Goal: Transaction & Acquisition: Purchase product/service

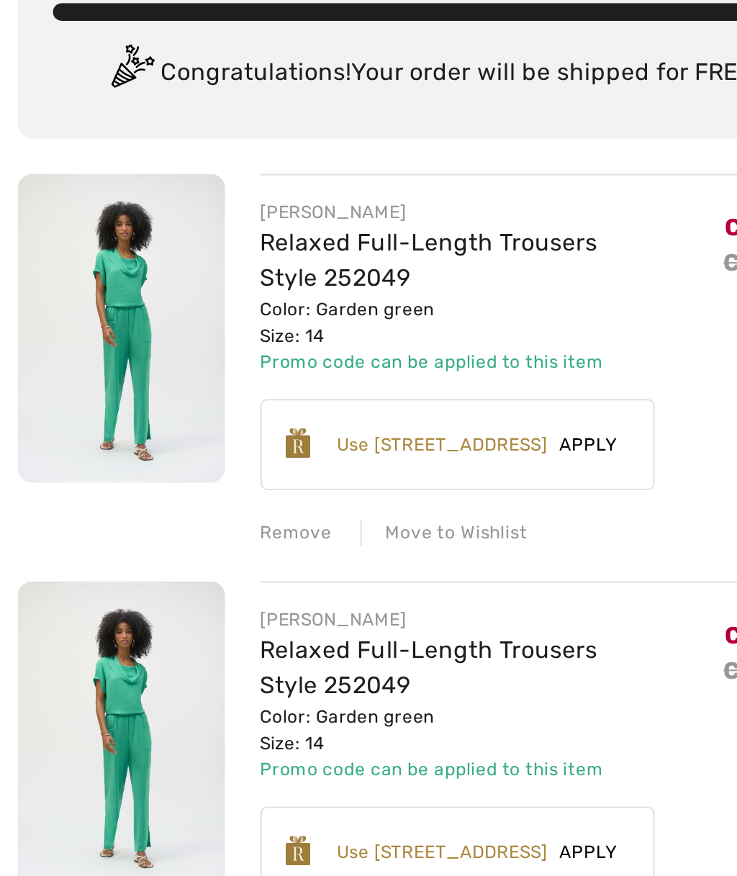
click at [65, 189] on img at bounding box center [59, 264] width 101 height 151
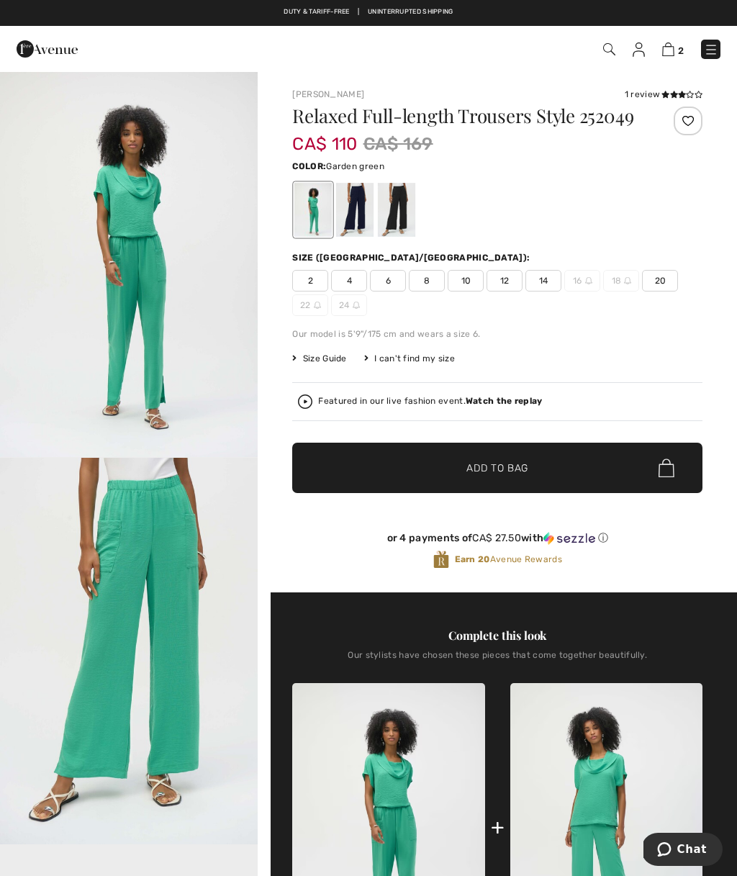
click at [158, 560] on img "2 / 4" at bounding box center [129, 651] width 258 height 387
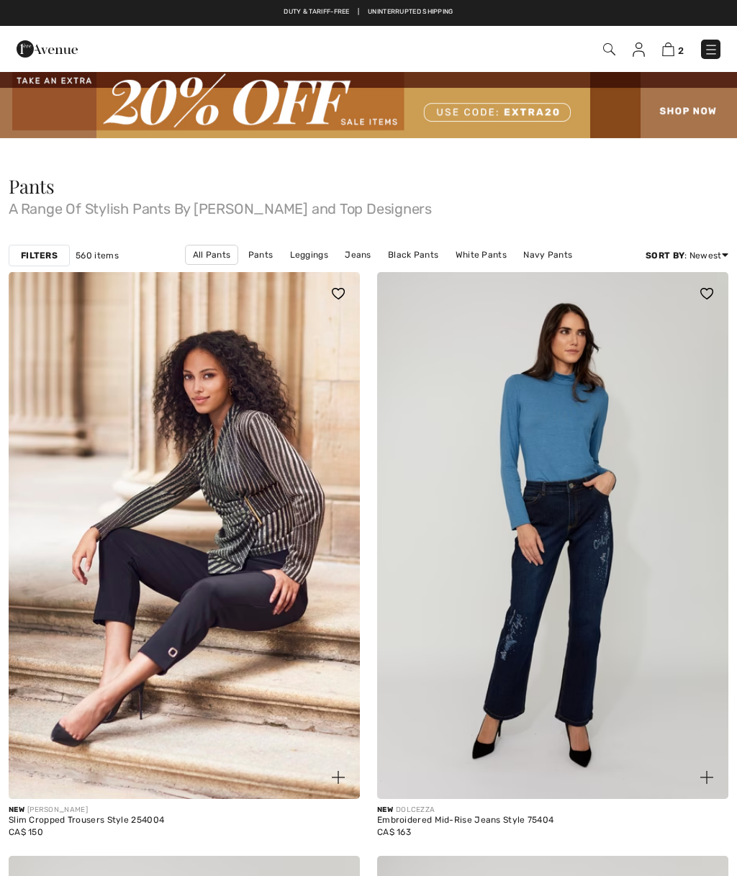
checkbox input "true"
click at [32, 257] on strong "Filters" at bounding box center [39, 255] width 37 height 13
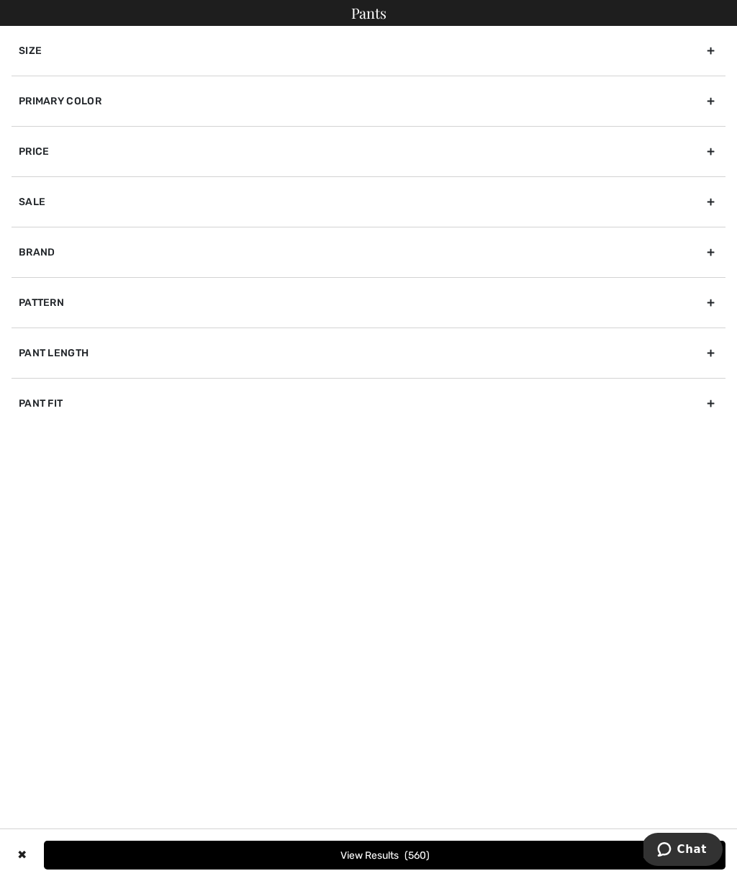
click at [57, 101] on div "Primary Color" at bounding box center [369, 101] width 714 height 50
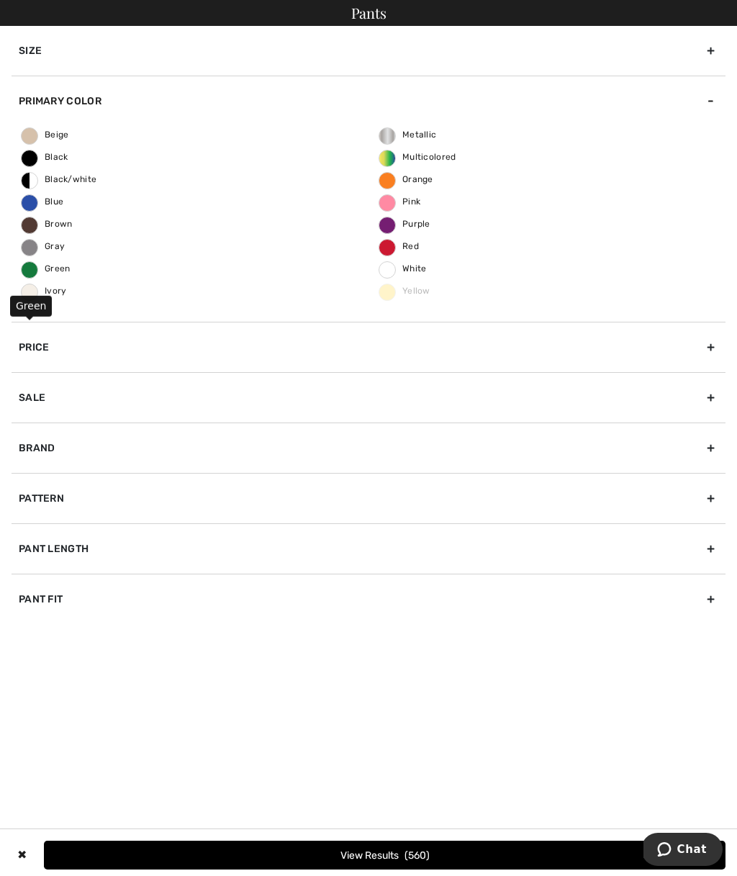
click at [26, 271] on span "Green" at bounding box center [46, 268] width 49 height 10
click at [0, 0] on input "Green" at bounding box center [0, 0] width 0 height 0
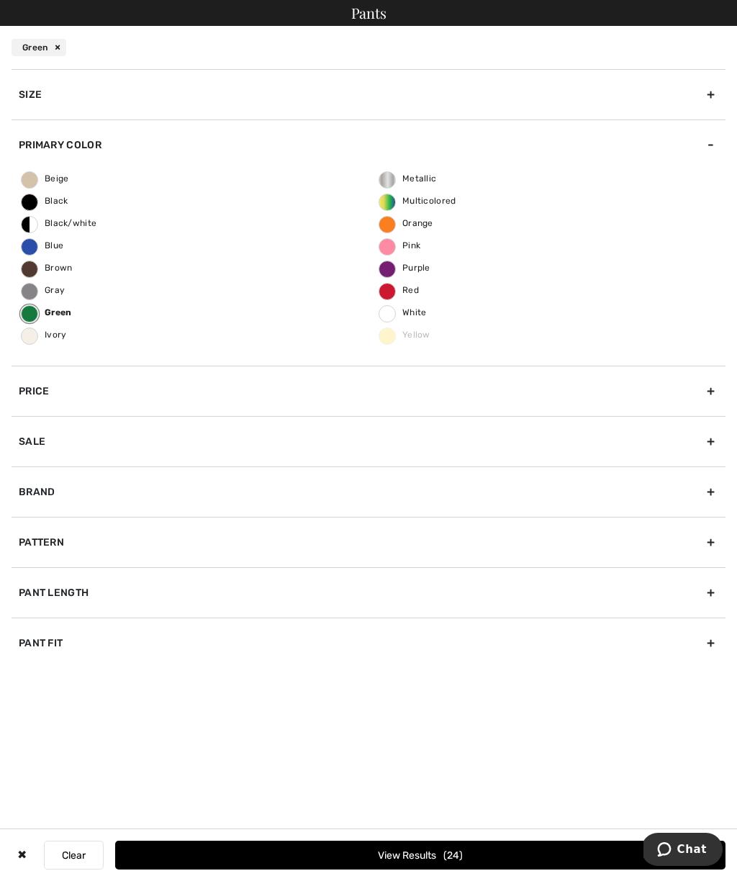
click at [38, 495] on div "Brand" at bounding box center [369, 491] width 714 height 50
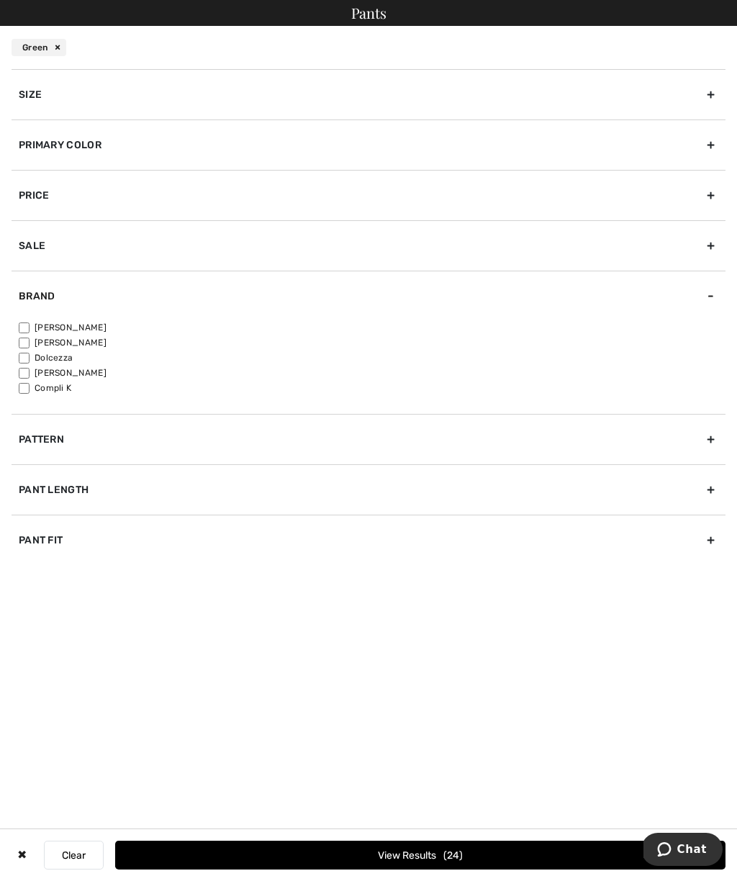
click at [20, 327] on input"] "[PERSON_NAME]" at bounding box center [24, 327] width 11 height 11
checkbox input"] "true"
click at [443, 859] on span "20" at bounding box center [452, 855] width 19 height 12
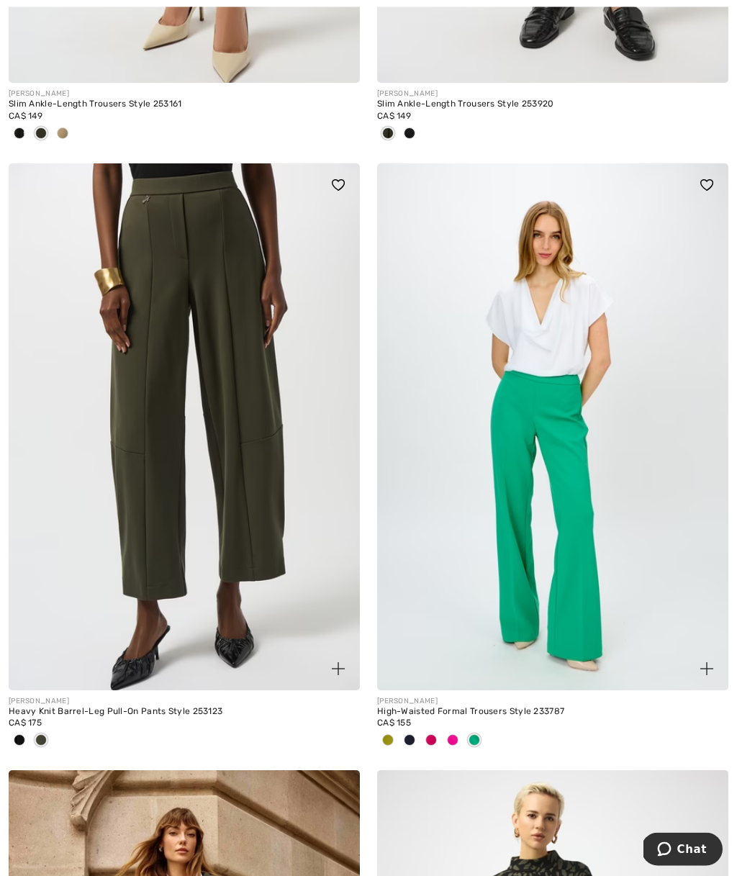
scroll to position [723, 0]
click at [566, 506] on img at bounding box center [552, 426] width 351 height 527
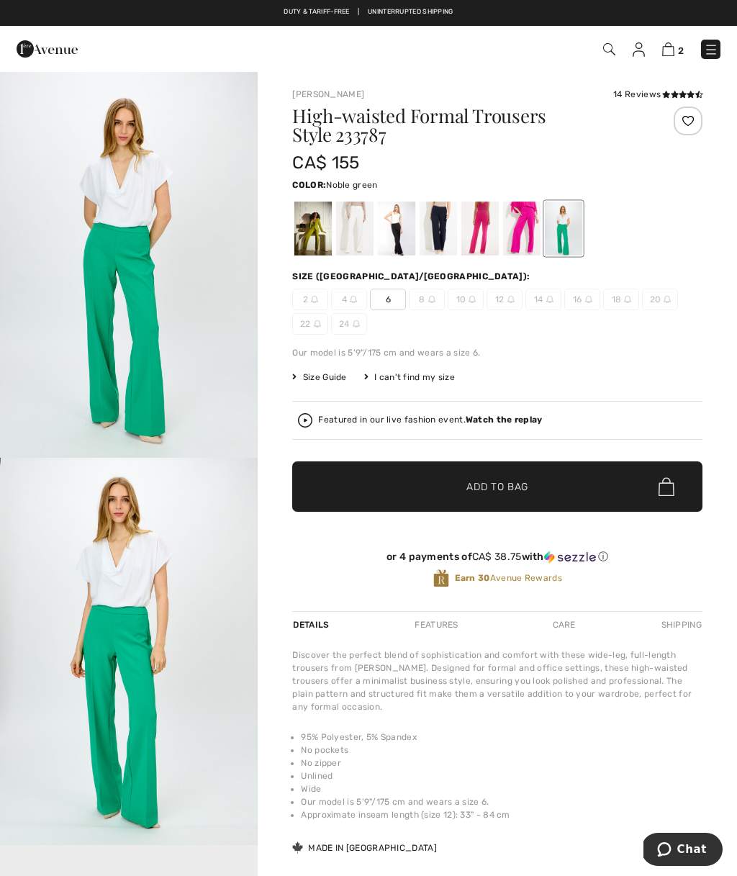
click at [143, 283] on img "1 / 5" at bounding box center [129, 264] width 258 height 387
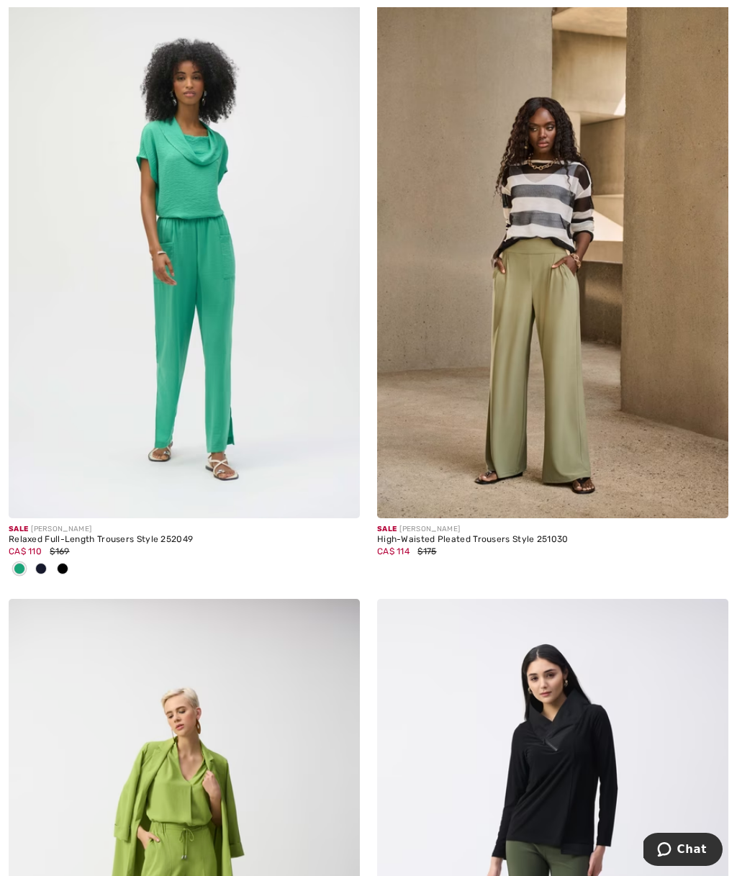
scroll to position [2144, 0]
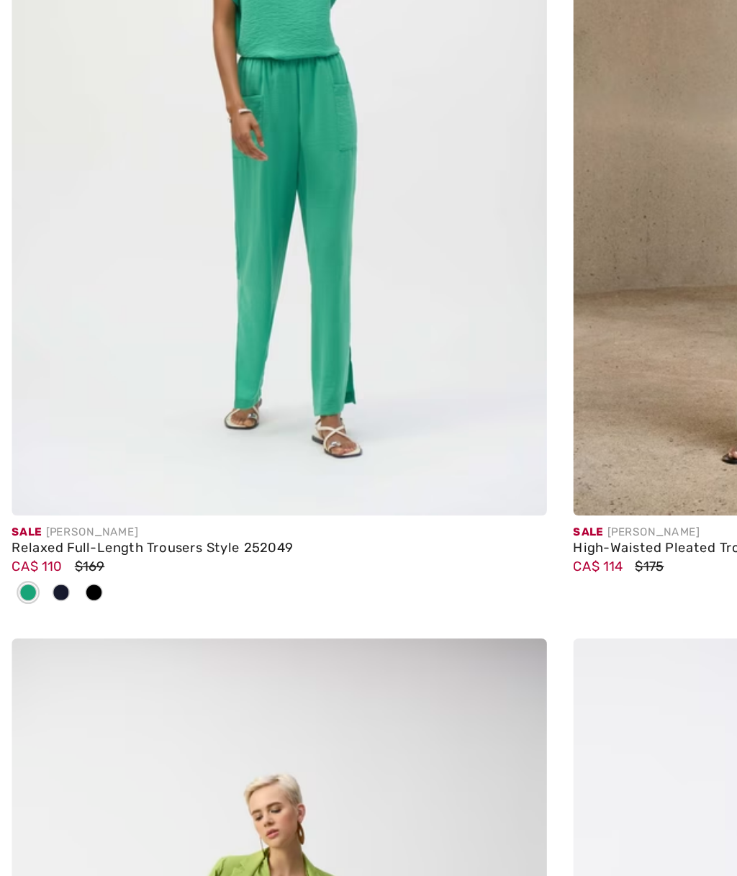
click at [222, 207] on img at bounding box center [184, 221] width 351 height 527
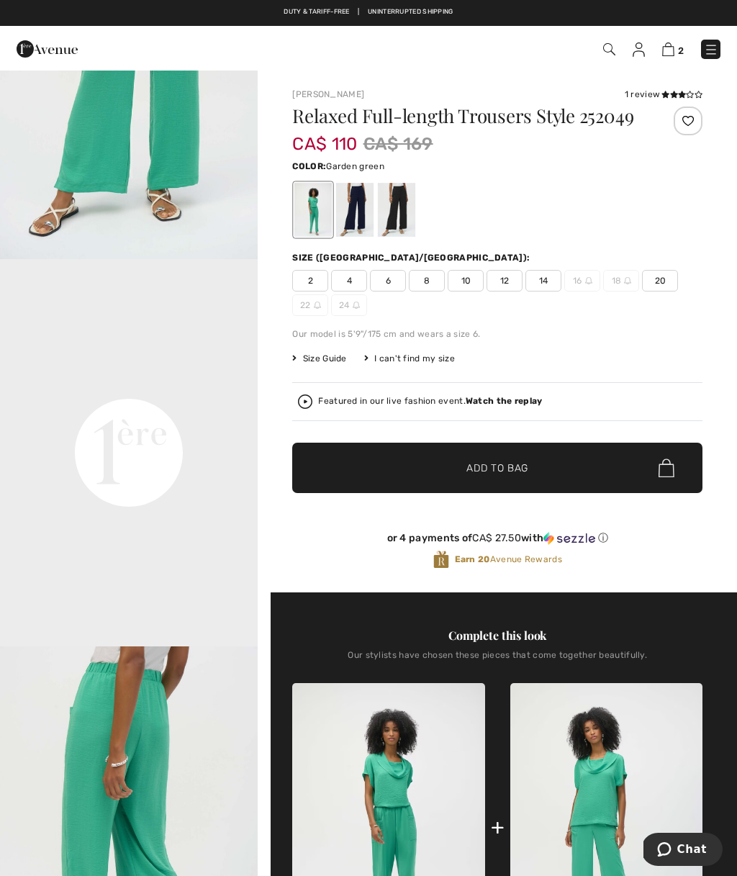
scroll to position [662, 0]
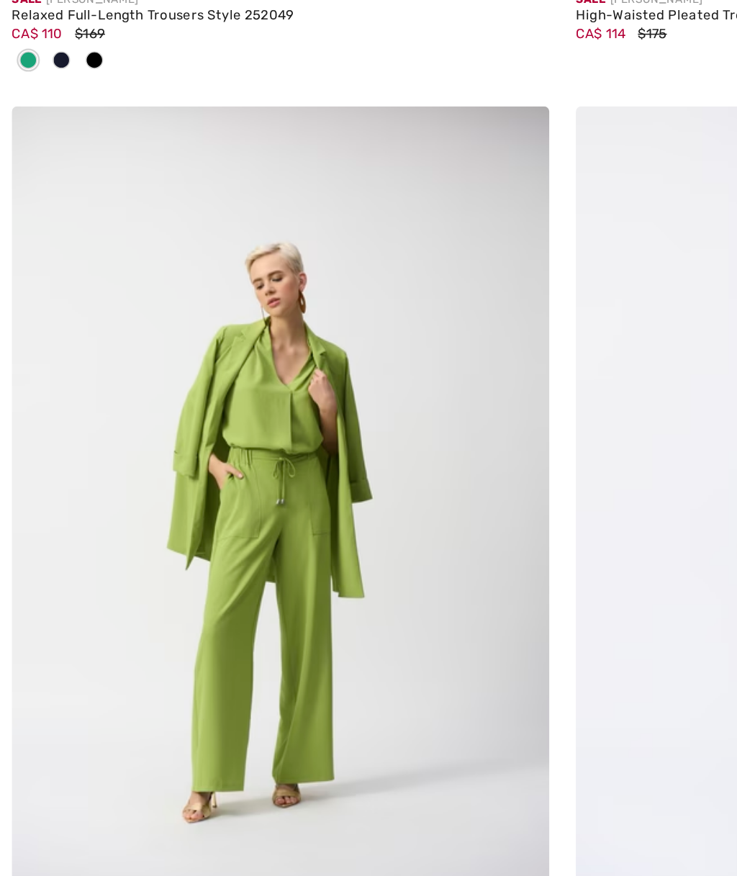
click at [202, 148] on img at bounding box center [184, 29] width 351 height 527
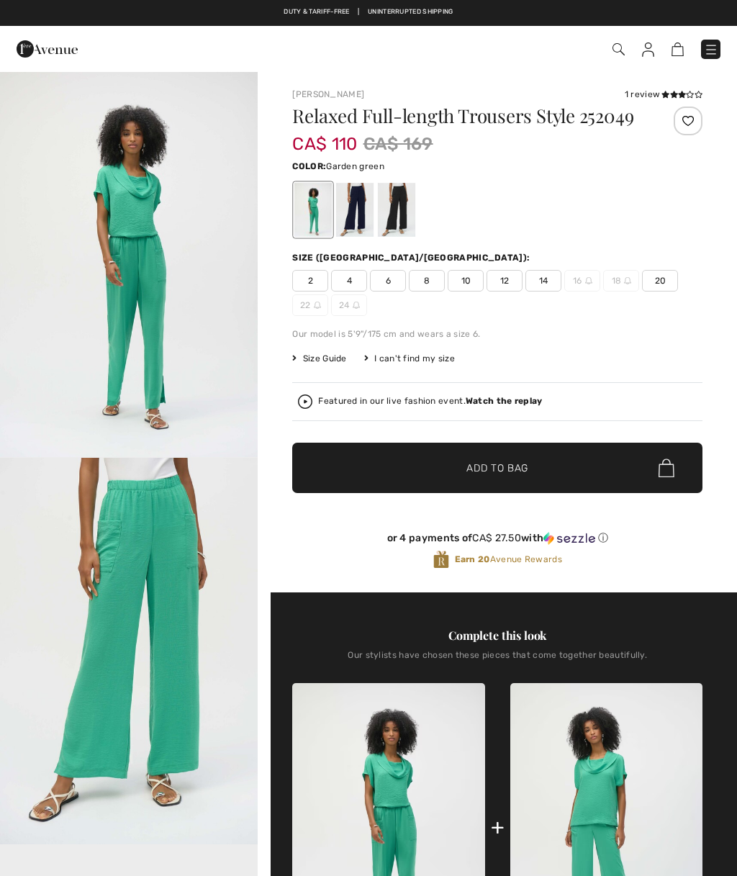
checkbox input "true"
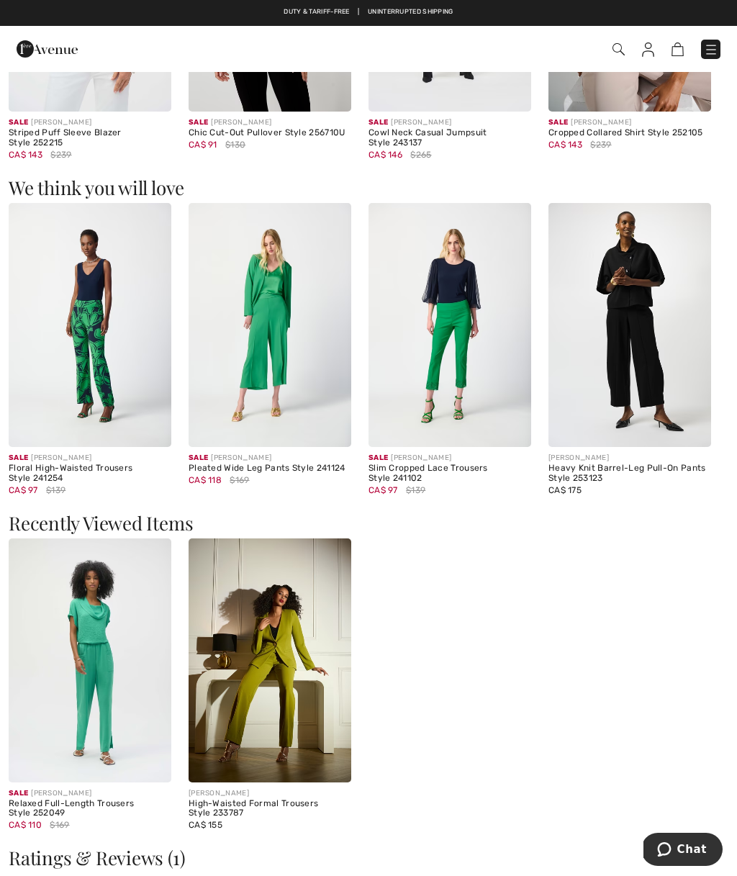
scroll to position [1595, 0]
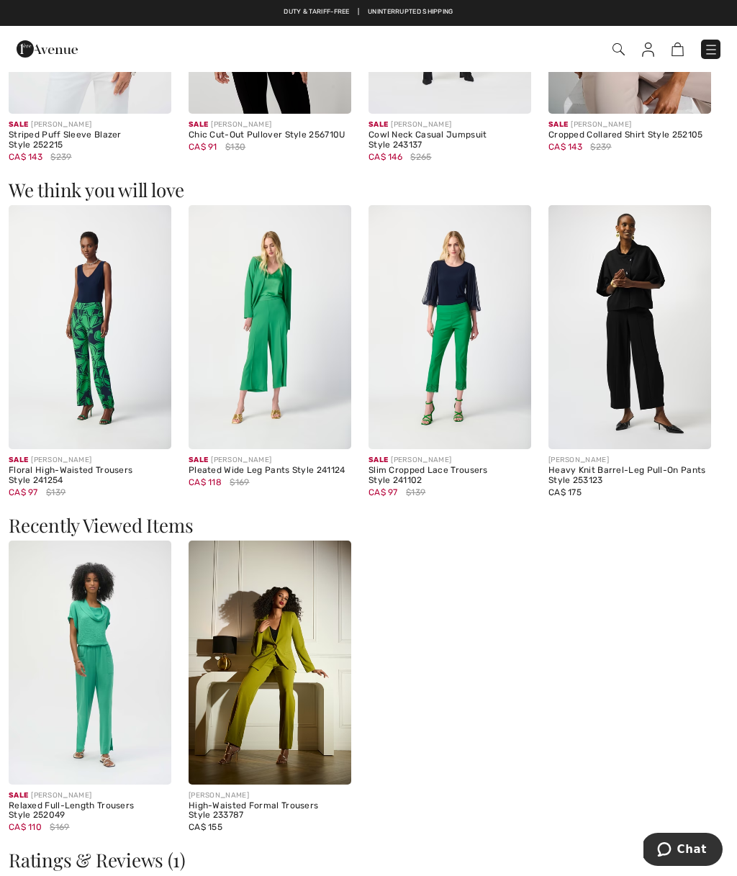
click at [274, 314] on img at bounding box center [270, 327] width 163 height 244
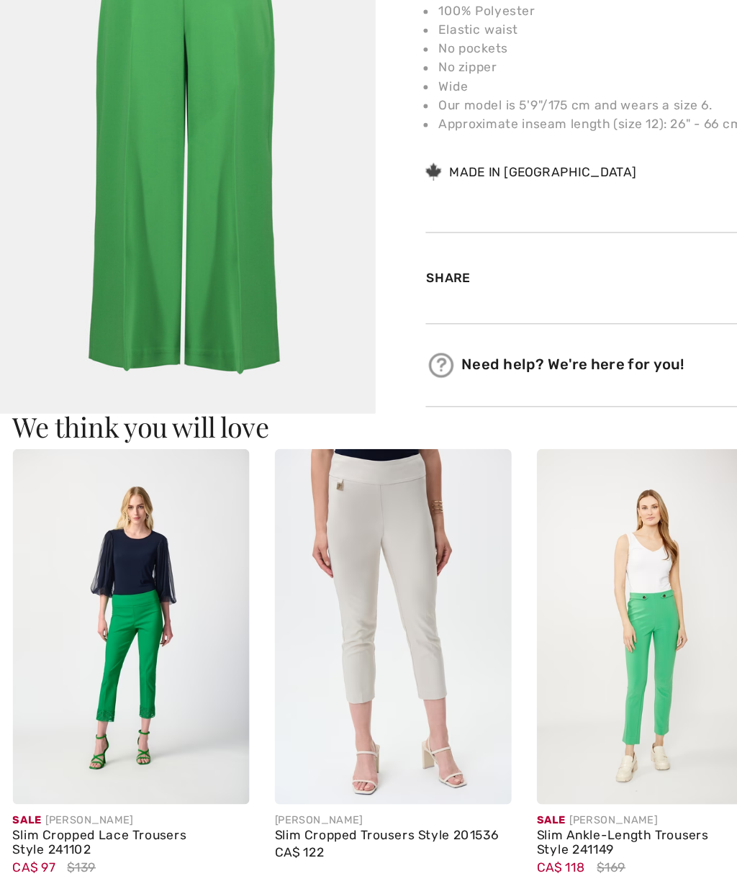
scroll to position [497, 0]
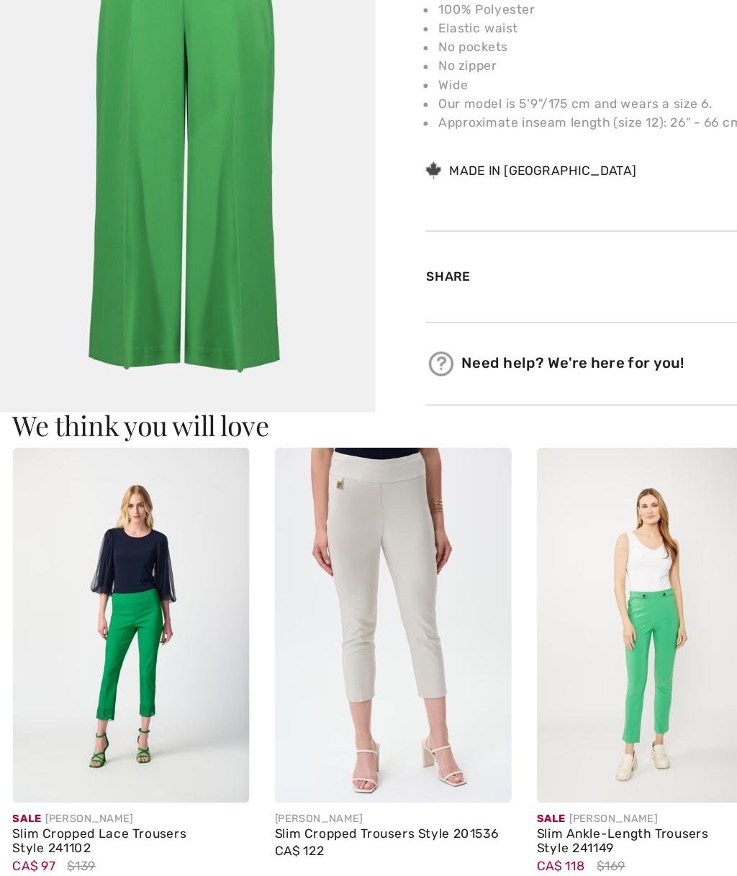
click at [1, 535] on div "Sale JOSEPH RIBKOFF Slim Cropped Lace Trousers Style 241102 CA$ 97 $139" at bounding box center [90, 690] width 180 height 311
click at [281, 535] on img at bounding box center [270, 657] width 163 height 244
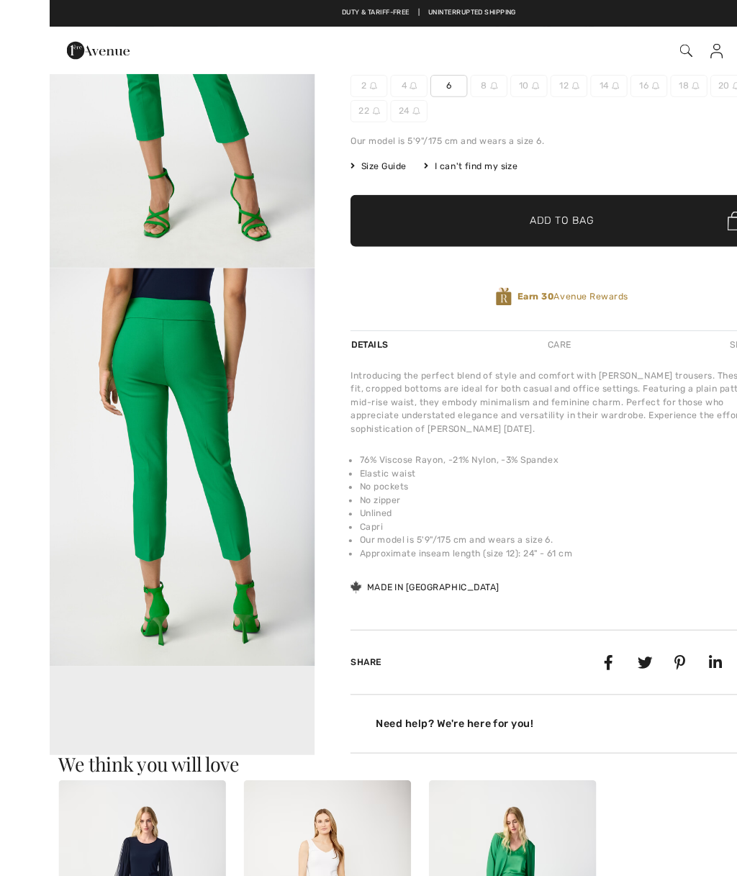
checkbox input "true"
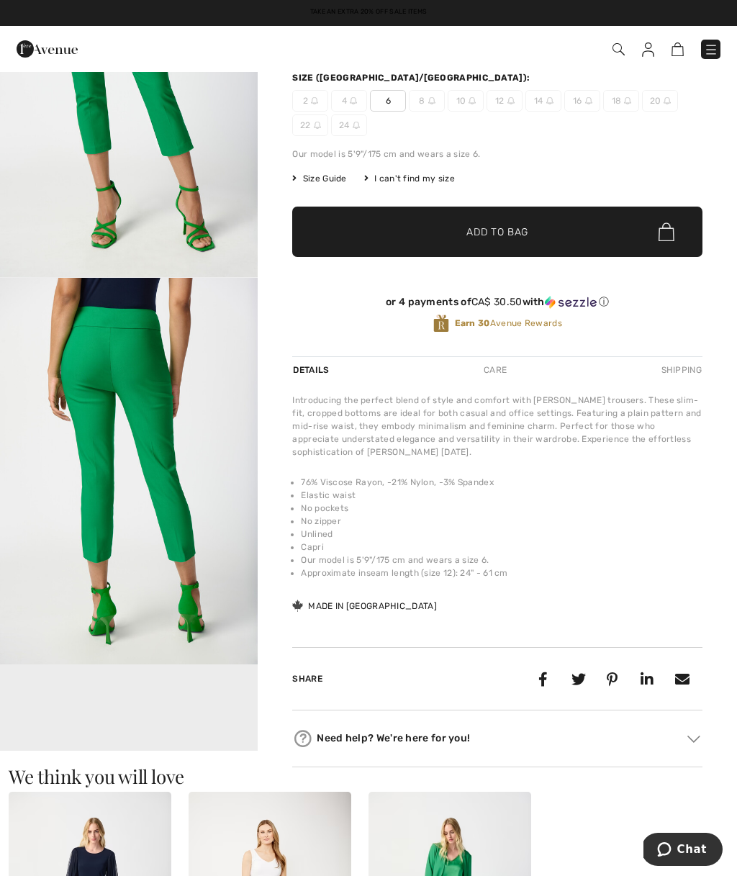
click at [0, 220] on img "1 / 4" at bounding box center [129, 84] width 258 height 387
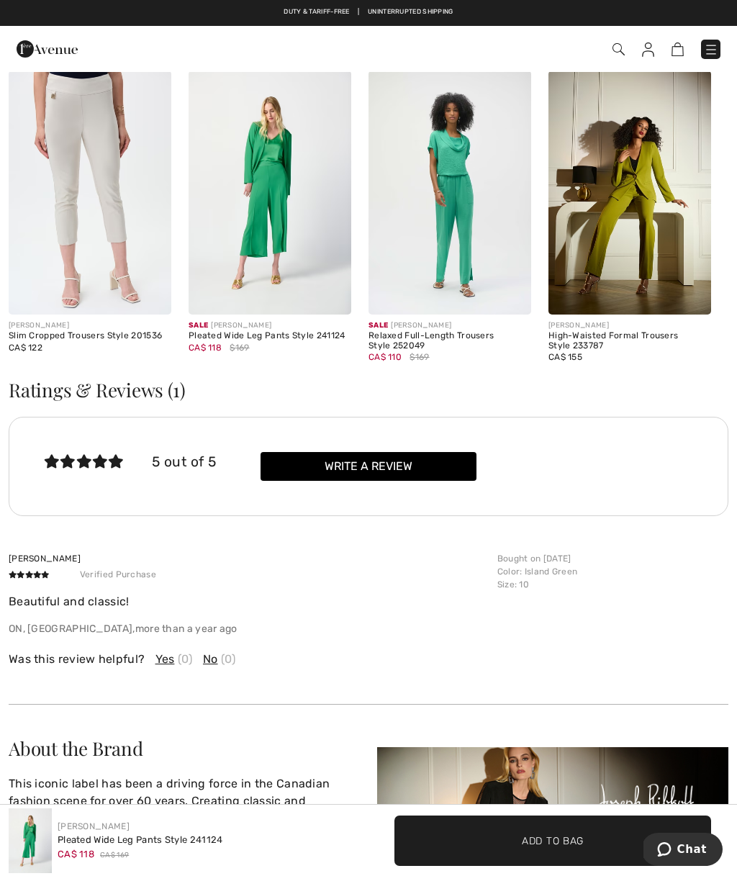
scroll to position [1296, 0]
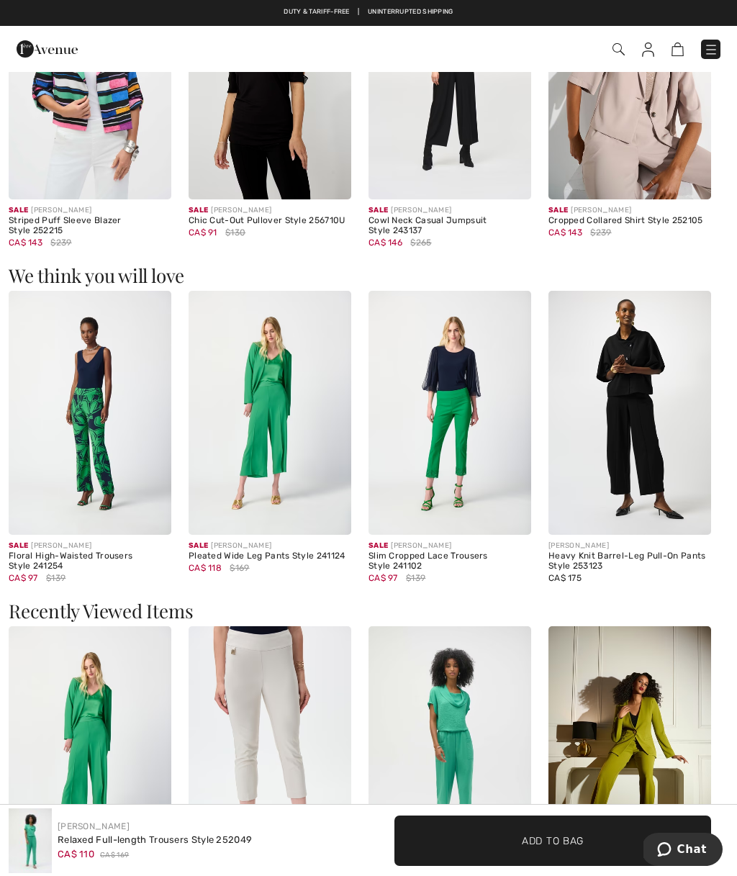
scroll to position [1508, 0]
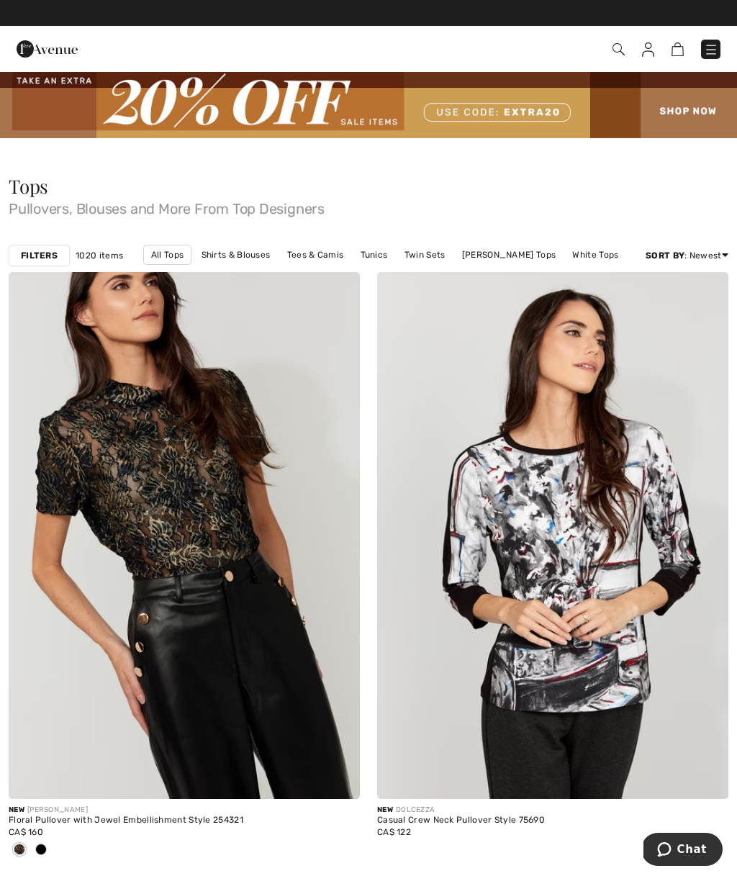
click at [37, 266] on div "Filters" at bounding box center [39, 256] width 61 height 22
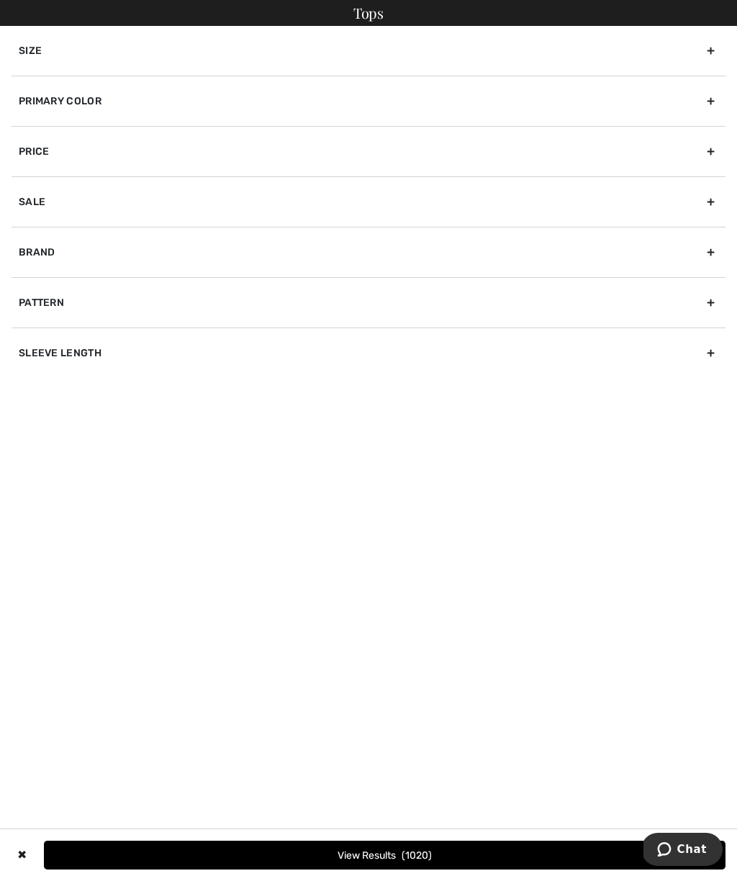
click at [35, 197] on div "Sale" at bounding box center [369, 201] width 714 height 50
click at [35, 403] on div "Sleeve length" at bounding box center [369, 402] width 714 height 50
click at [22, 394] on input"] "Short Sleeve" at bounding box center [24, 399] width 11 height 11
checkbox input"] "true"
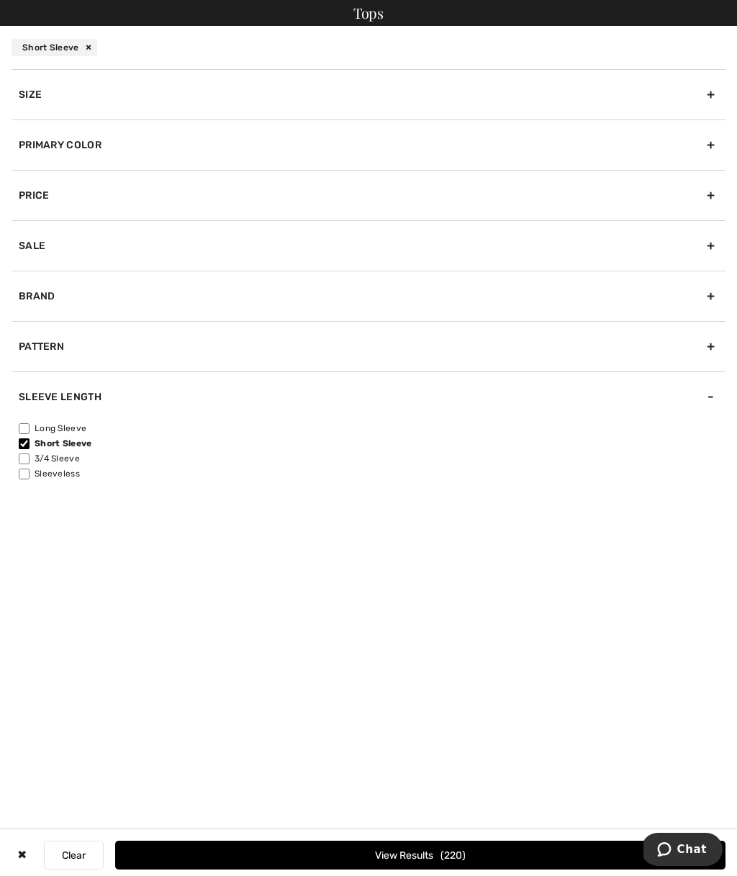
click at [22, 461] on input"] "3/4 Sleeve" at bounding box center [24, 459] width 11 height 11
checkbox input"] "true"
click at [55, 141] on div "Primary Color" at bounding box center [369, 144] width 714 height 50
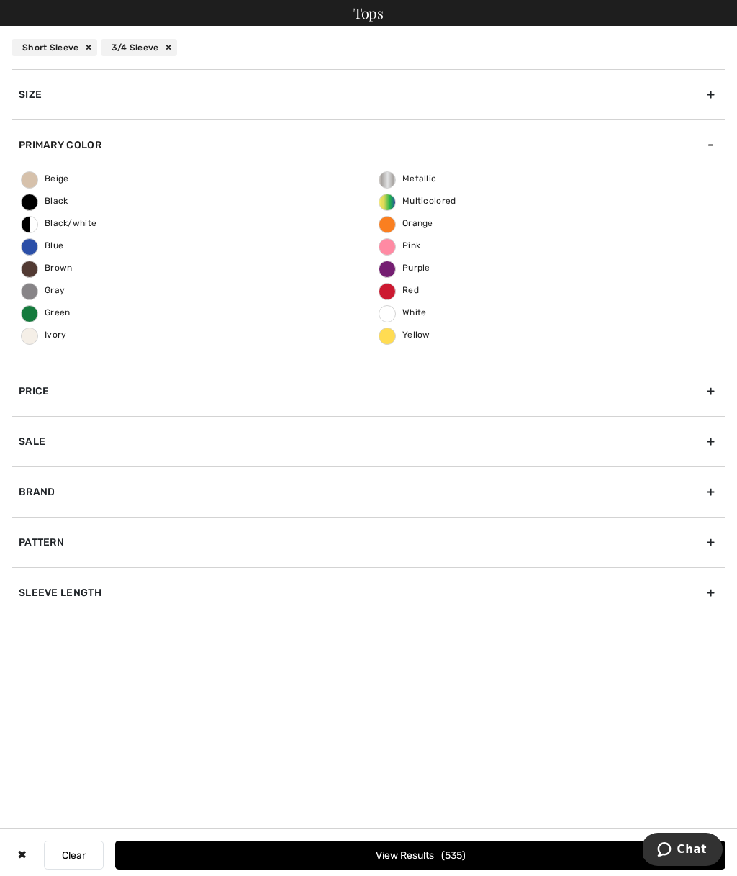
click at [27, 316] on span "Green" at bounding box center [46, 312] width 49 height 10
click at [0, 0] on input "Green" at bounding box center [0, 0] width 0 height 0
click at [24, 339] on span "Ivory" at bounding box center [44, 335] width 45 height 10
click at [0, 0] on input "Ivory" at bounding box center [0, 0] width 0 height 0
click at [32, 176] on span "Beige" at bounding box center [46, 178] width 48 height 10
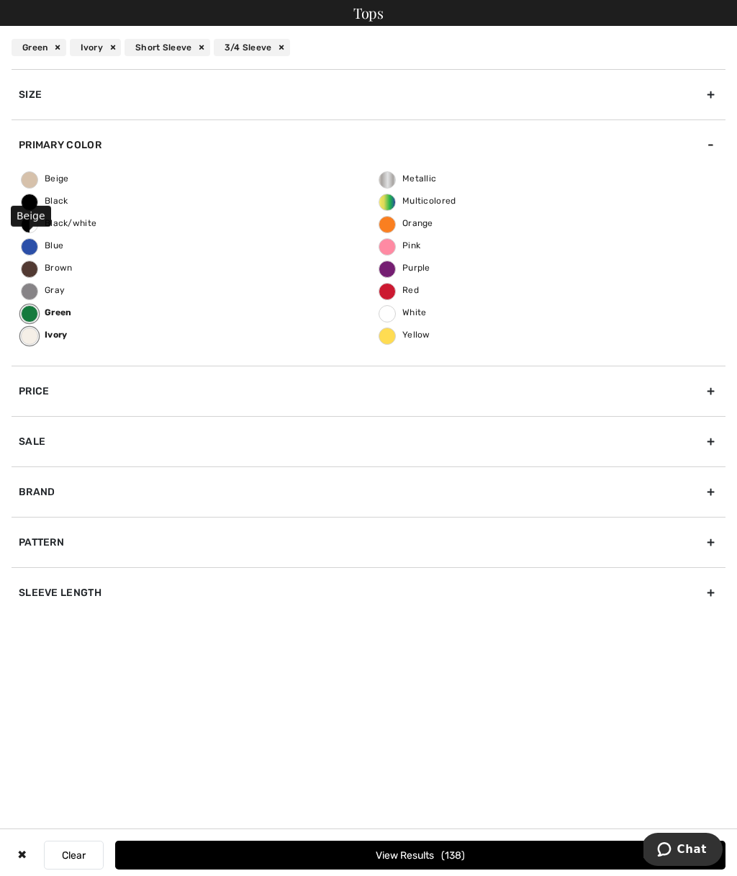
click at [0, 0] on input "Beige" at bounding box center [0, 0] width 0 height 0
click at [387, 253] on label "Pink" at bounding box center [387, 246] width 17 height 17
click at [0, 0] on input "Pink" at bounding box center [0, 0] width 0 height 0
click at [394, 315] on span "White" at bounding box center [403, 312] width 48 height 10
click at [0, 0] on input "White" at bounding box center [0, 0] width 0 height 0
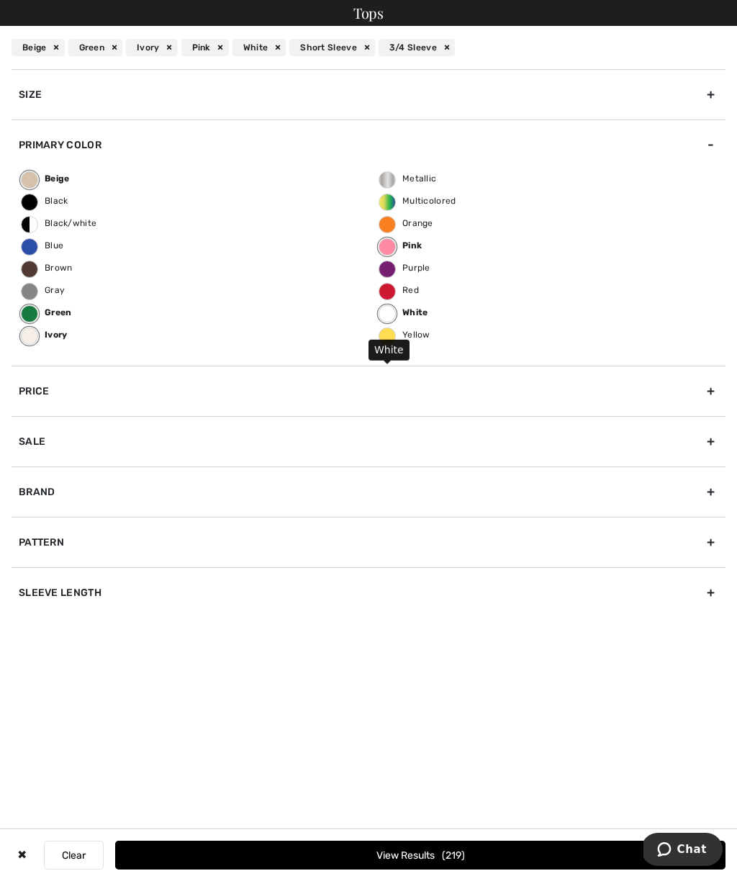
click at [386, 849] on button "View Results 219" at bounding box center [420, 855] width 610 height 29
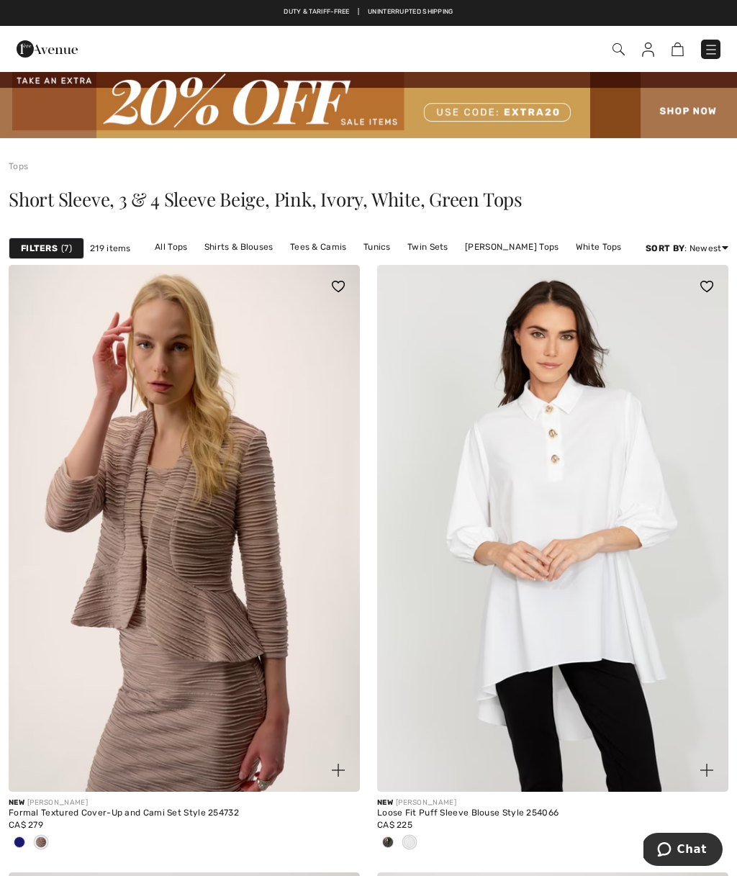
click at [40, 238] on div "Filters 7" at bounding box center [47, 249] width 76 height 22
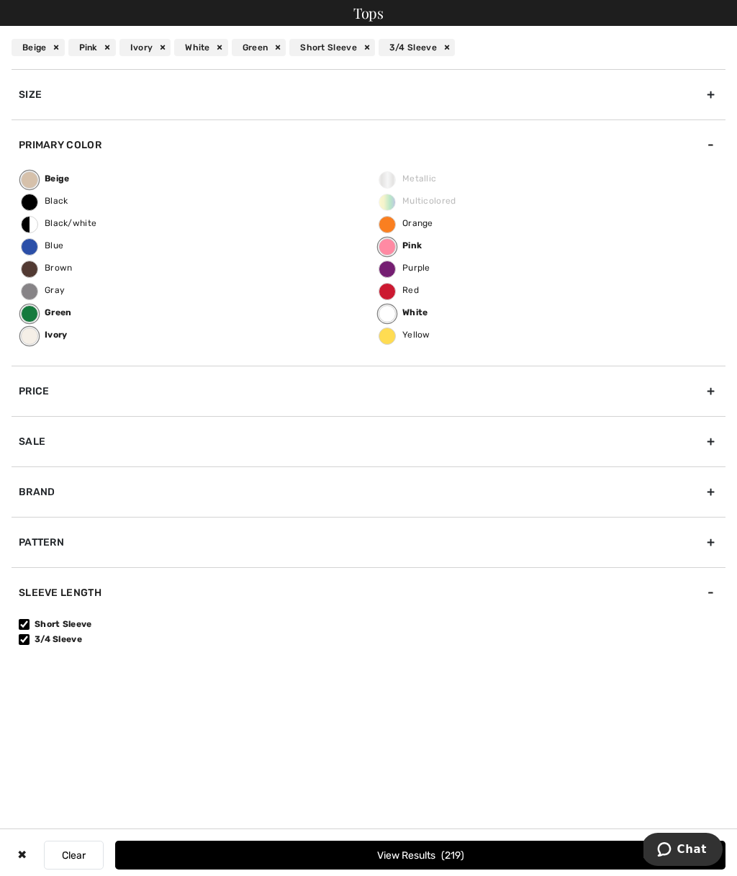
scroll to position [9, 0]
click at [32, 438] on div "Sale" at bounding box center [369, 441] width 714 height 50
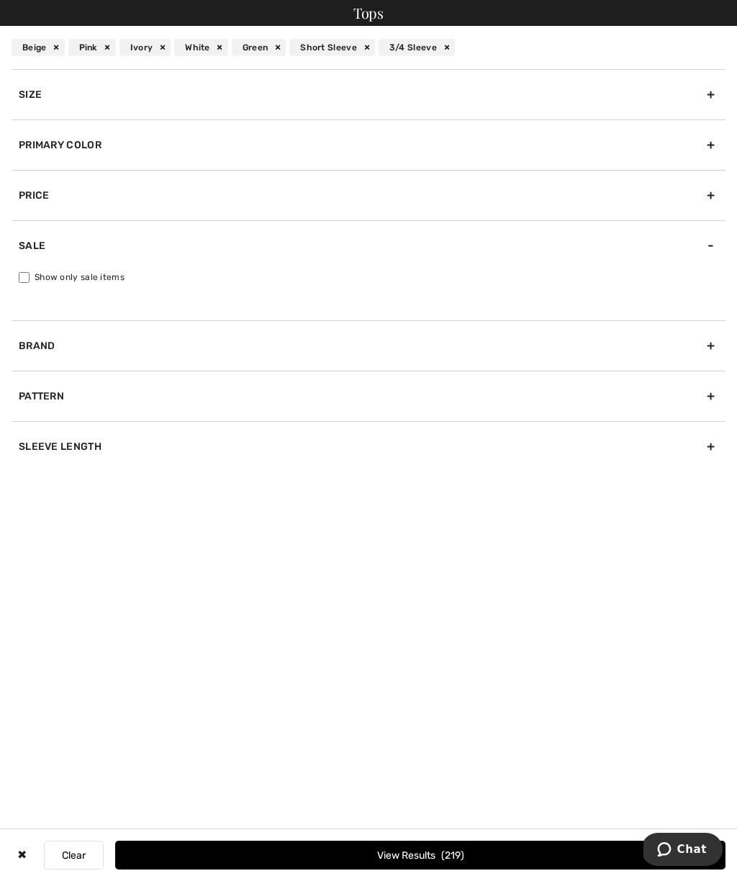
click at [22, 287] on div "Show only sale items" at bounding box center [369, 287] width 714 height 32
click at [29, 280] on input "Show only sale items" at bounding box center [24, 277] width 11 height 11
checkbox input "true"
click at [406, 865] on button "View Results 158" at bounding box center [420, 855] width 610 height 29
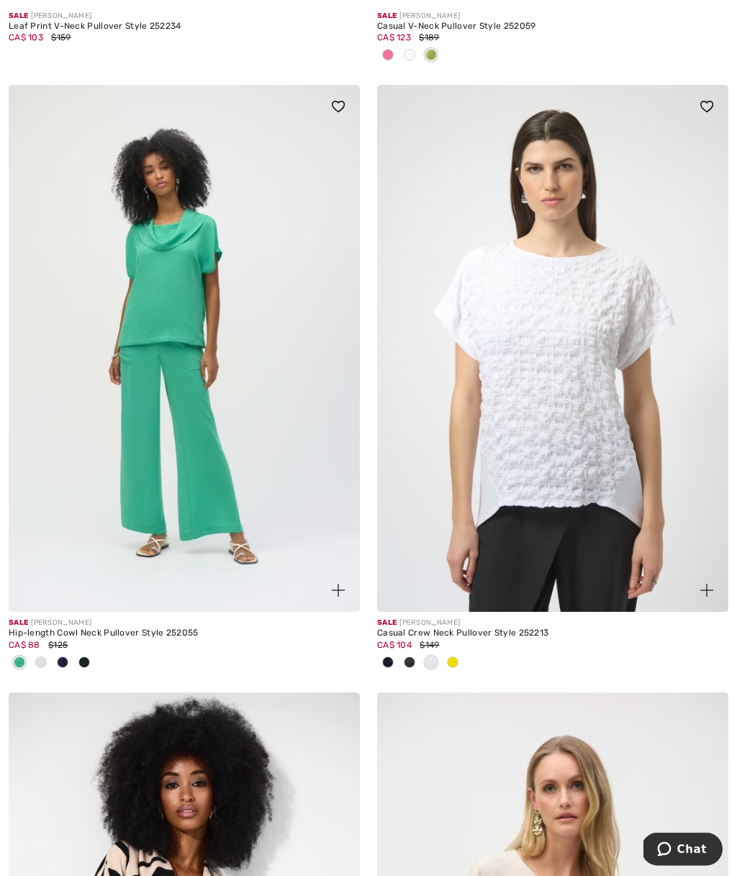
scroll to position [4526, 0]
click at [165, 341] on img at bounding box center [184, 348] width 351 height 527
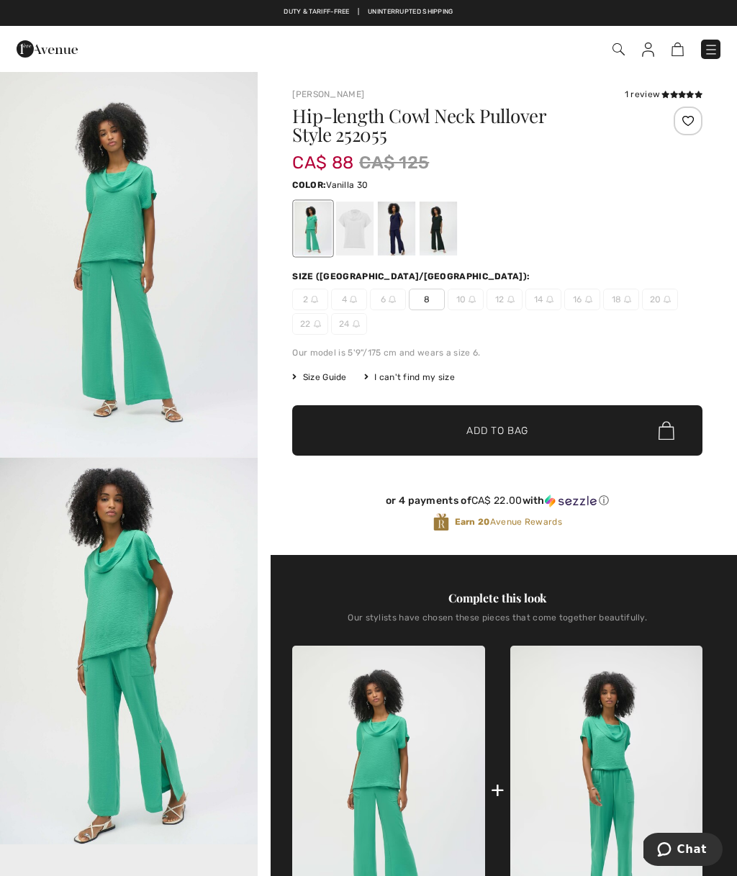
click at [366, 245] on div at bounding box center [354, 229] width 37 height 54
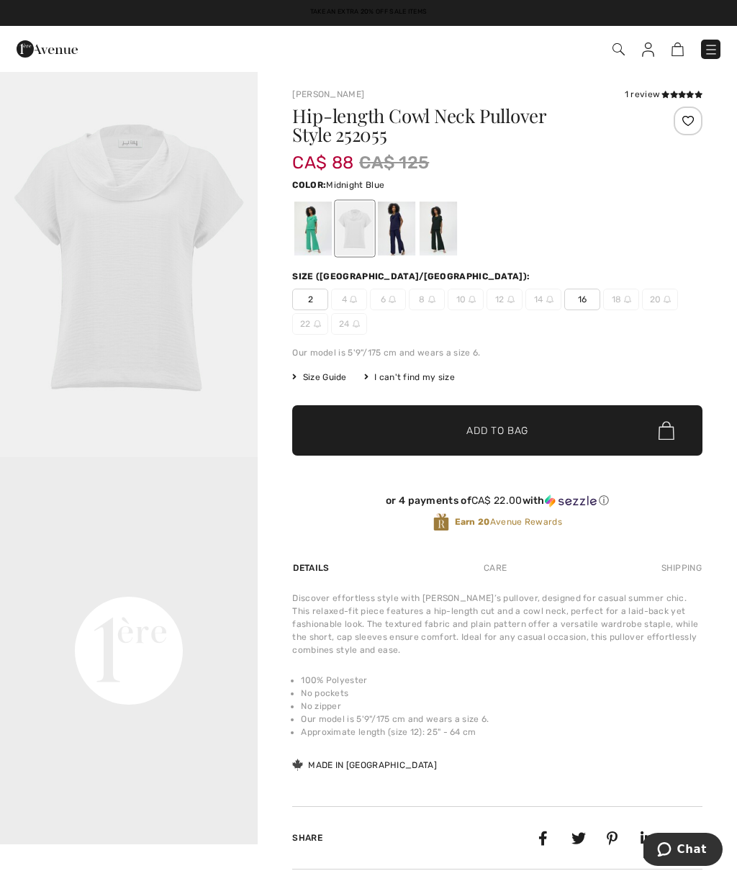
click at [400, 230] on div at bounding box center [396, 229] width 37 height 54
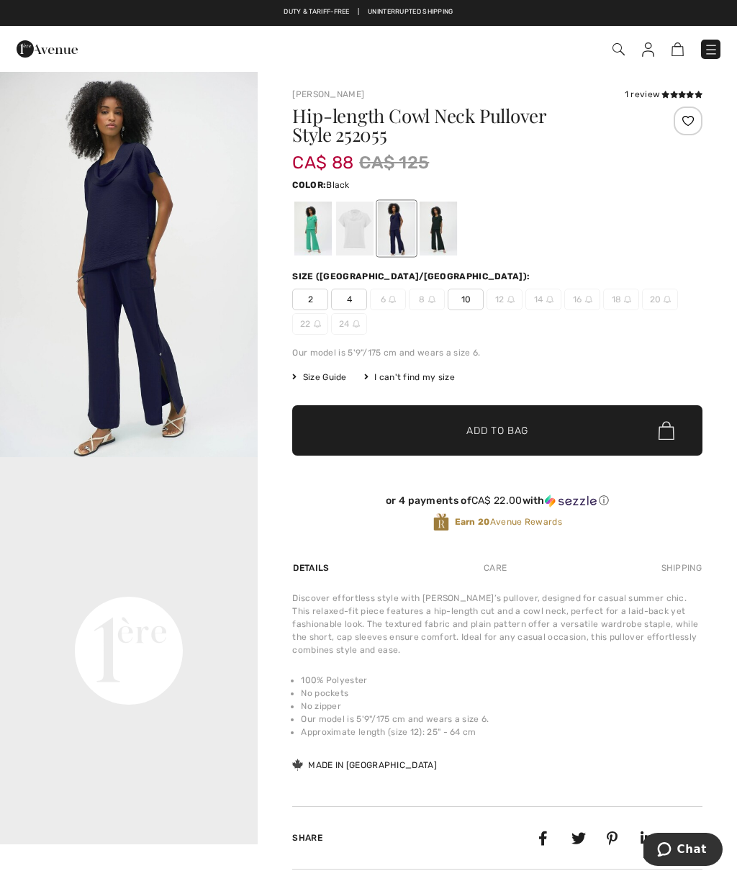
click at [453, 239] on div at bounding box center [438, 229] width 37 height 54
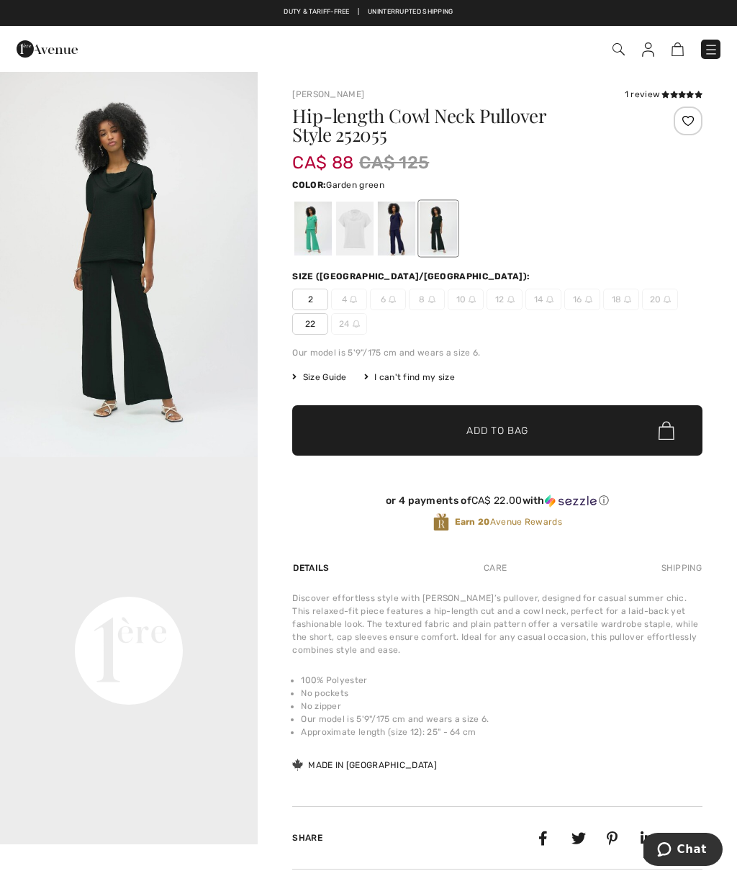
click at [299, 236] on div at bounding box center [312, 229] width 37 height 54
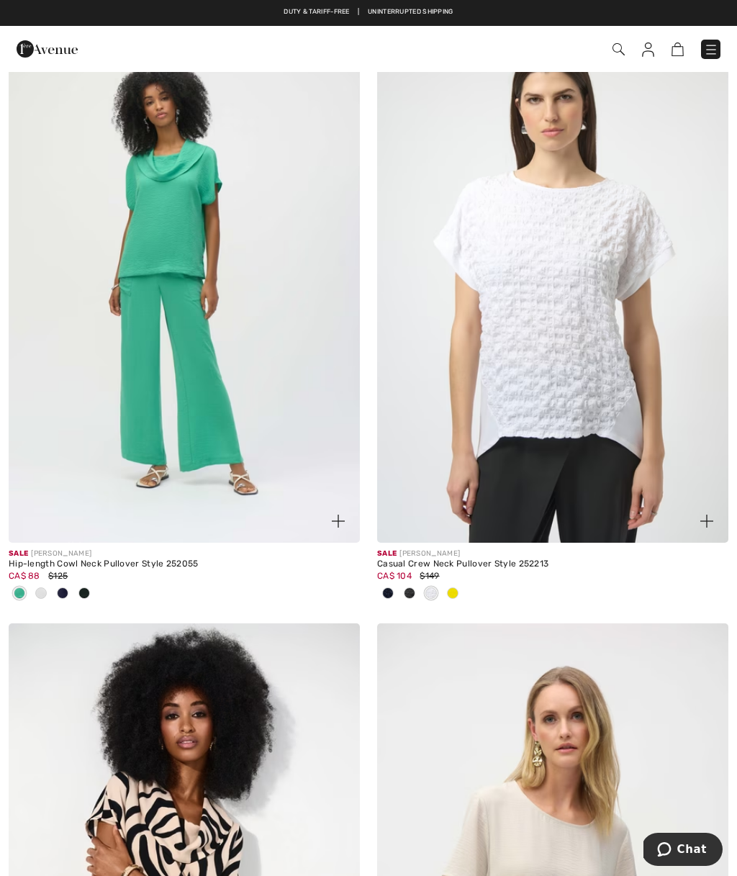
click at [590, 248] on img at bounding box center [552, 279] width 351 height 527
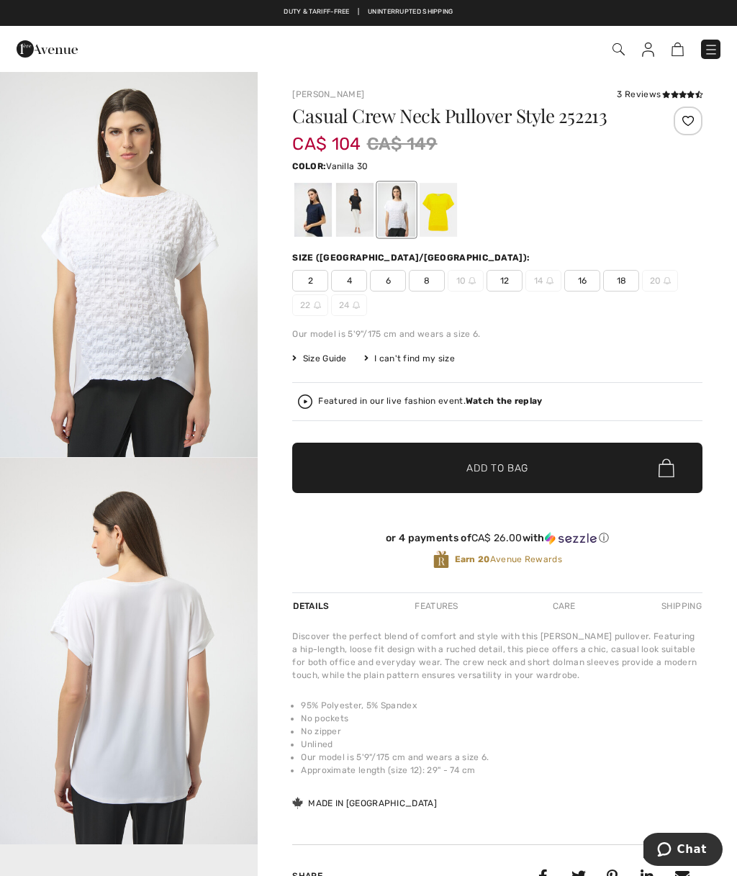
click at [360, 219] on div at bounding box center [354, 210] width 37 height 54
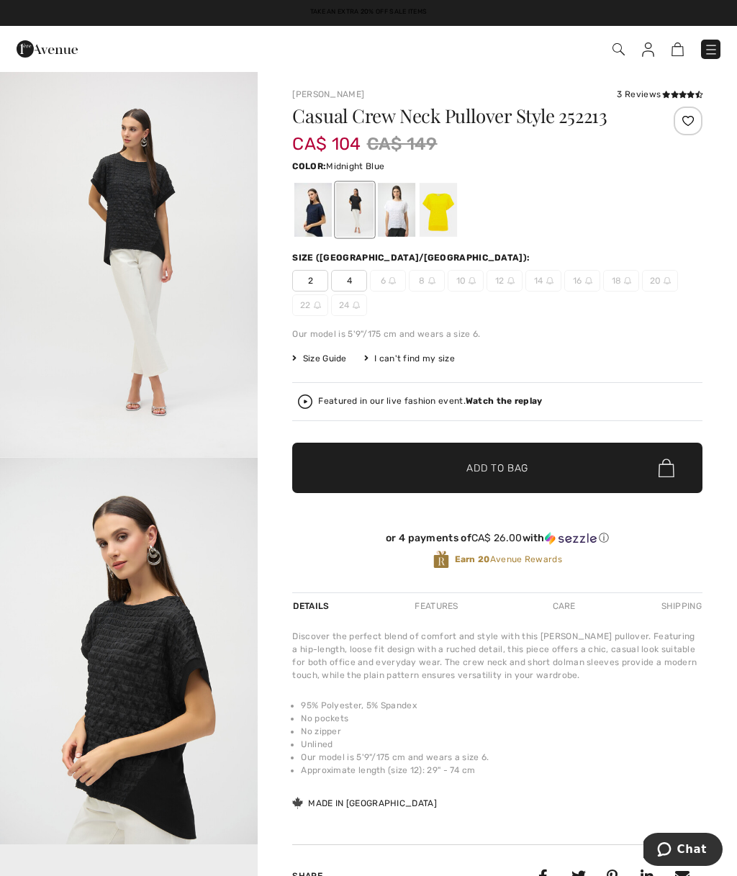
click at [302, 212] on div at bounding box center [312, 210] width 37 height 54
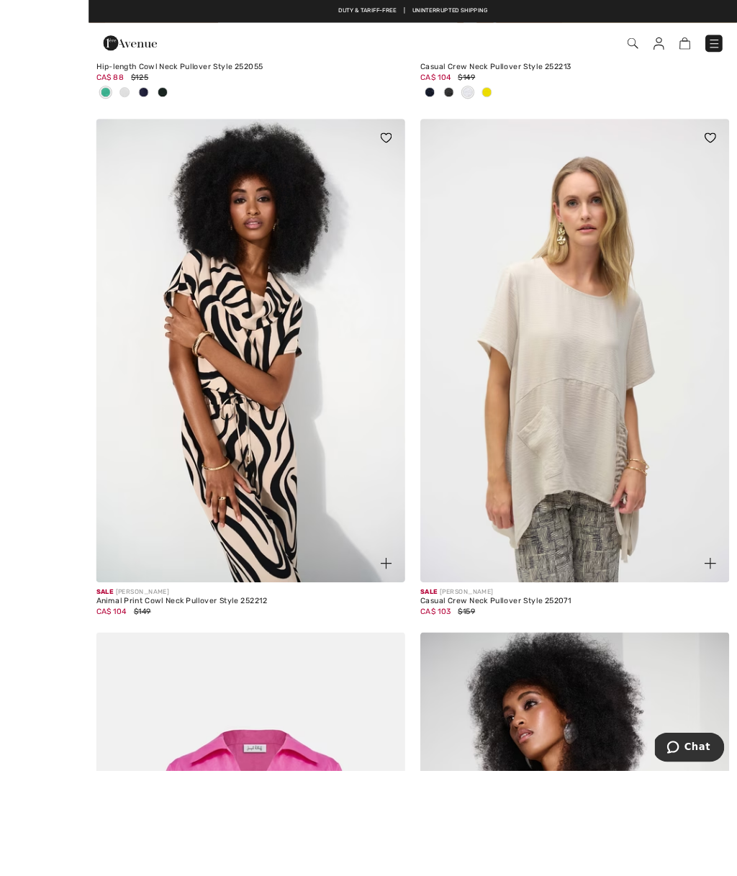
scroll to position [5184, 0]
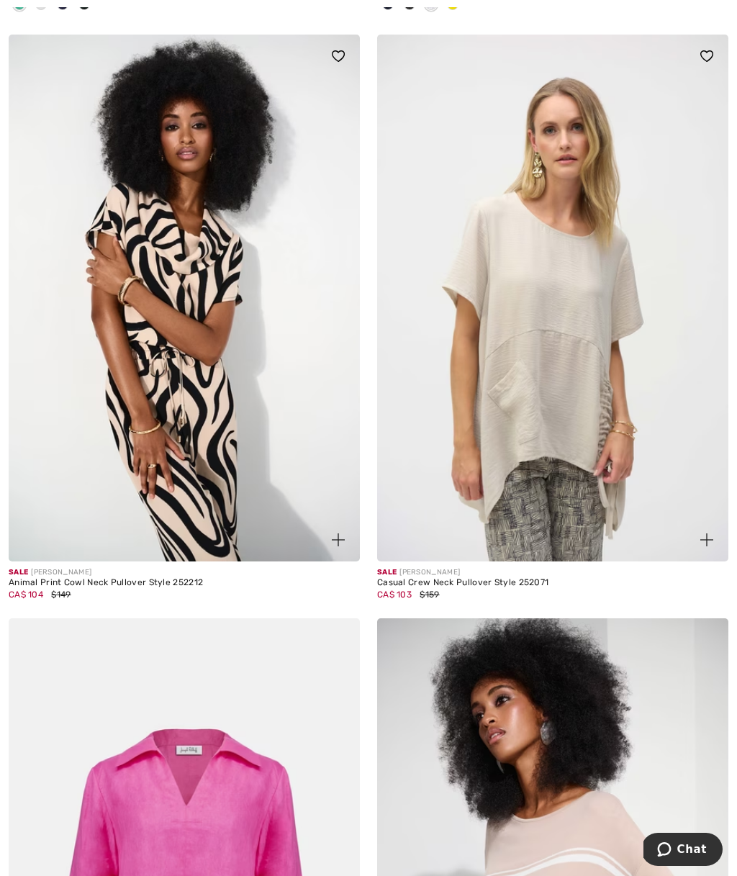
click at [578, 247] on img at bounding box center [552, 298] width 351 height 527
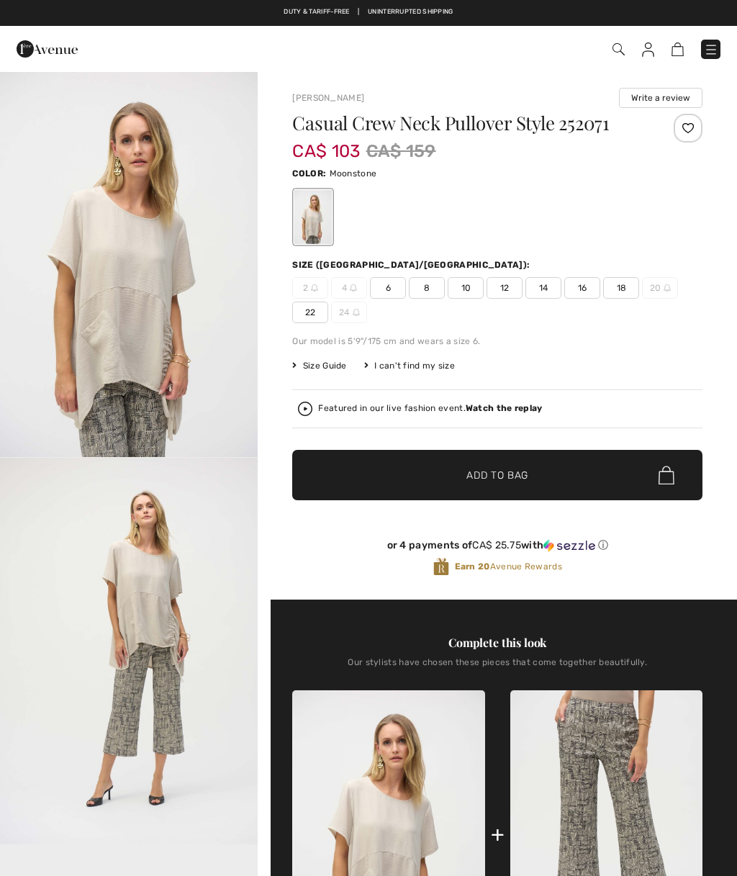
checkbox input "true"
click at [141, 294] on img "1 / 5" at bounding box center [129, 264] width 258 height 387
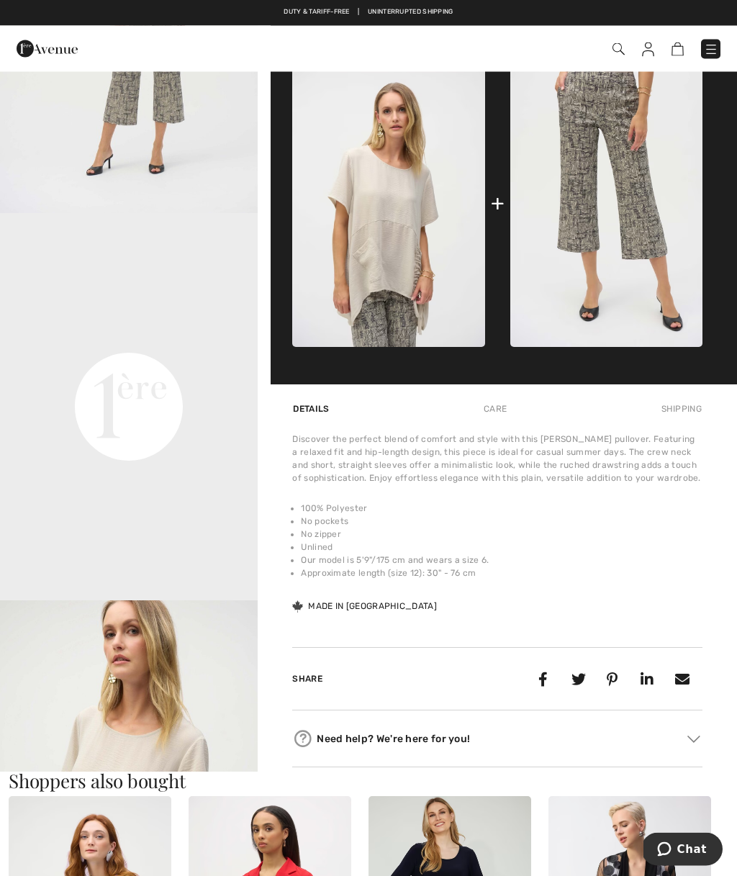
scroll to position [633, 0]
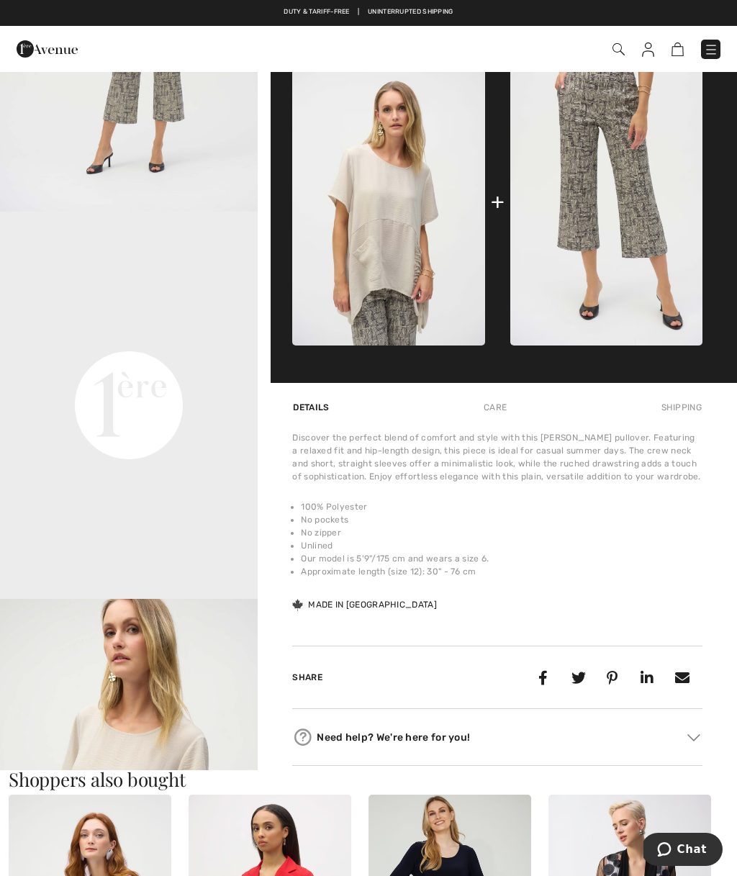
click at [156, 340] on video "Your browser does not support the video tag." at bounding box center [129, 276] width 258 height 129
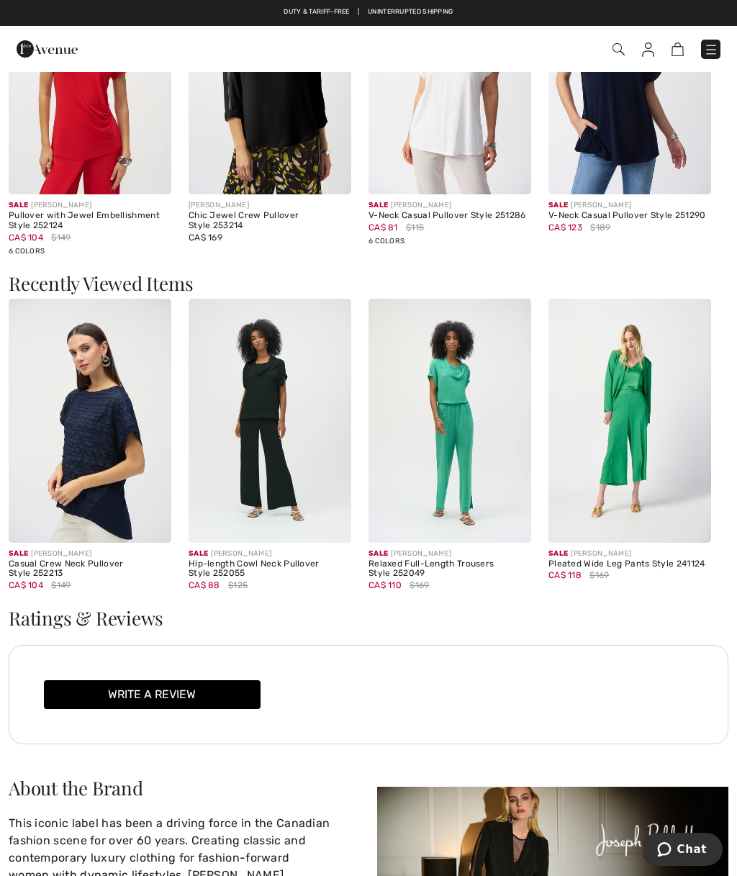
scroll to position [1812, 0]
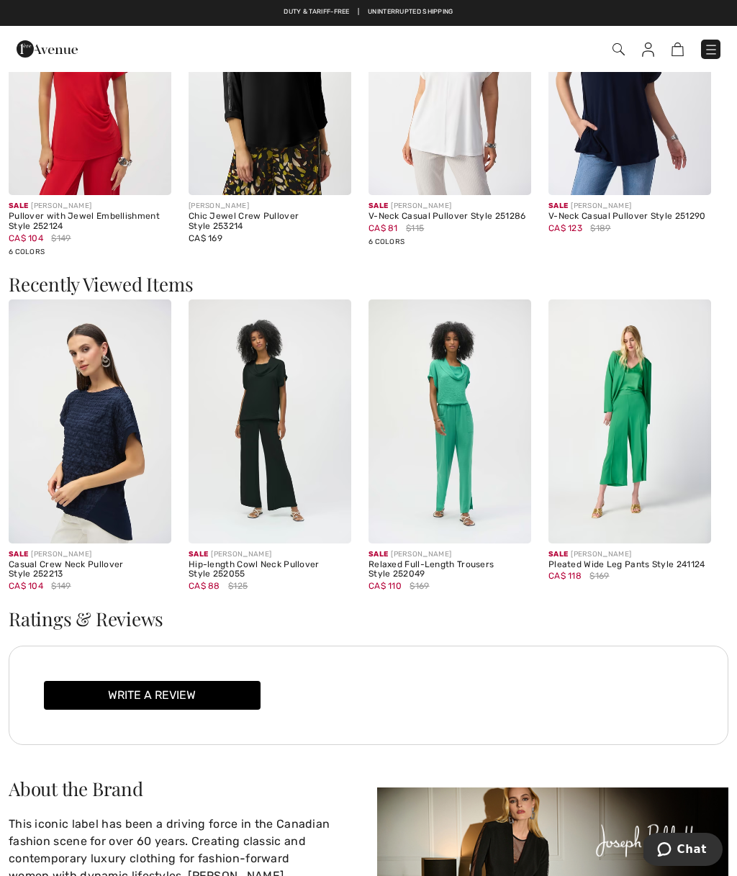
click at [629, 400] on img at bounding box center [630, 421] width 163 height 244
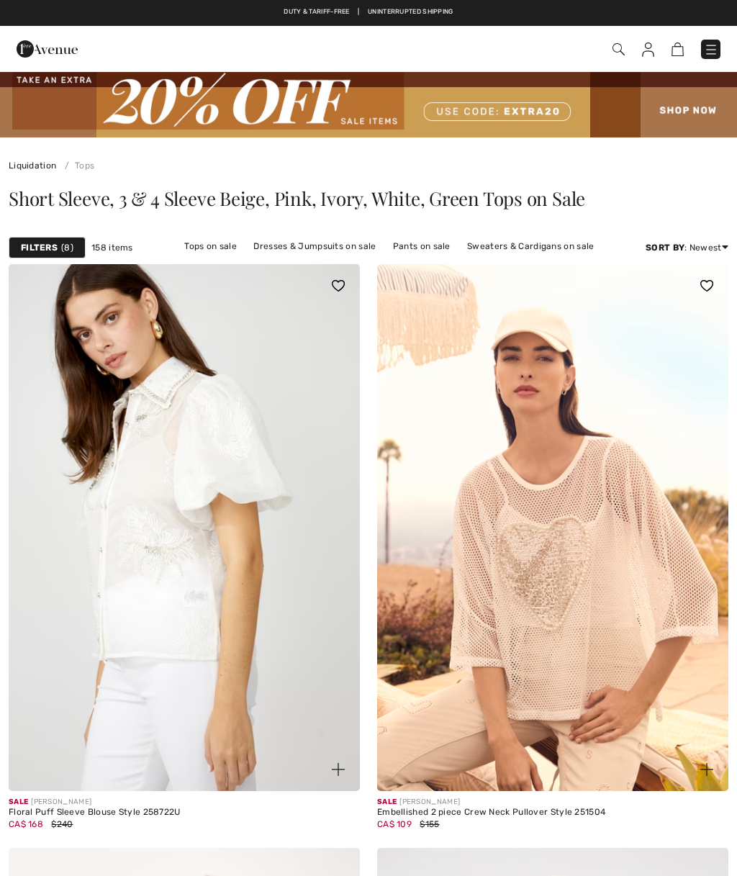
scroll to position [1, 0]
click at [638, 184] on div "Short Sleeve, 3 & 4 Sleeve Beige, Pink, Ivory, White, Green Tops on Sale" at bounding box center [368, 201] width 737 height 59
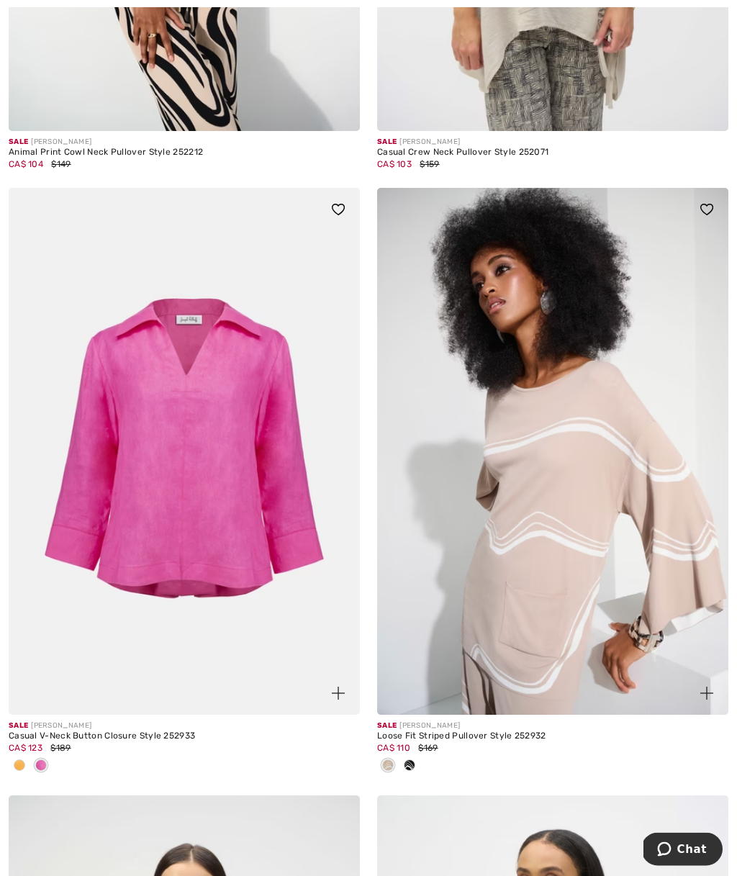
scroll to position [5615, 0]
click at [157, 418] on img at bounding box center [184, 450] width 351 height 527
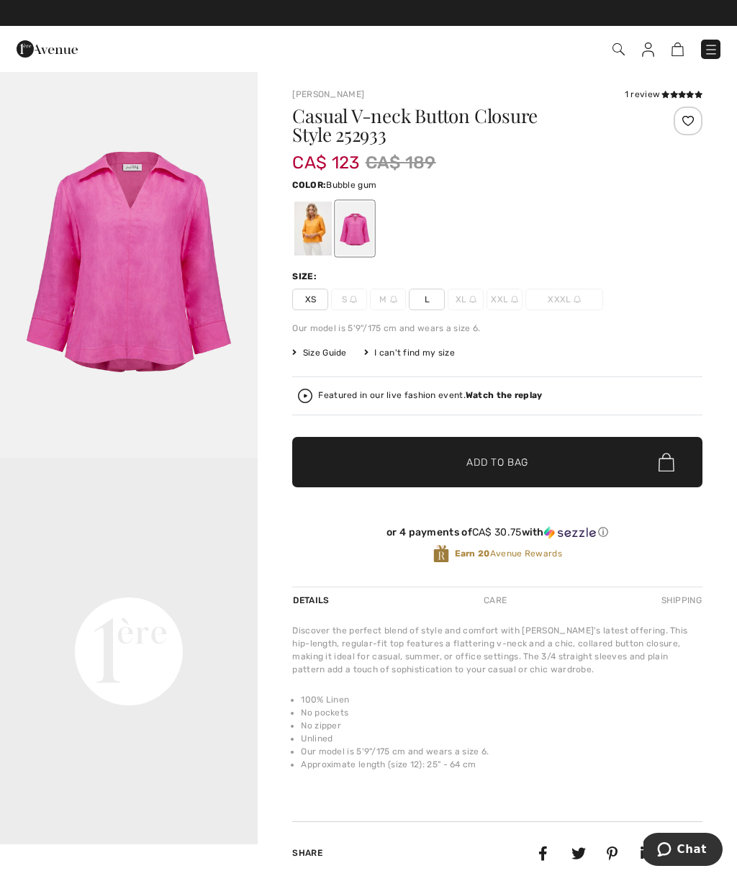
click at [308, 227] on div at bounding box center [312, 229] width 37 height 54
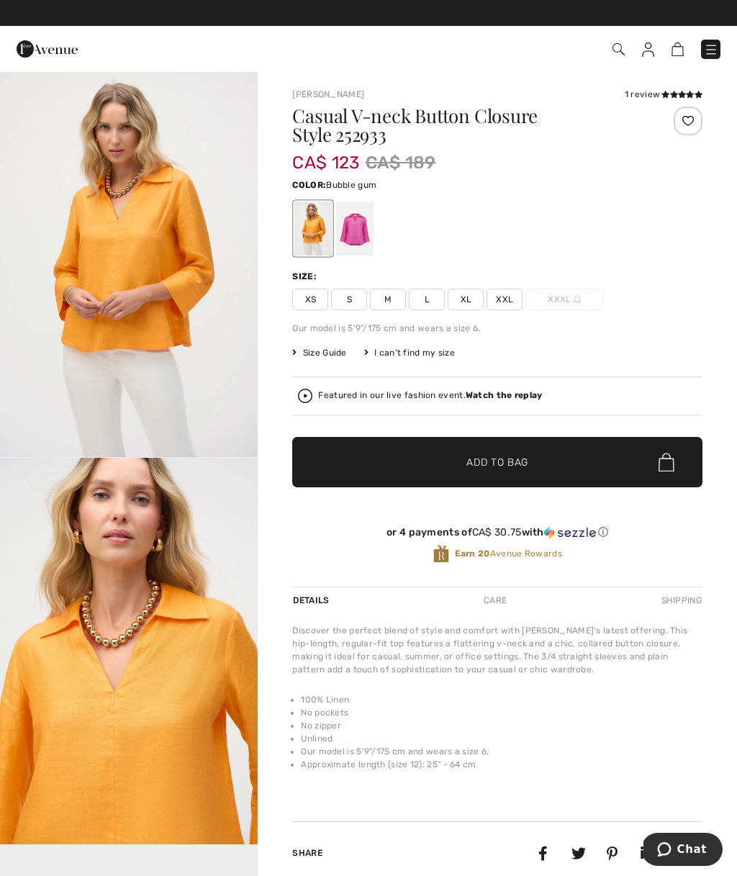
click at [352, 228] on div at bounding box center [354, 229] width 37 height 54
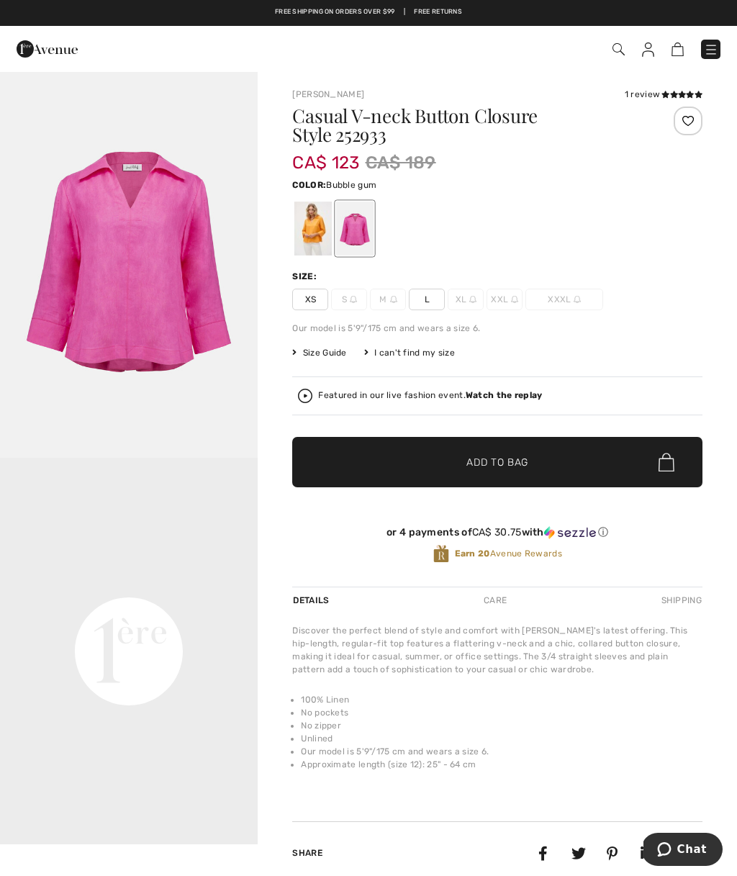
click at [420, 303] on span "L" at bounding box center [427, 300] width 36 height 22
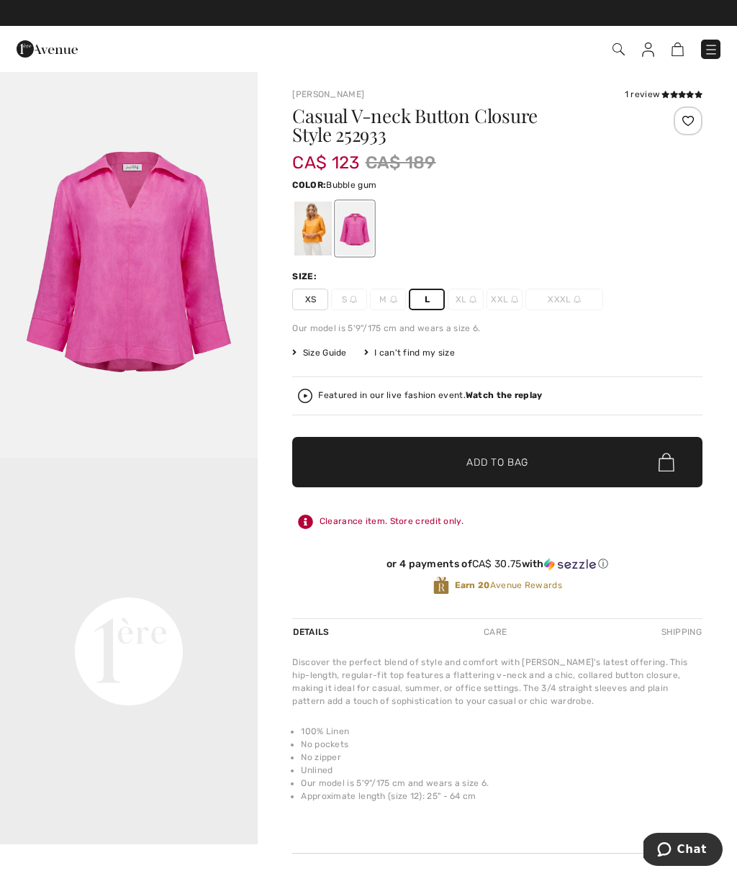
click at [491, 468] on span "Add to Bag" at bounding box center [497, 462] width 62 height 15
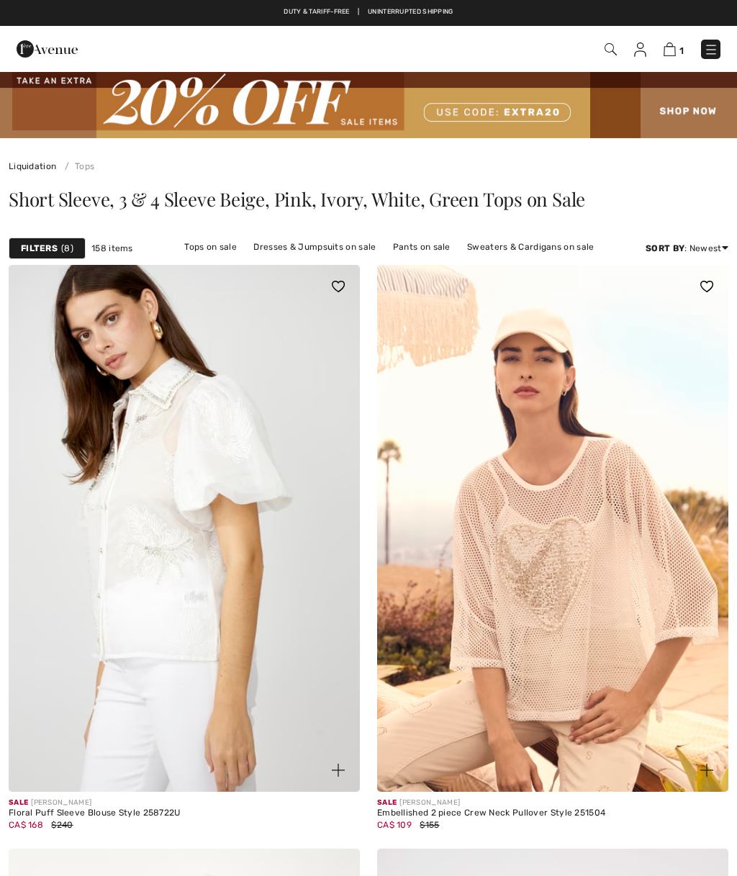
scroll to position [1, 0]
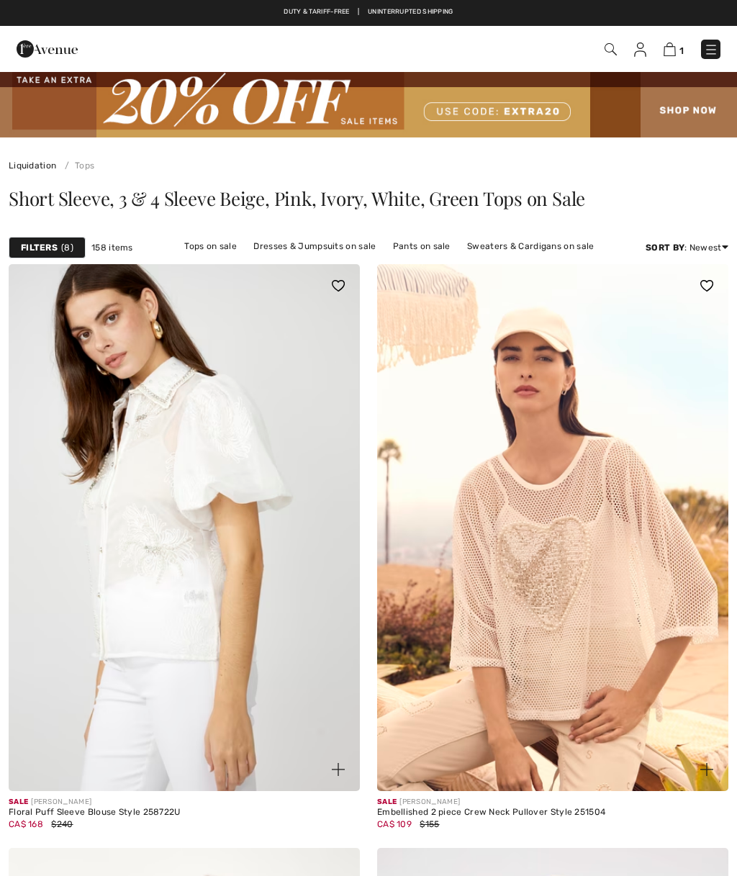
checkbox input "true"
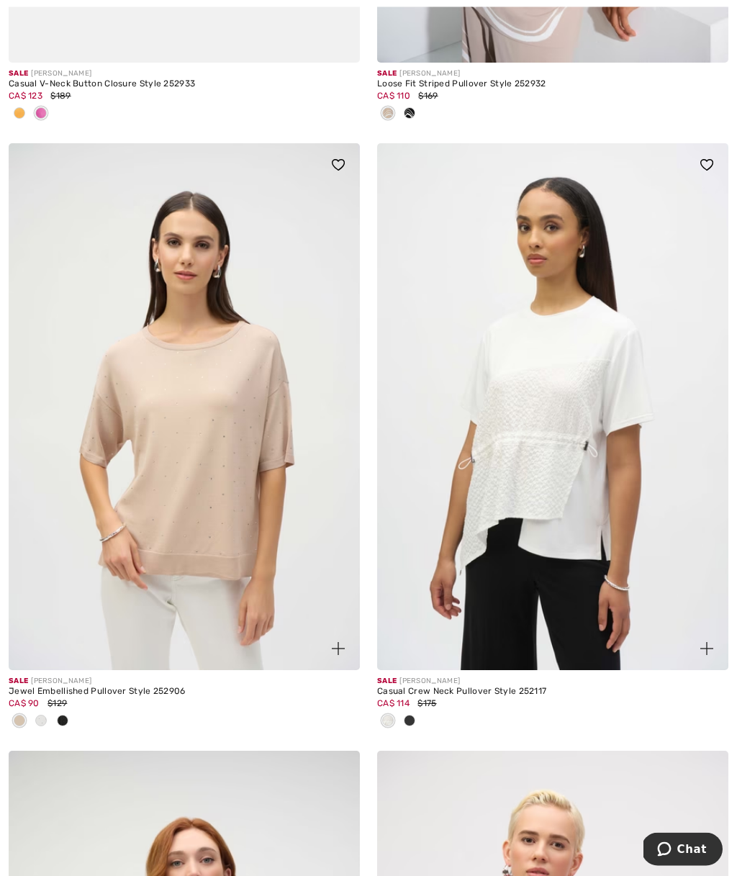
scroll to position [6266, 0]
click at [224, 345] on img at bounding box center [184, 406] width 351 height 527
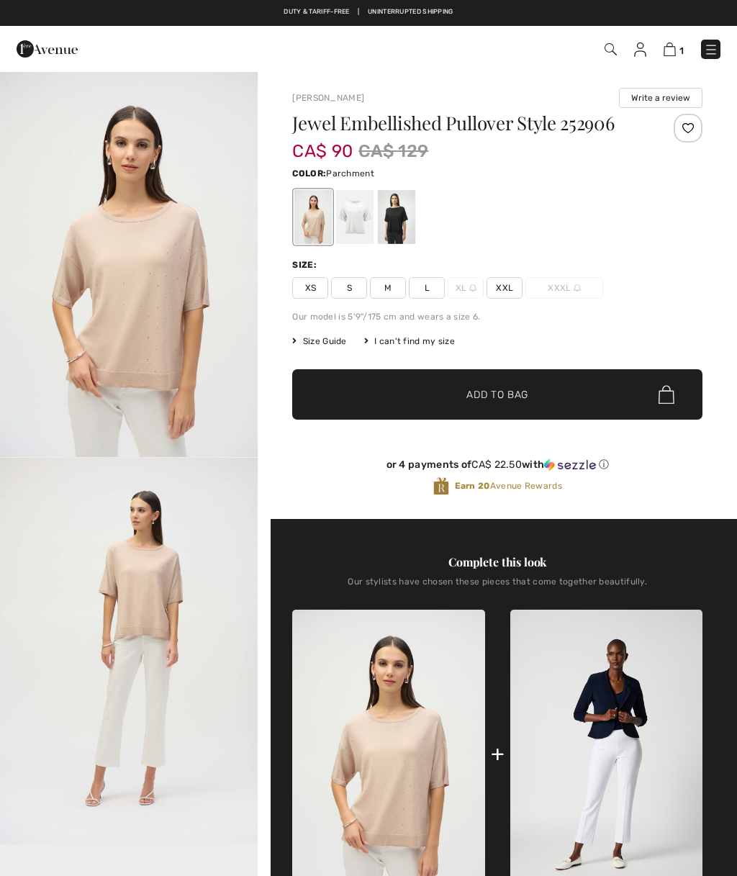
checkbox input "true"
click at [176, 281] on img "1 / 4" at bounding box center [129, 264] width 258 height 387
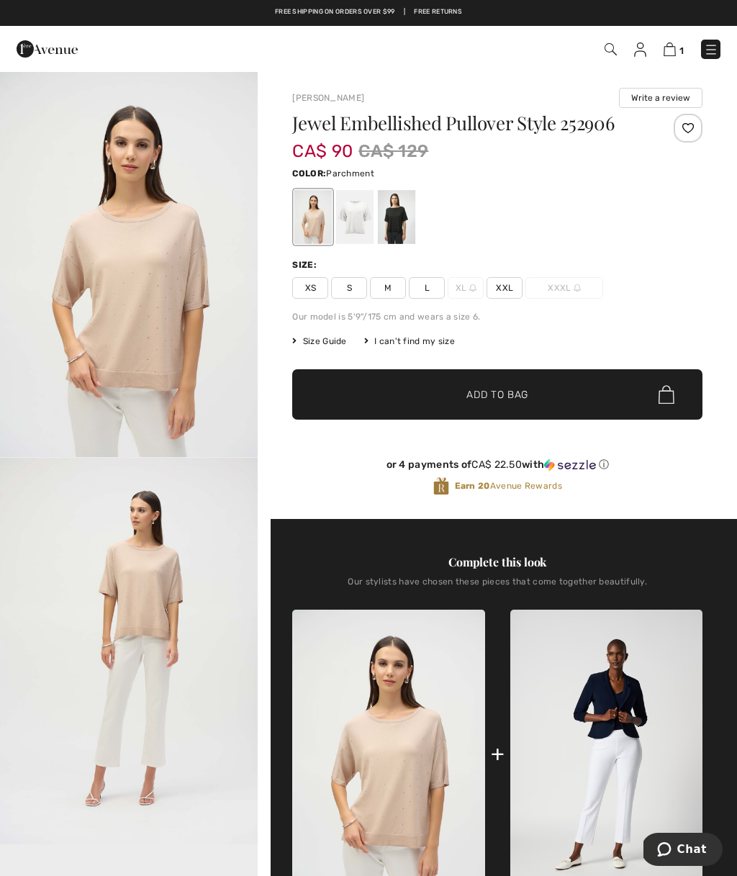
click at [360, 225] on div at bounding box center [354, 217] width 37 height 54
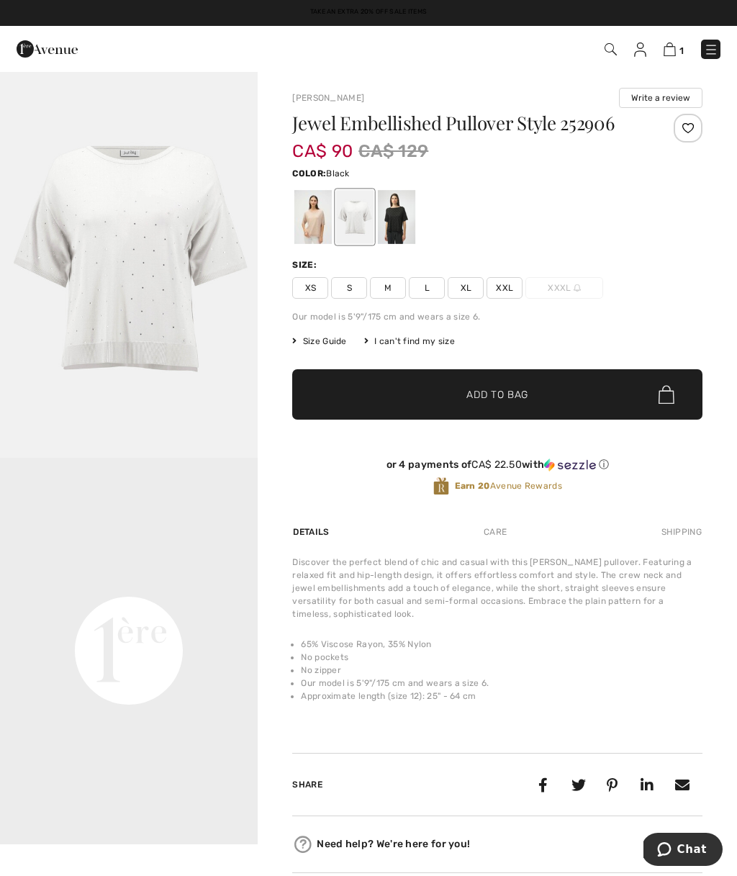
click at [406, 217] on div at bounding box center [396, 217] width 37 height 54
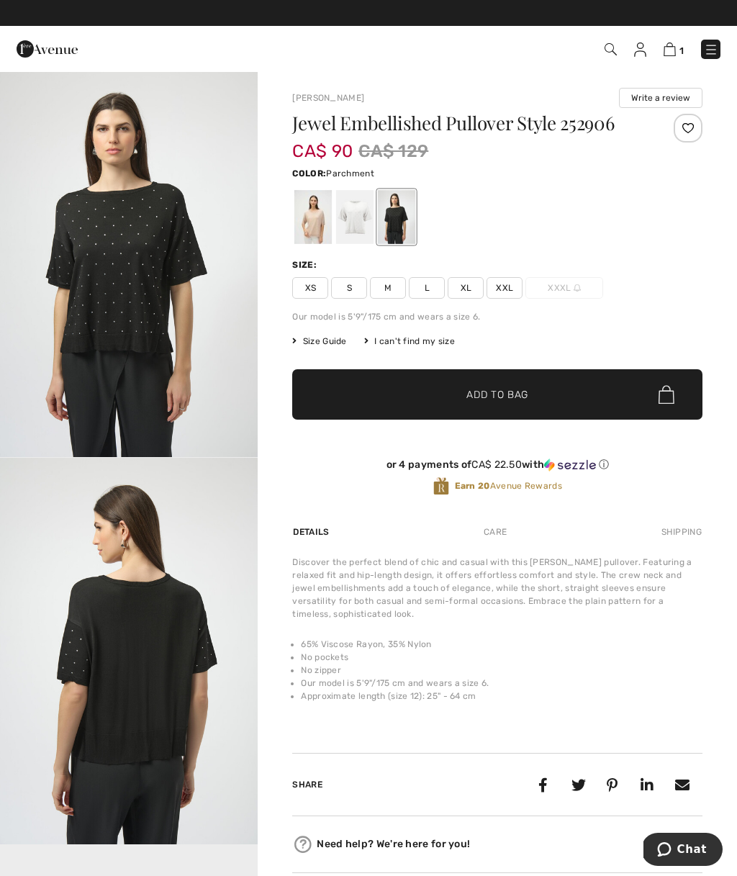
click at [306, 219] on div at bounding box center [312, 217] width 37 height 54
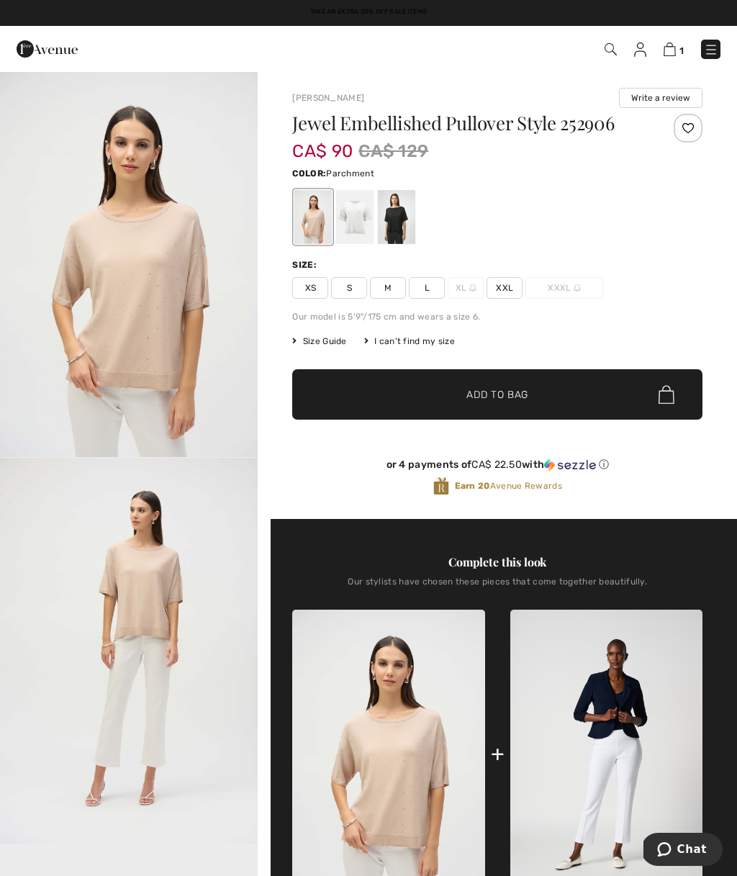
click at [434, 292] on span "L" at bounding box center [427, 288] width 36 height 22
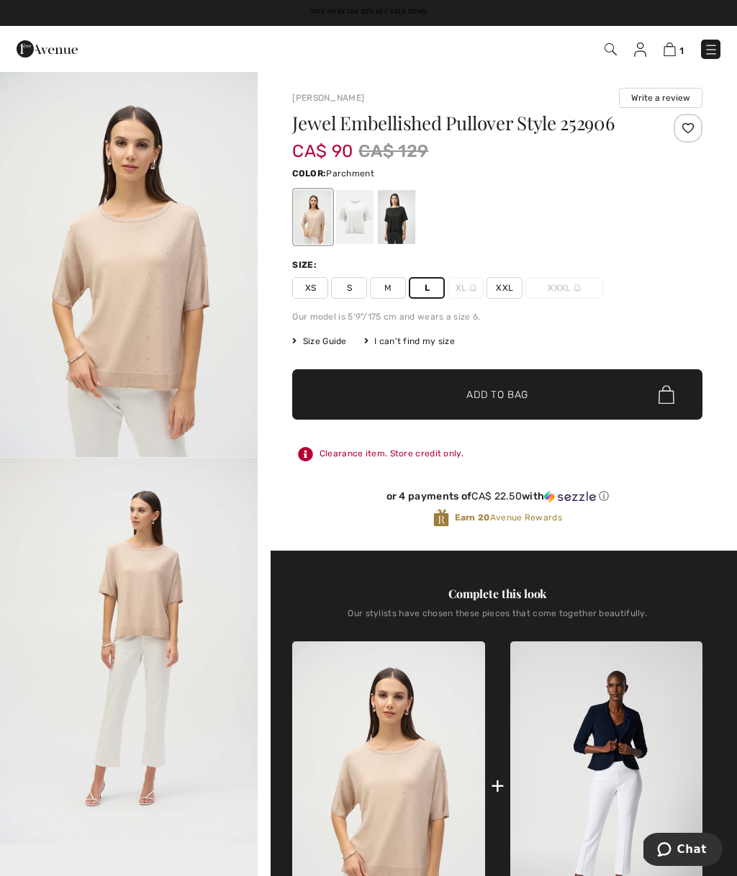
click at [527, 402] on span "Add to Bag" at bounding box center [497, 394] width 62 height 15
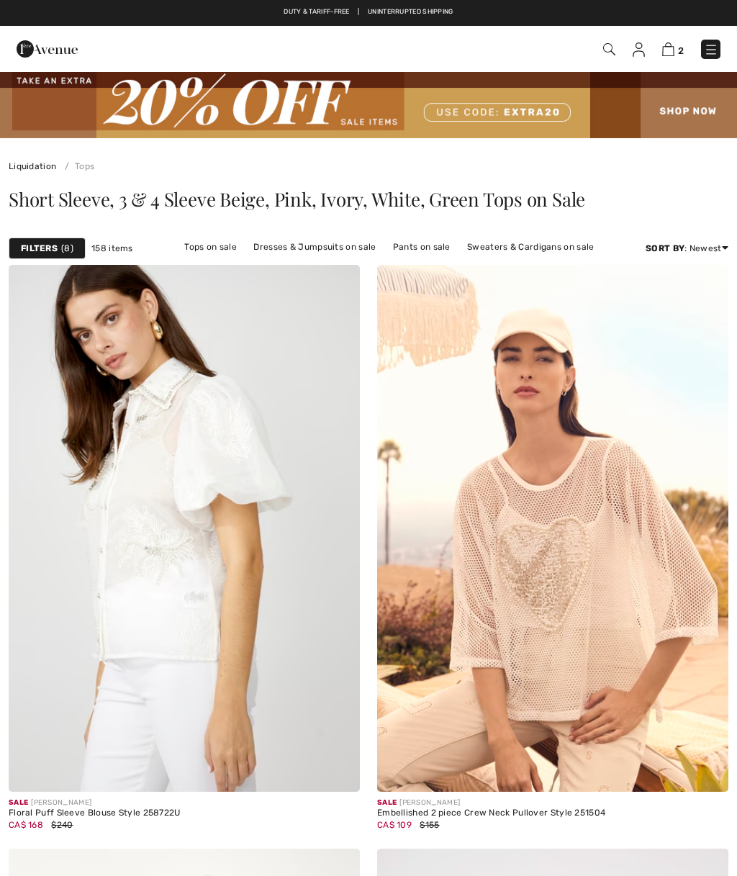
scroll to position [6335, 0]
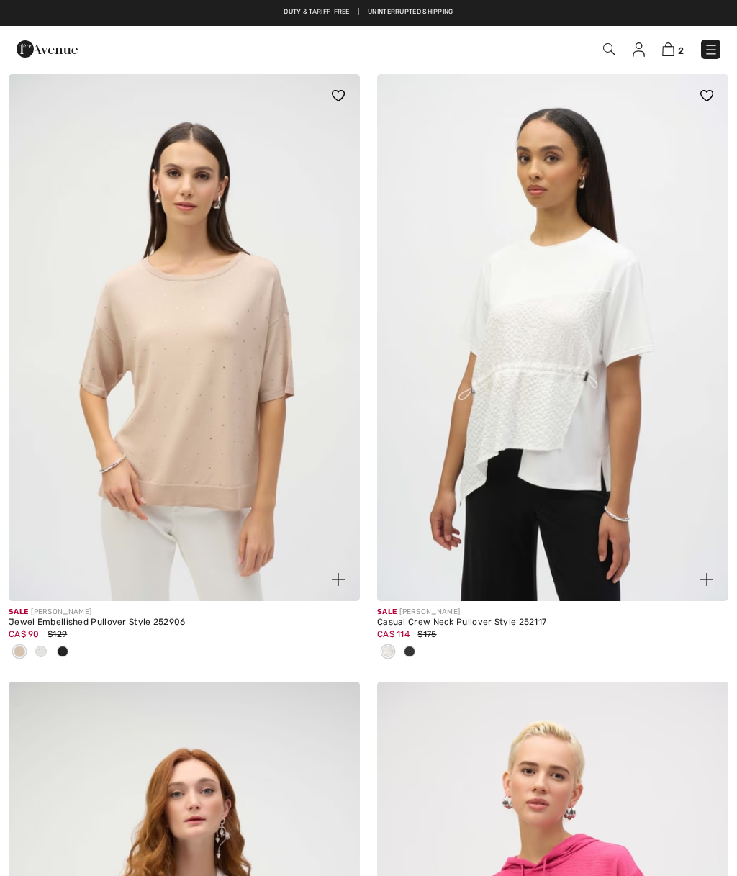
checkbox input "true"
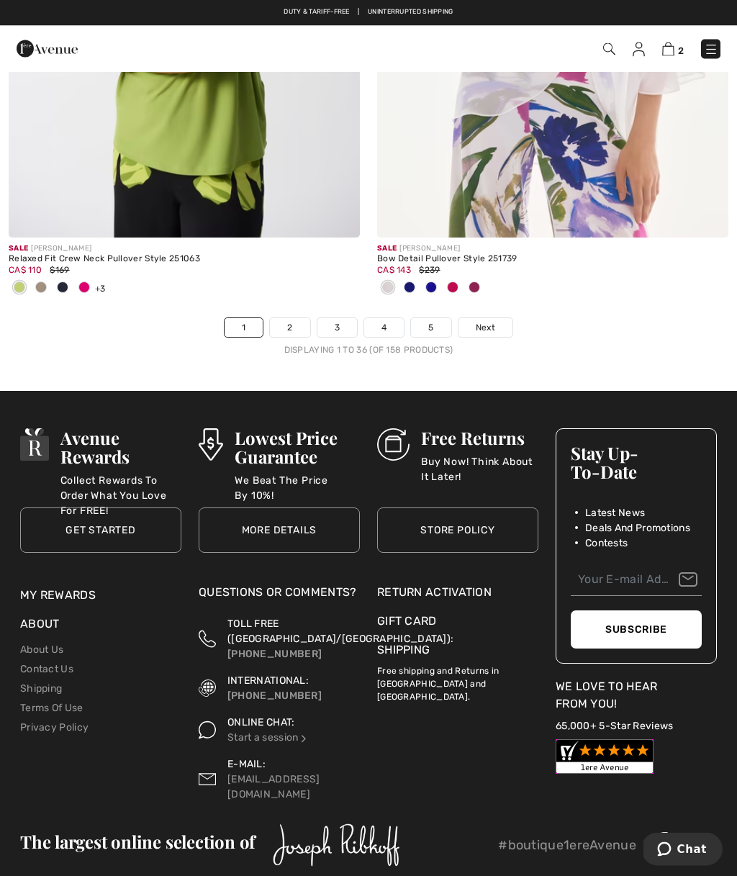
scroll to position [11066, 0]
click at [283, 319] on link "2" at bounding box center [290, 328] width 40 height 19
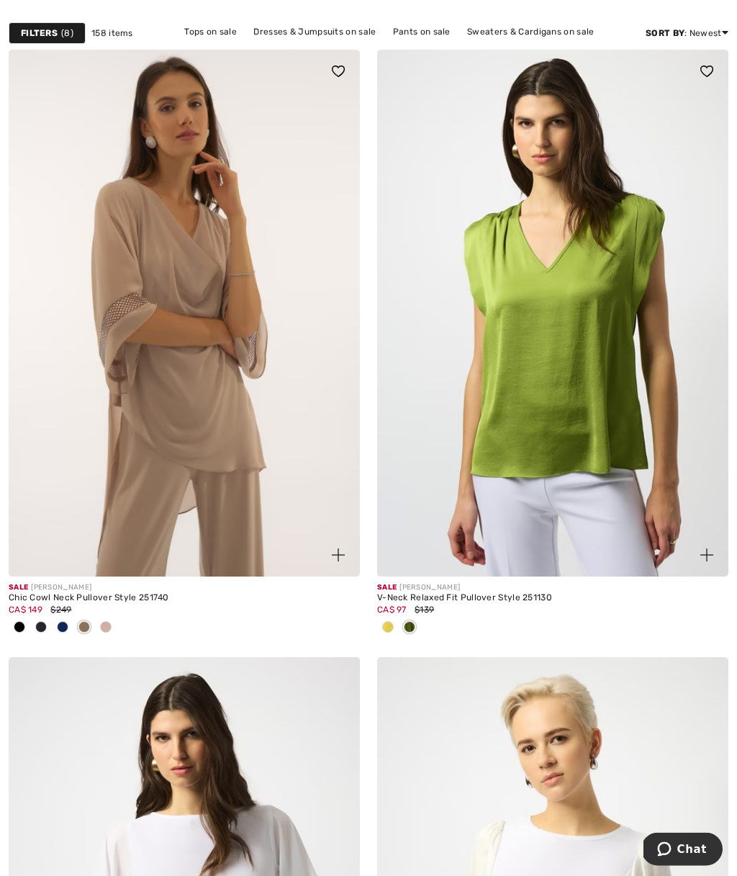
scroll to position [218, 0]
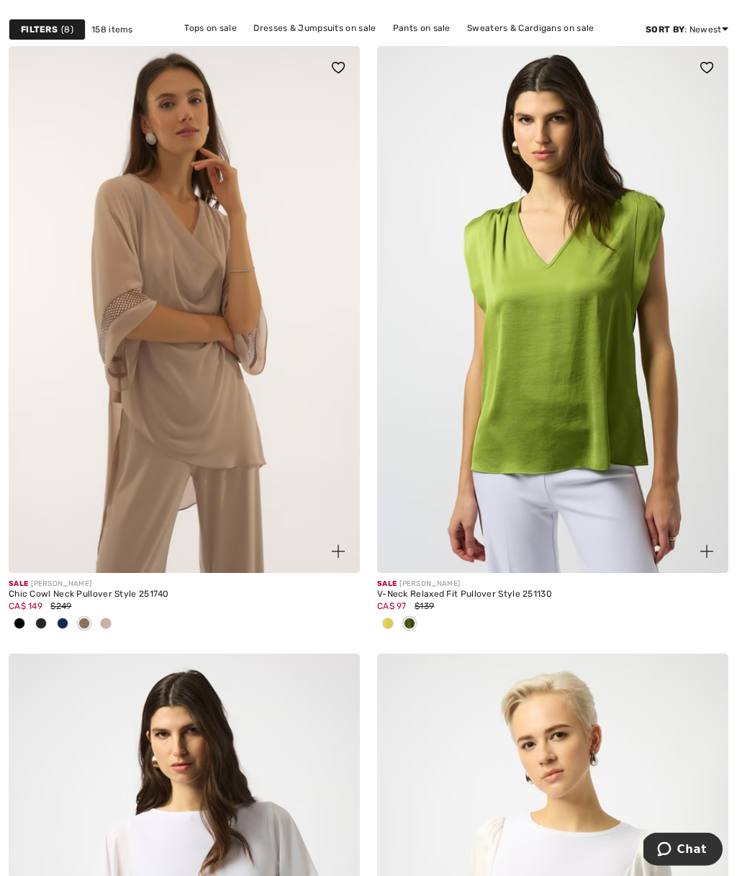
click at [139, 310] on img at bounding box center [184, 310] width 351 height 527
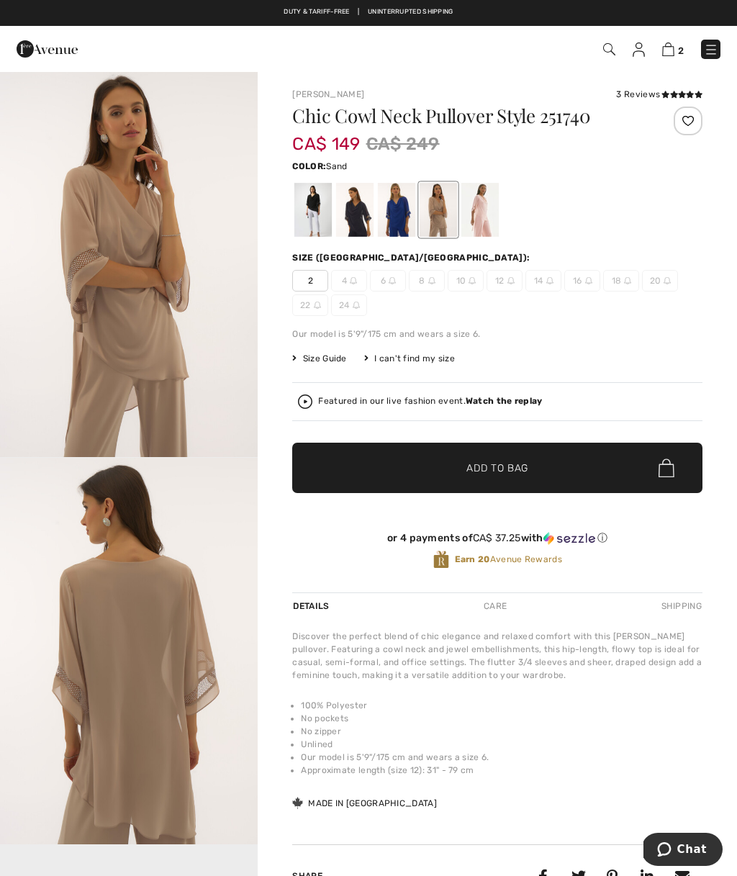
click at [117, 264] on img "1 / 3" at bounding box center [129, 264] width 258 height 387
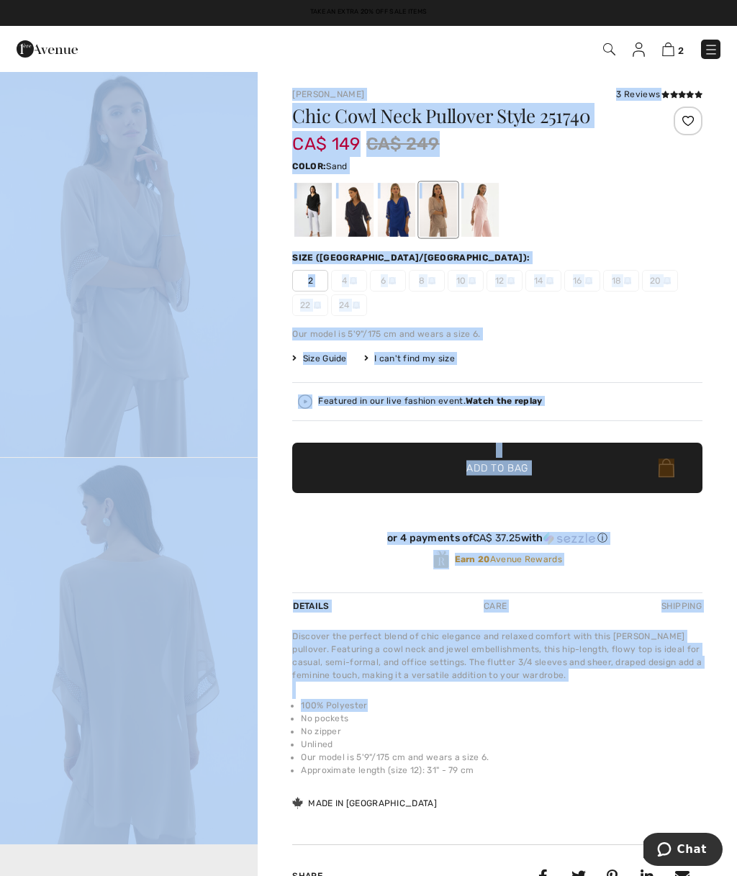
click at [626, 746] on li "Unlined" at bounding box center [502, 744] width 402 height 13
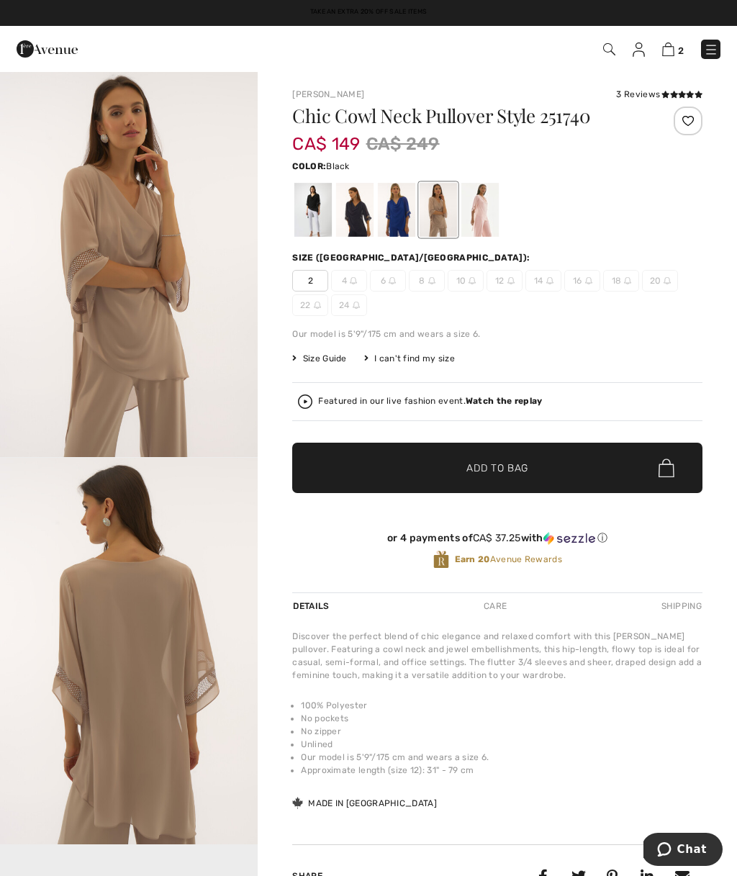
click at [296, 215] on div at bounding box center [312, 210] width 37 height 54
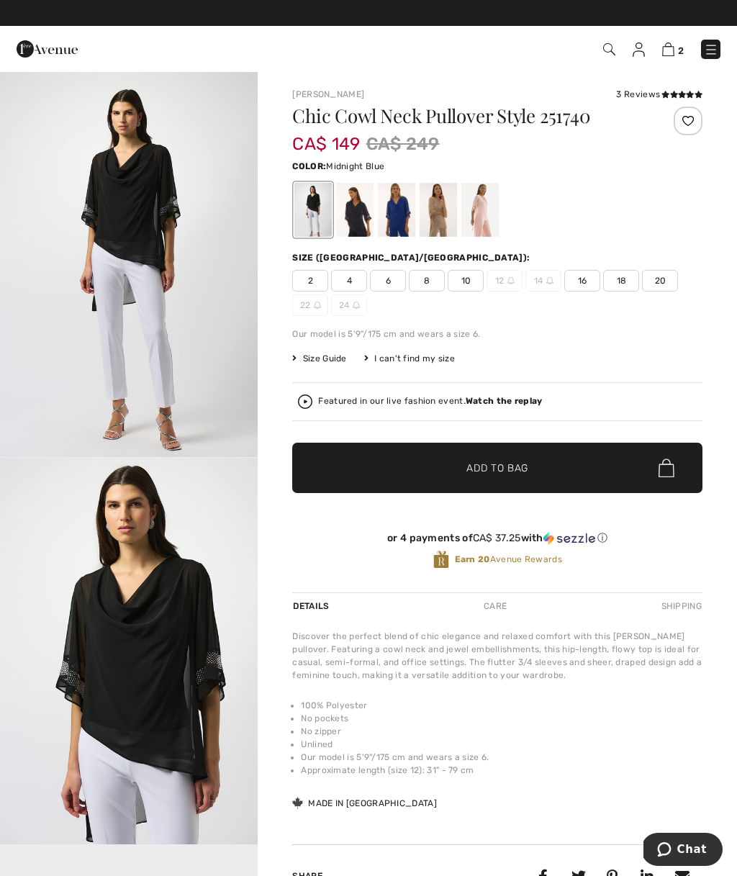
click at [348, 216] on div at bounding box center [354, 210] width 37 height 54
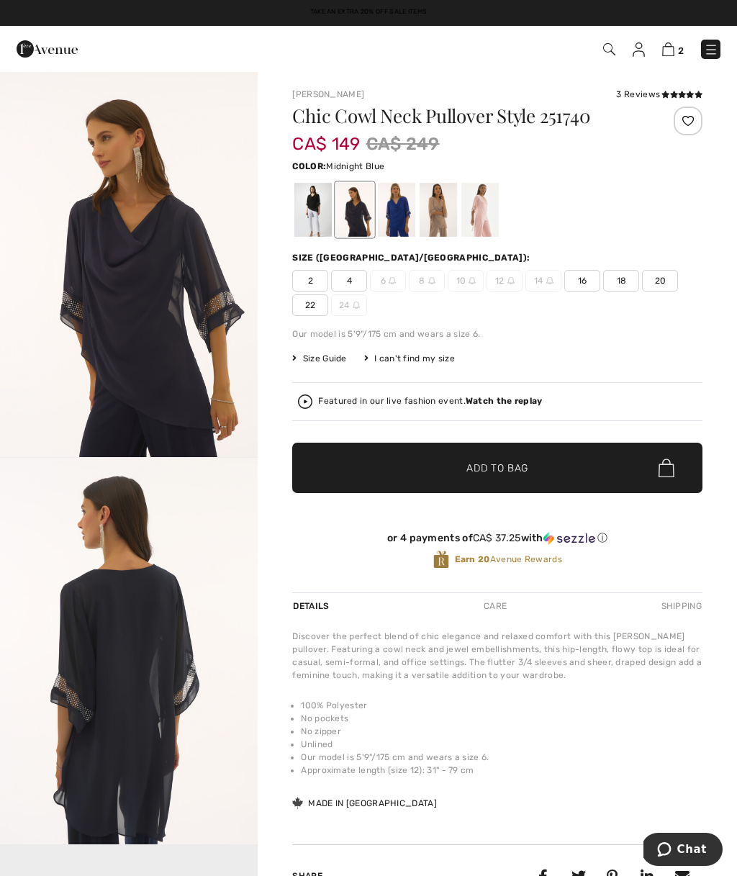
click at [397, 204] on div at bounding box center [396, 210] width 37 height 54
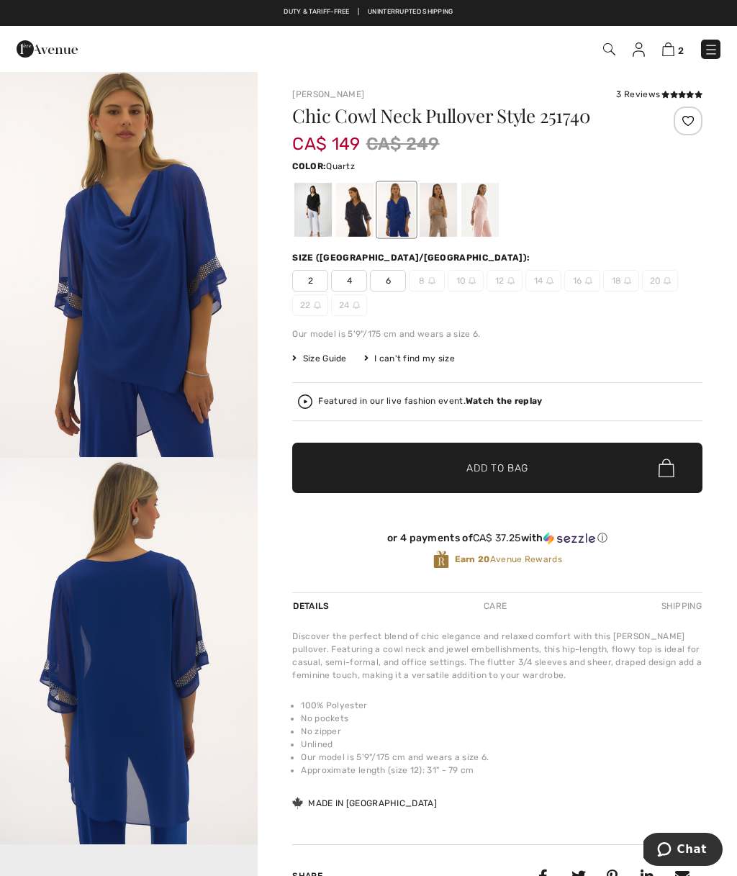
click at [479, 204] on div at bounding box center [479, 210] width 37 height 54
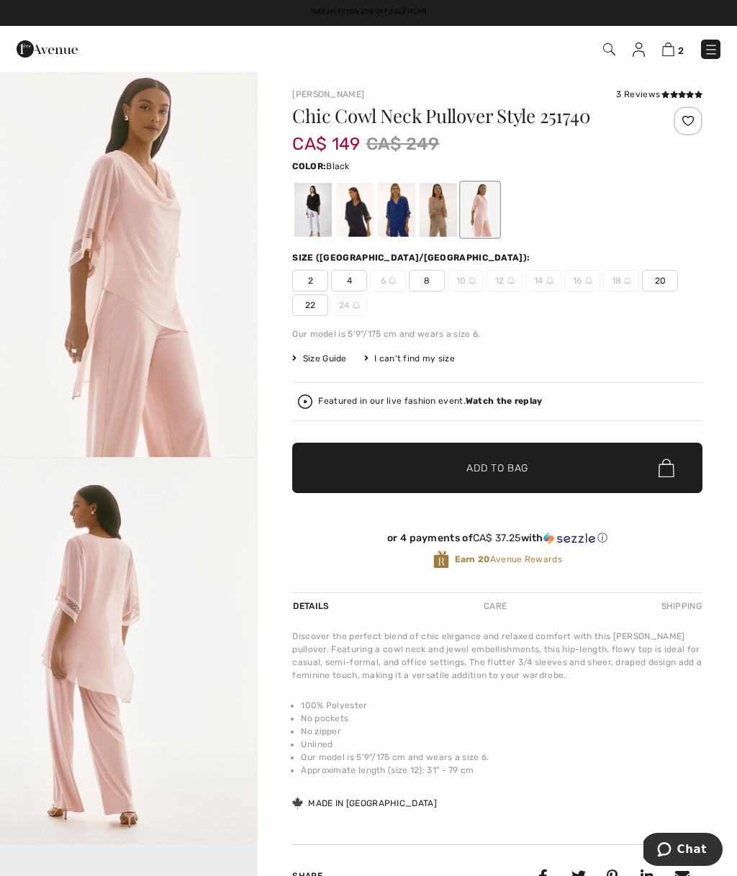
click at [306, 204] on div at bounding box center [312, 210] width 37 height 54
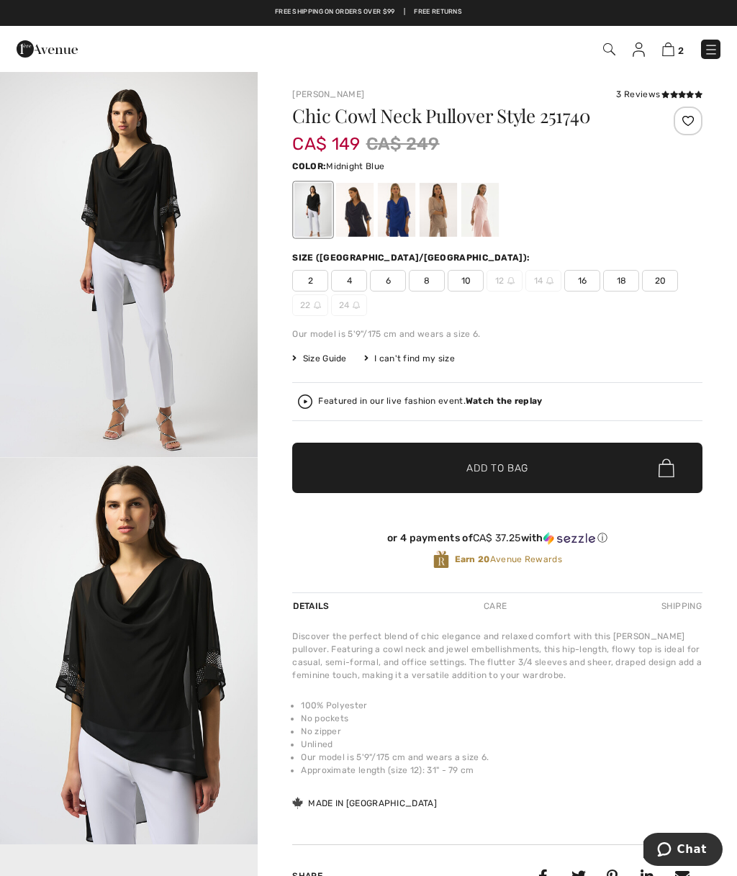
click at [350, 214] on div at bounding box center [354, 210] width 37 height 54
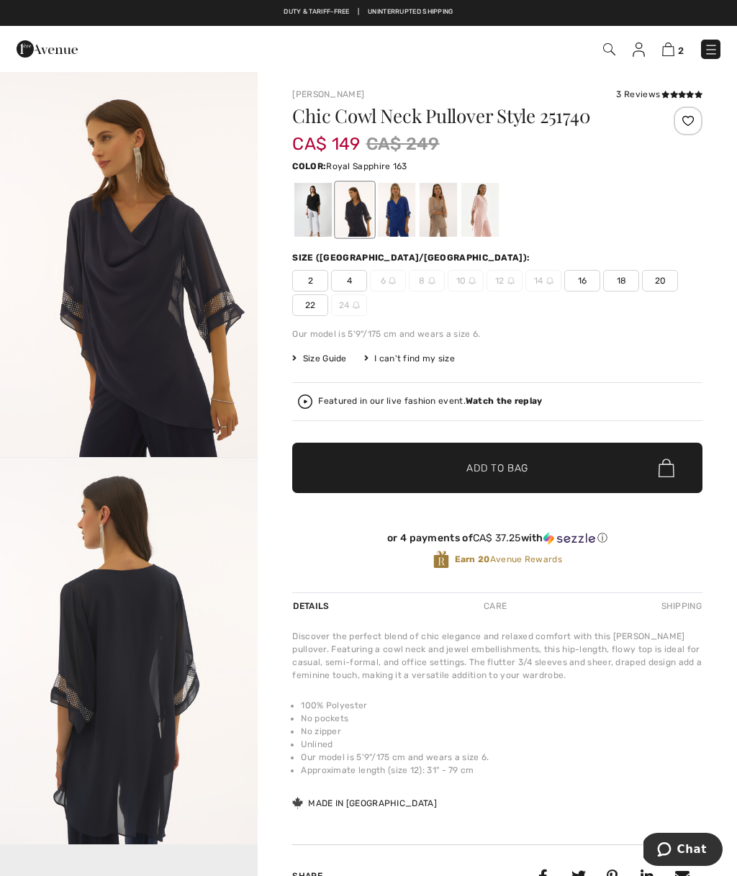
click at [402, 209] on div at bounding box center [396, 210] width 37 height 54
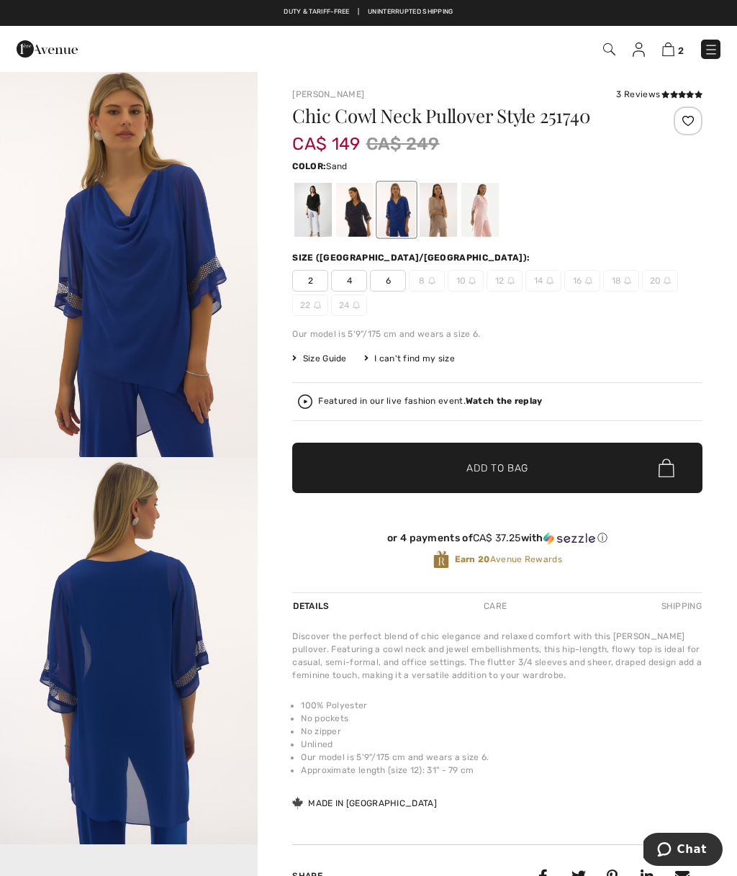
click at [442, 212] on div at bounding box center [438, 210] width 37 height 54
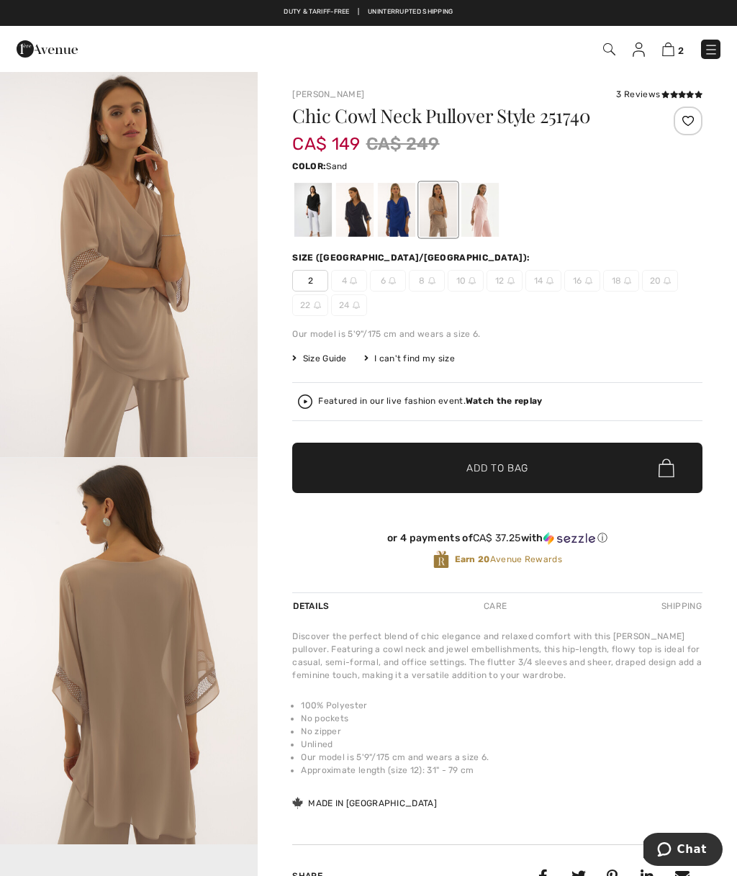
click at [484, 220] on div at bounding box center [479, 210] width 37 height 54
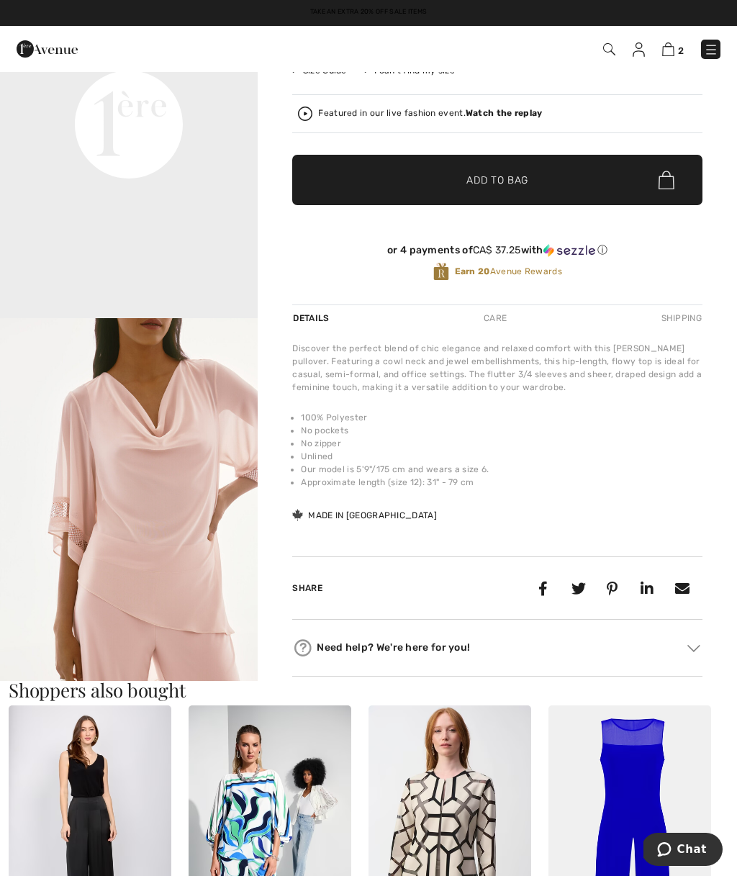
scroll to position [275, 0]
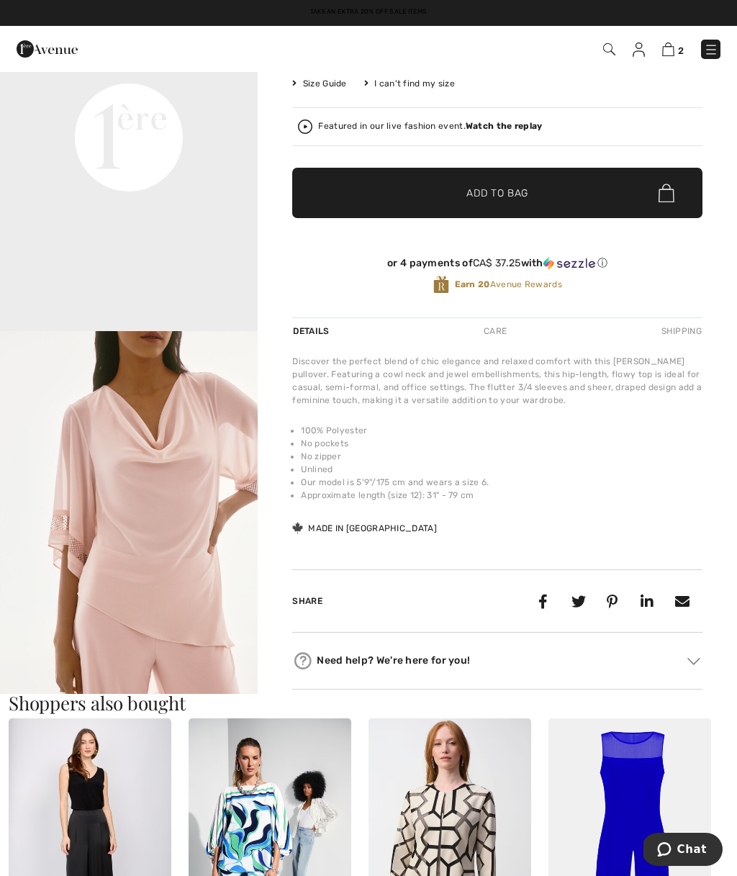
click at [169, 547] on img "3 / 5" at bounding box center [129, 524] width 258 height 387
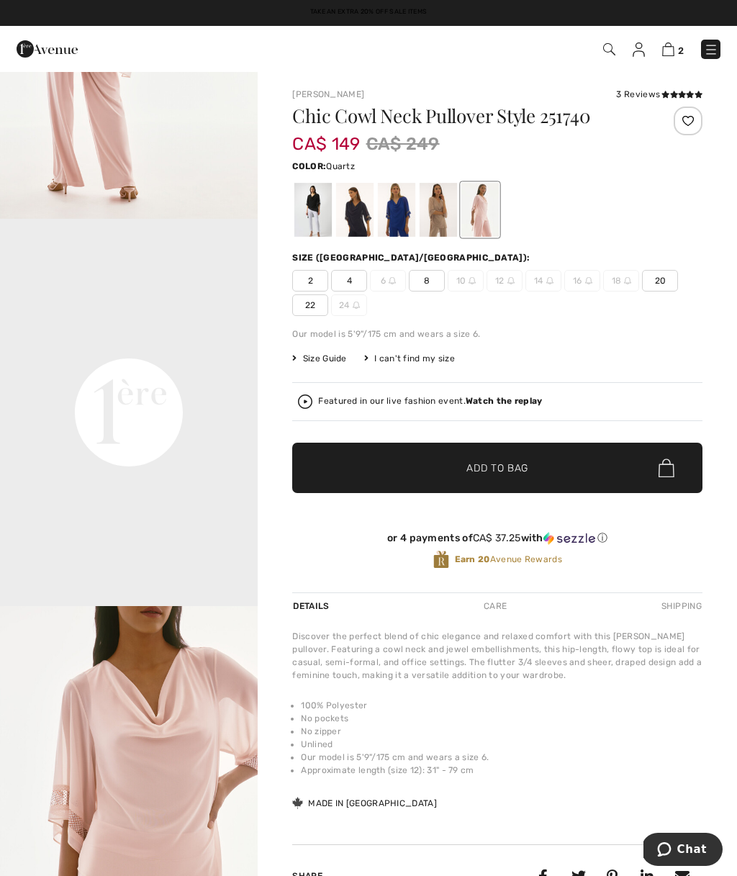
click at [438, 220] on div at bounding box center [438, 210] width 37 height 54
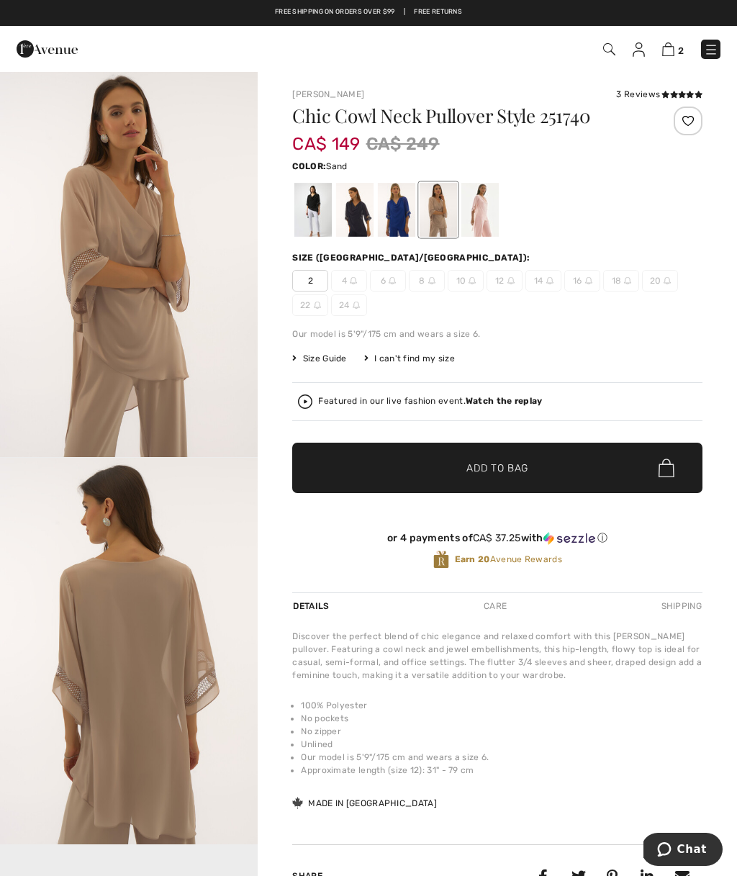
click at [477, 209] on div at bounding box center [479, 210] width 37 height 54
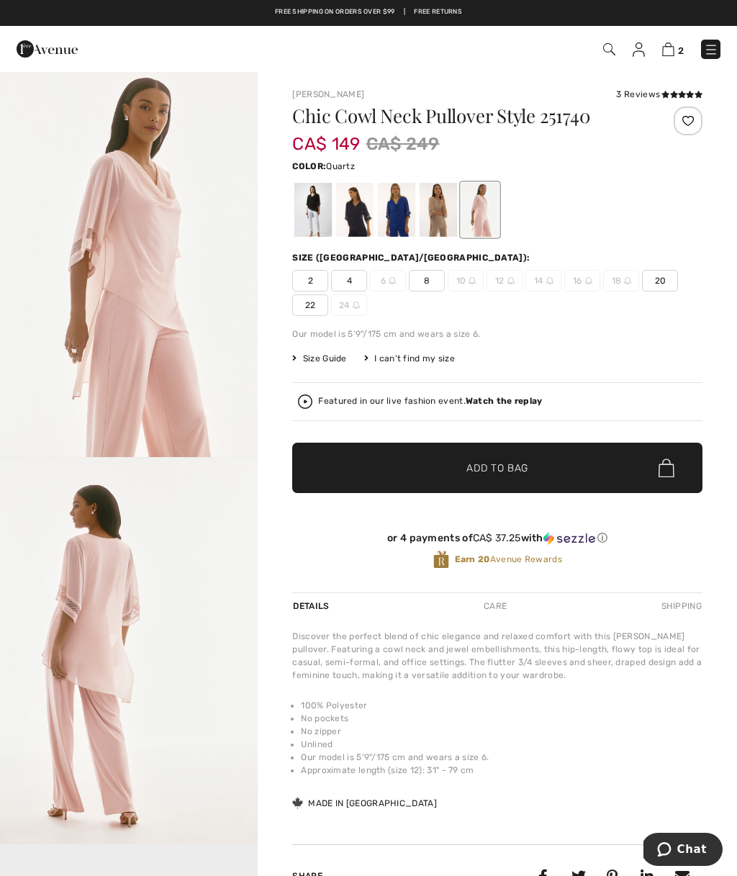
click at [430, 216] on div at bounding box center [438, 210] width 37 height 54
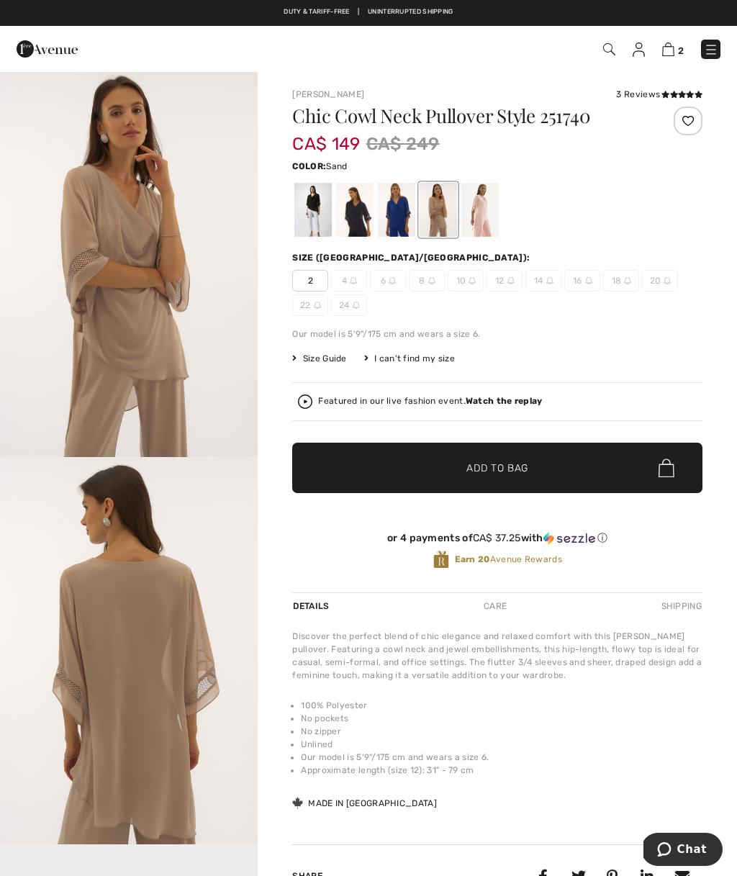
click at [398, 217] on div at bounding box center [396, 210] width 37 height 54
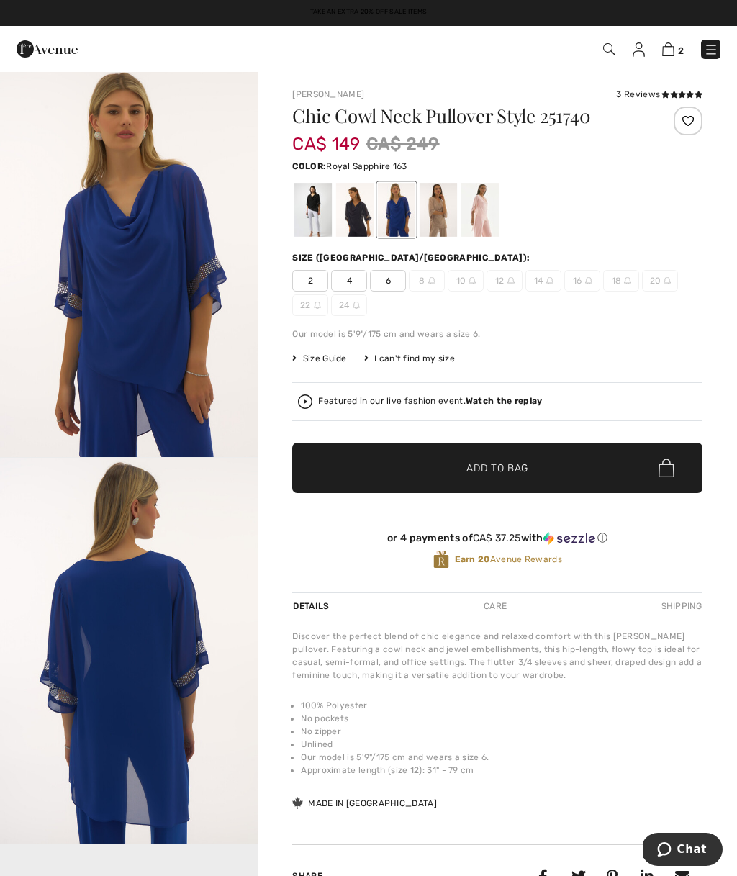
click at [349, 220] on div at bounding box center [354, 210] width 37 height 54
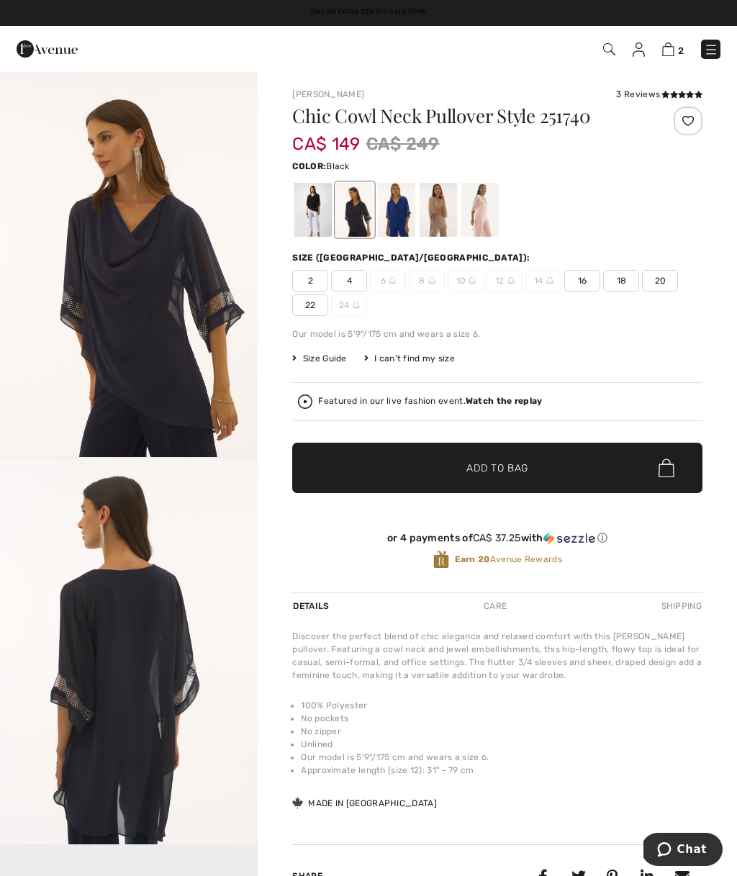
click at [304, 214] on div at bounding box center [312, 210] width 37 height 54
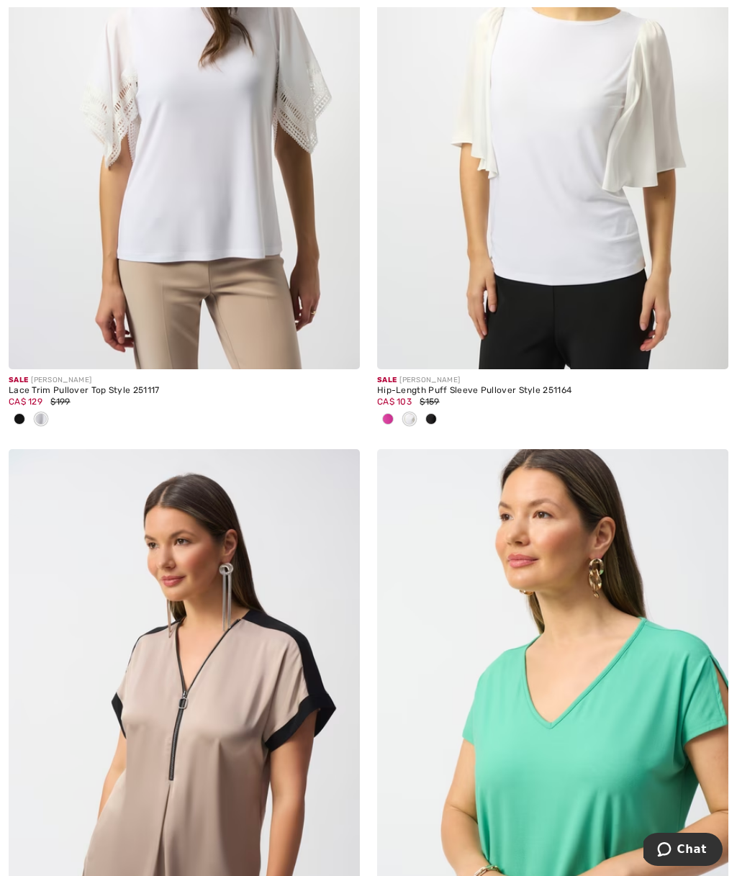
scroll to position [1034, 0]
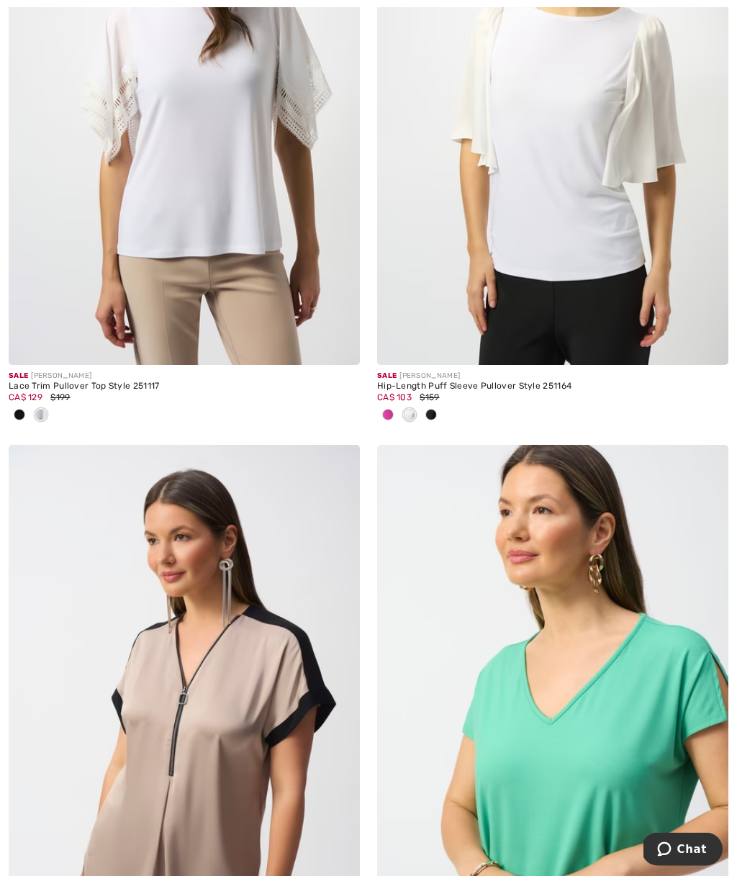
click at [185, 158] on img at bounding box center [184, 102] width 351 height 527
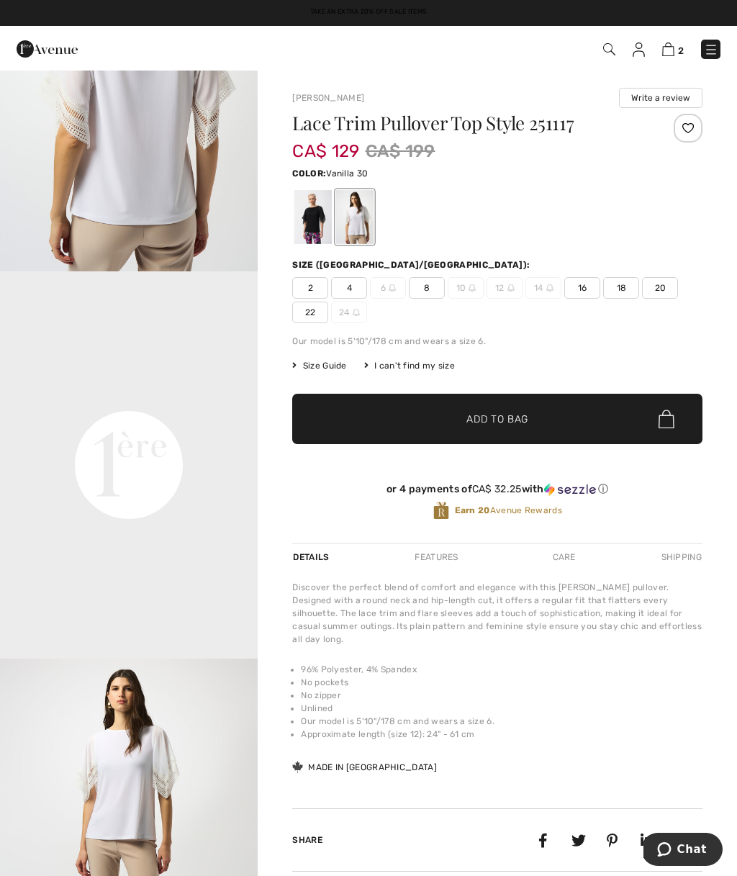
scroll to position [582, 0]
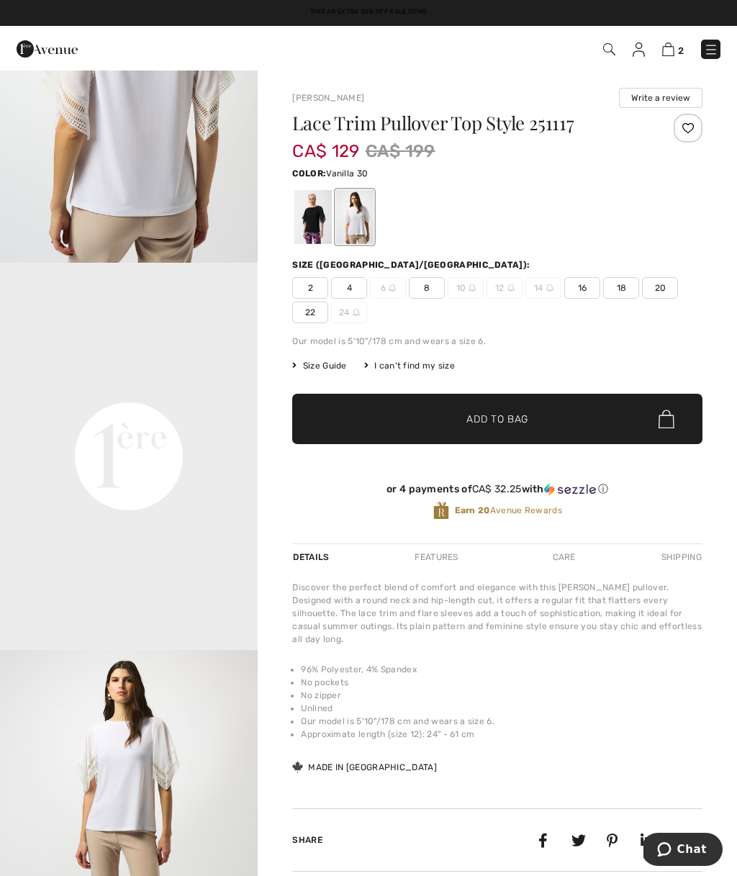
click at [132, 392] on video "Your browser does not support the video tag." at bounding box center [129, 327] width 258 height 129
click at [117, 392] on video "Your browser does not support the video tag." at bounding box center [129, 327] width 258 height 129
click at [216, 392] on video "Your browser does not support the video tag." at bounding box center [129, 327] width 258 height 129
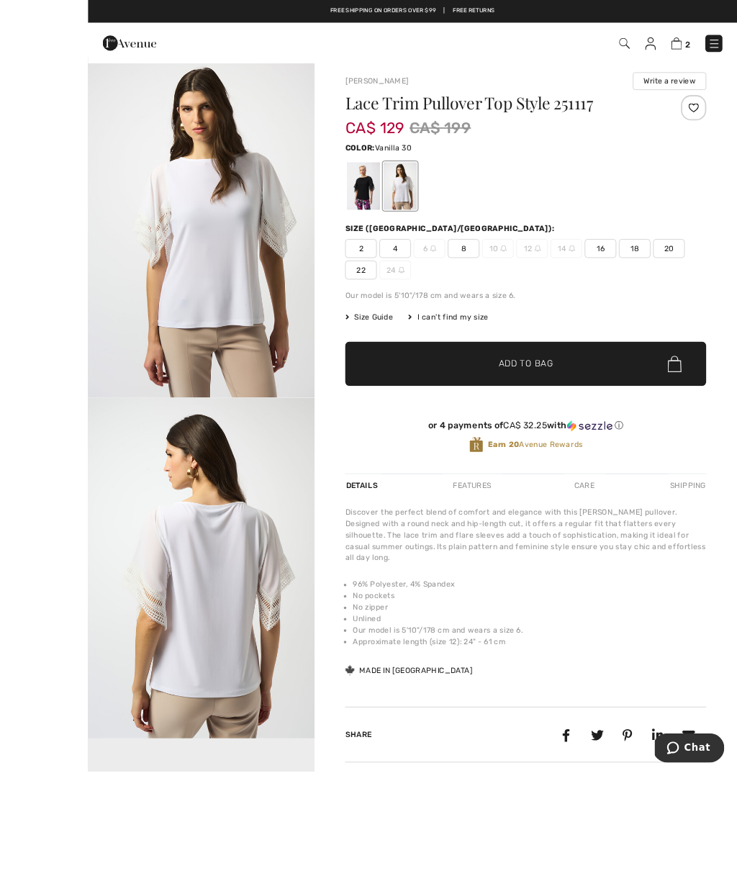
scroll to position [27, 0]
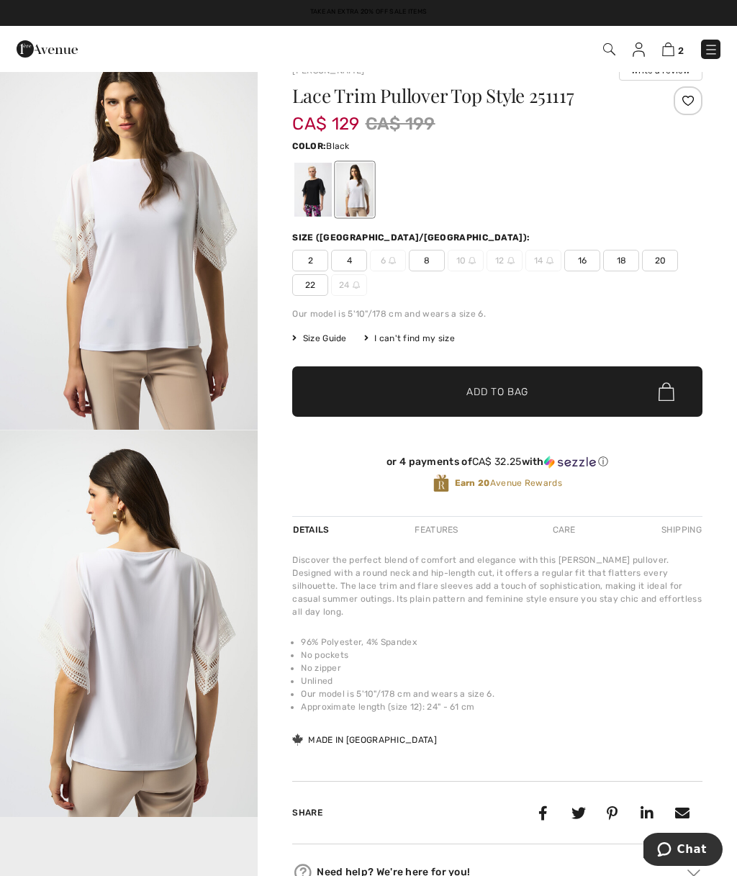
click at [315, 191] on div at bounding box center [312, 190] width 37 height 54
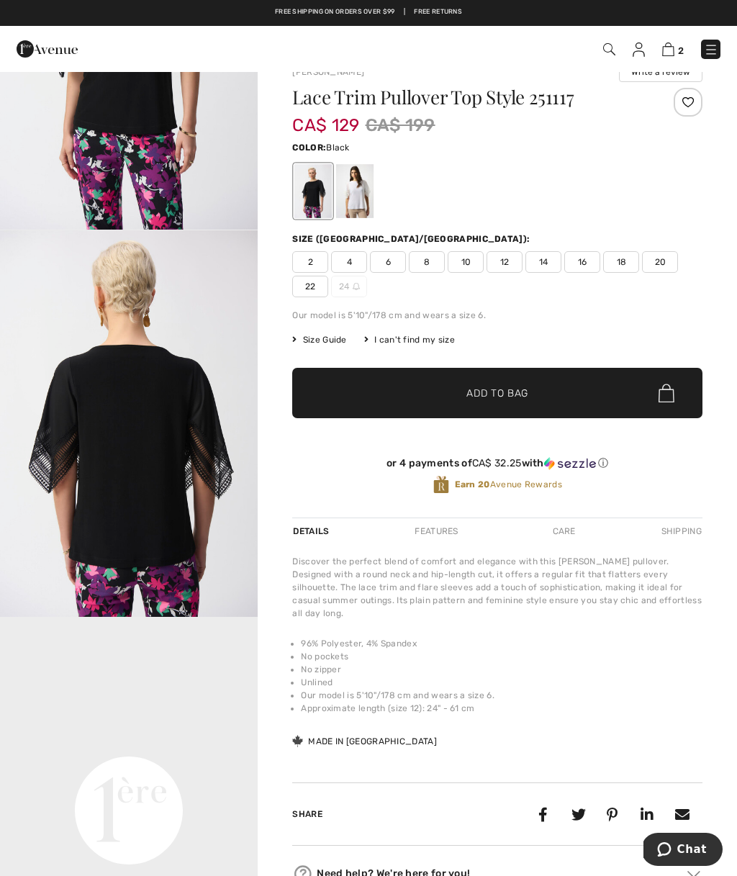
scroll to position [0, 0]
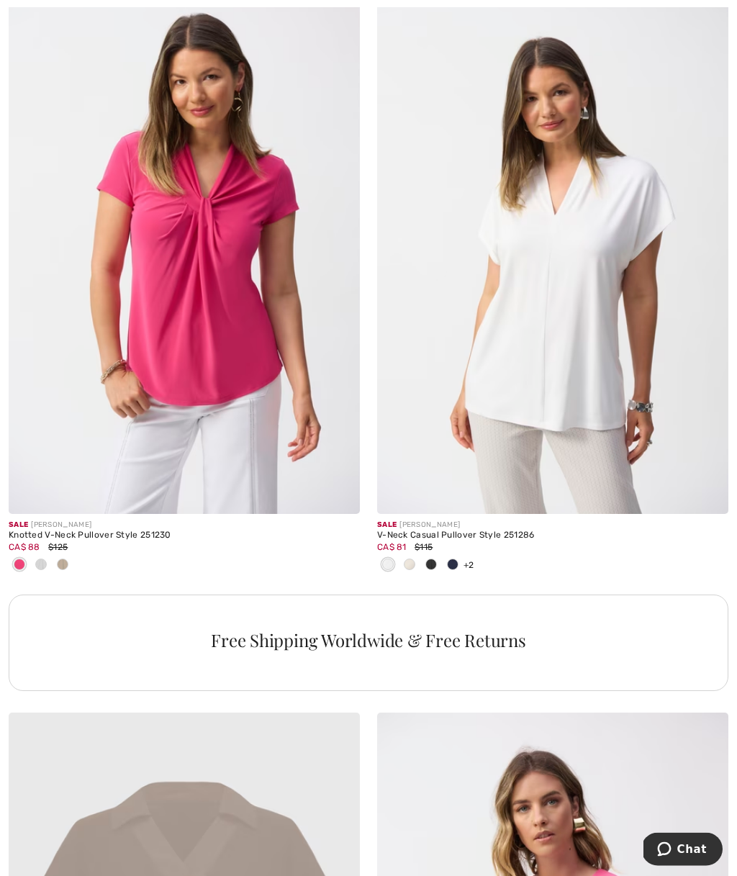
scroll to position [3315, 0]
click at [341, 486] on img at bounding box center [338, 492] width 13 height 13
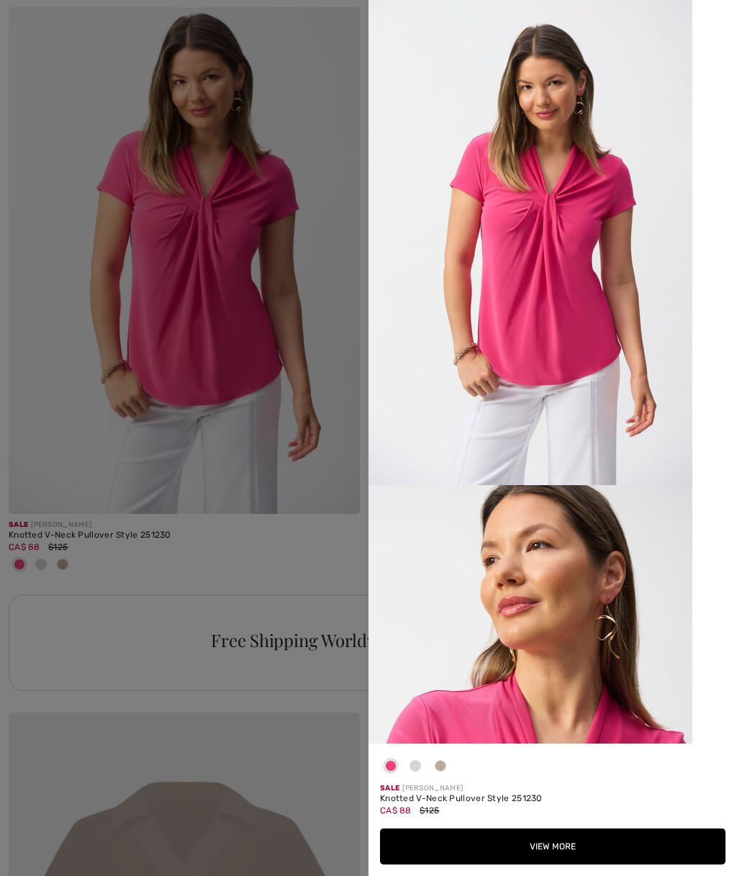
click at [261, 363] on div at bounding box center [368, 438] width 737 height 876
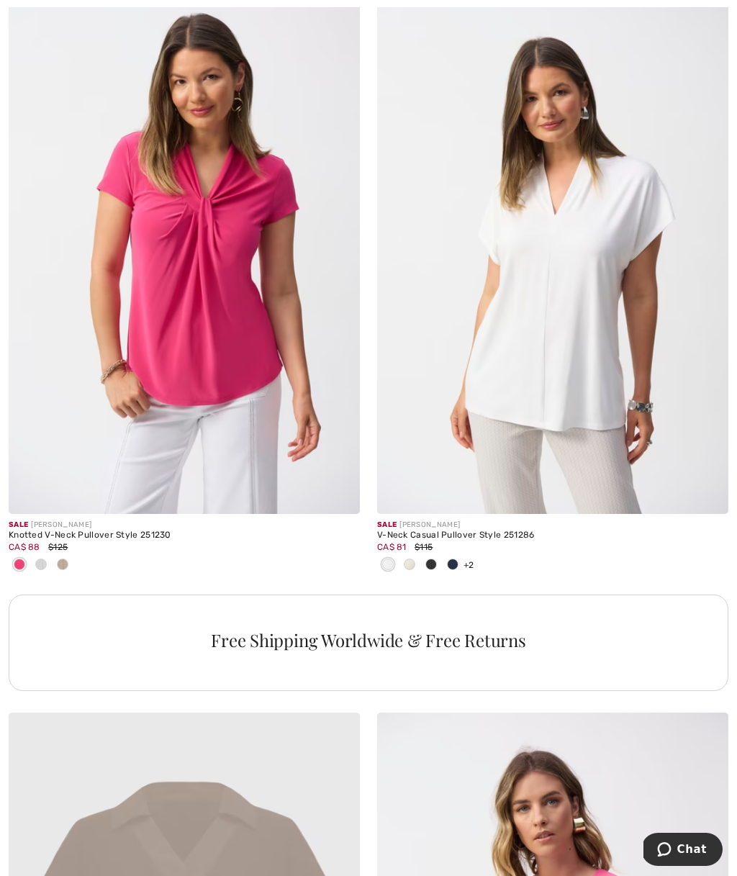
click at [229, 207] on img at bounding box center [184, 250] width 351 height 527
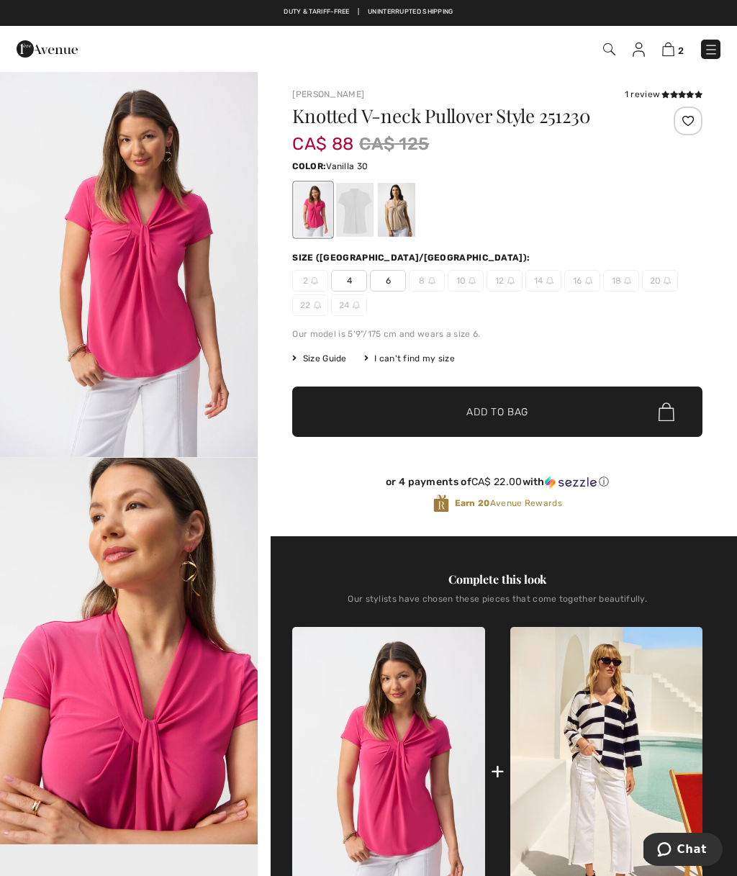
click at [353, 204] on div at bounding box center [354, 210] width 37 height 54
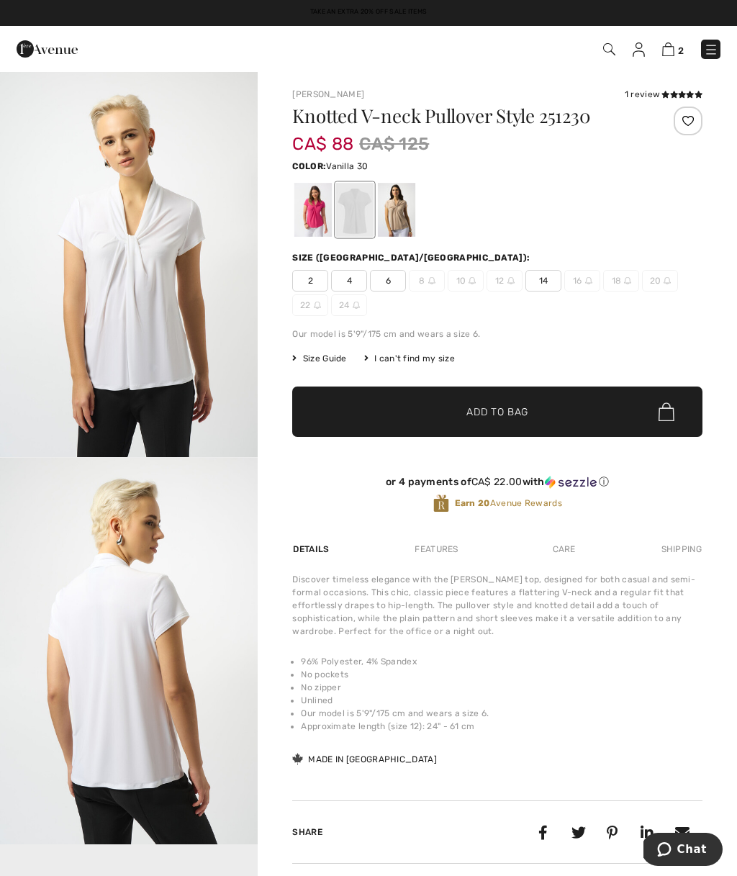
click at [402, 212] on div at bounding box center [396, 210] width 37 height 54
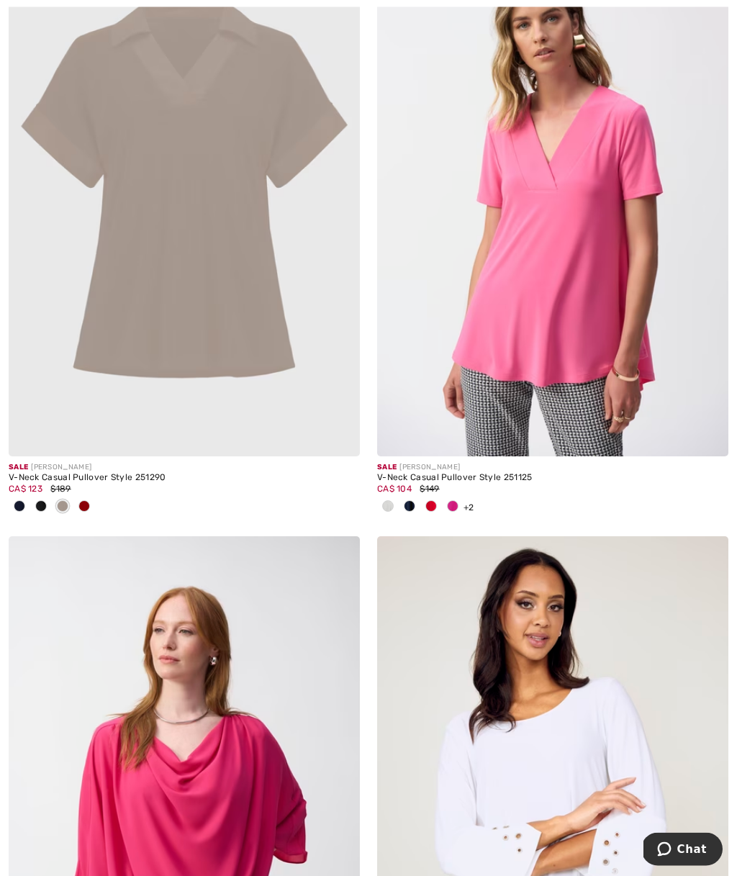
scroll to position [4098, 0]
click at [601, 195] on img at bounding box center [552, 192] width 351 height 527
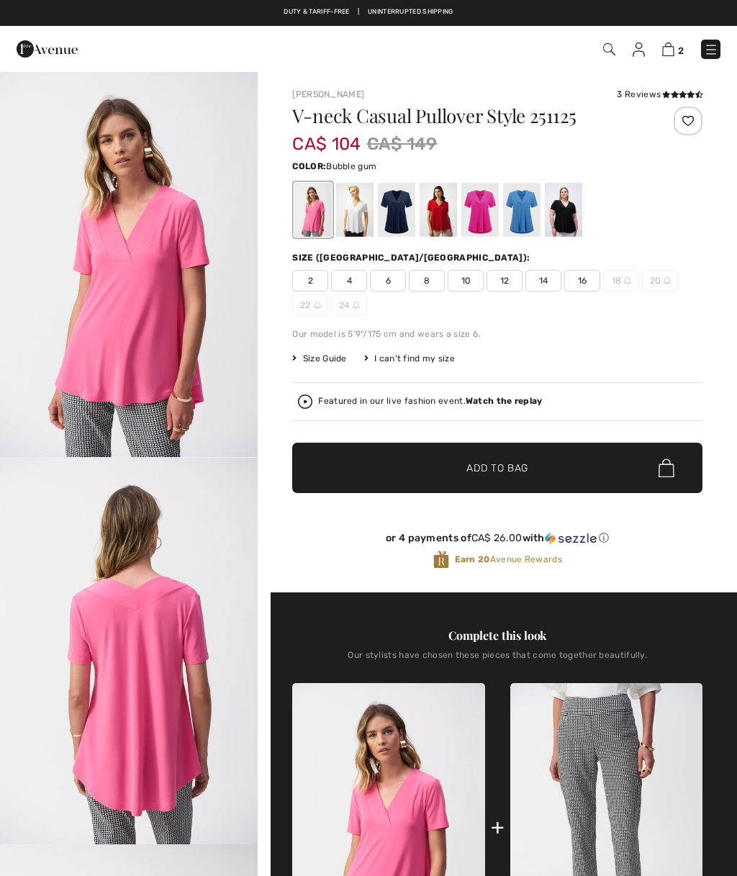
checkbox input "true"
click at [341, 222] on div at bounding box center [354, 210] width 37 height 54
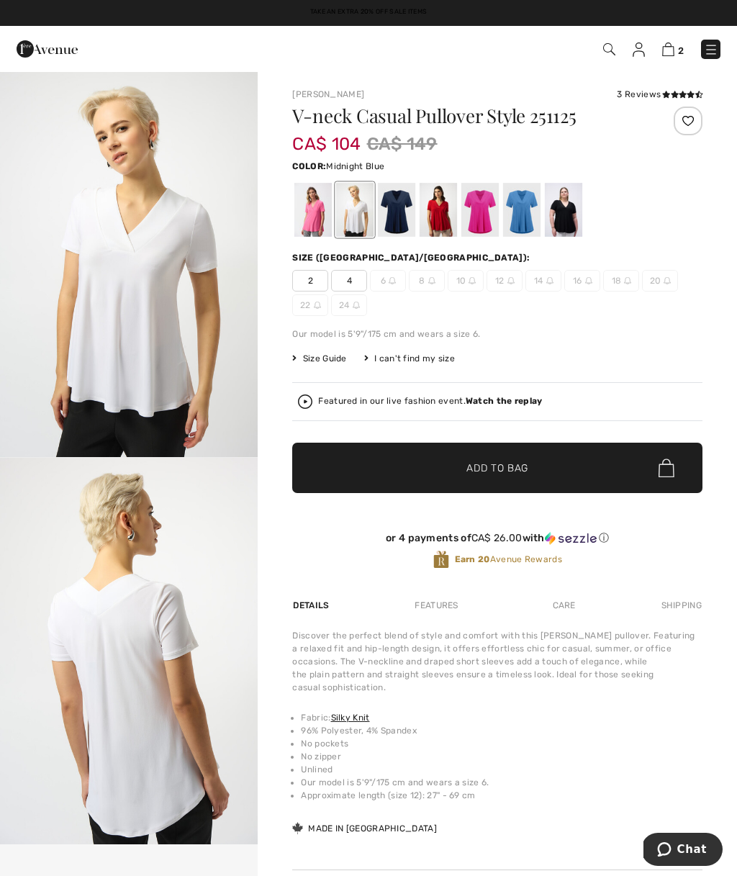
click at [408, 216] on div at bounding box center [396, 210] width 37 height 54
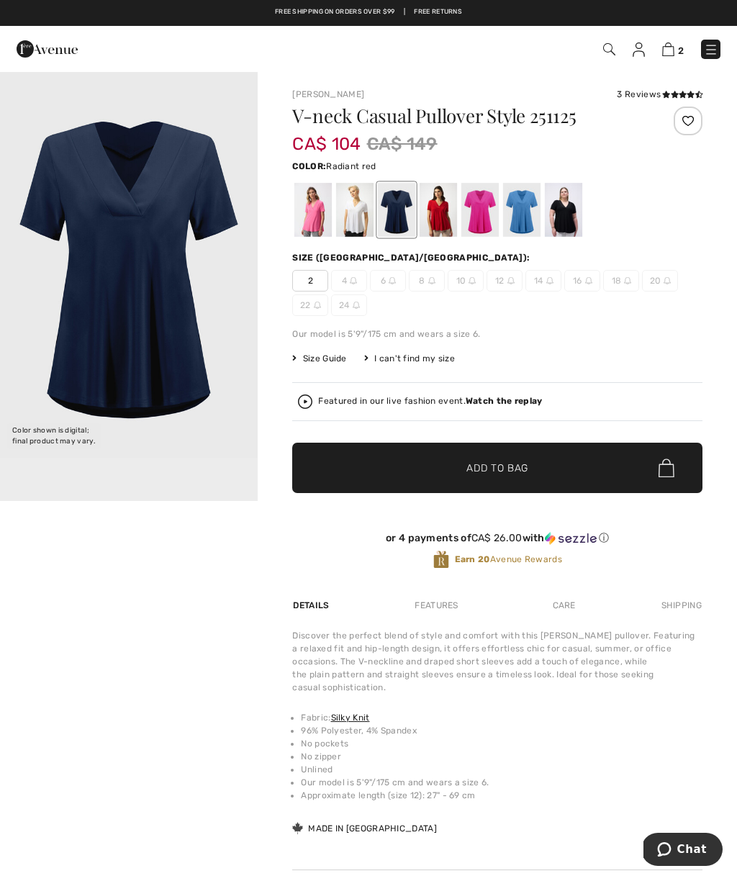
click at [434, 209] on div at bounding box center [438, 210] width 37 height 54
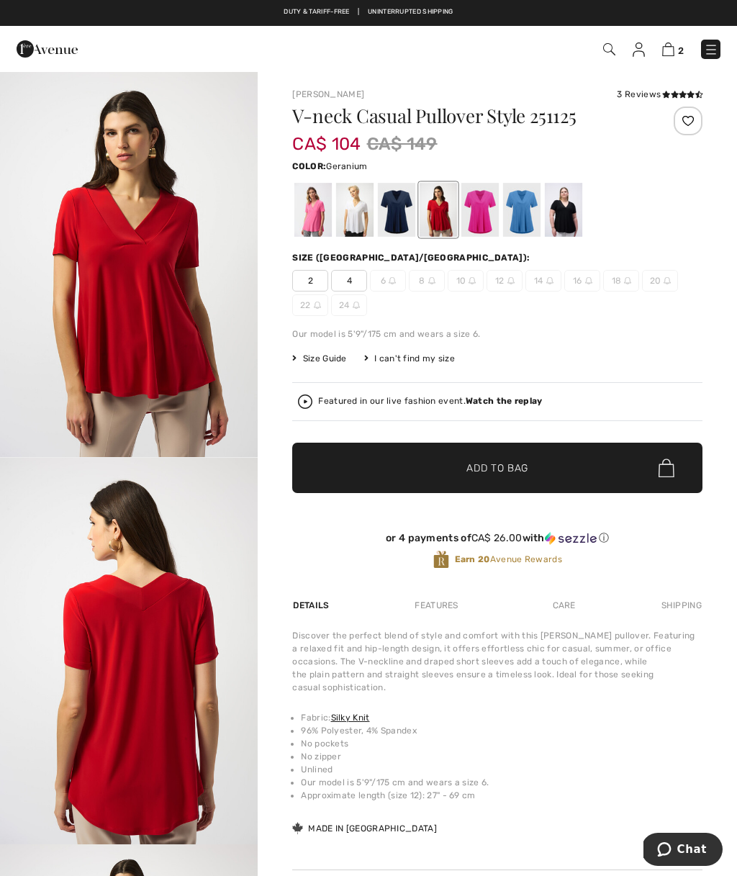
click at [487, 217] on div at bounding box center [479, 210] width 37 height 54
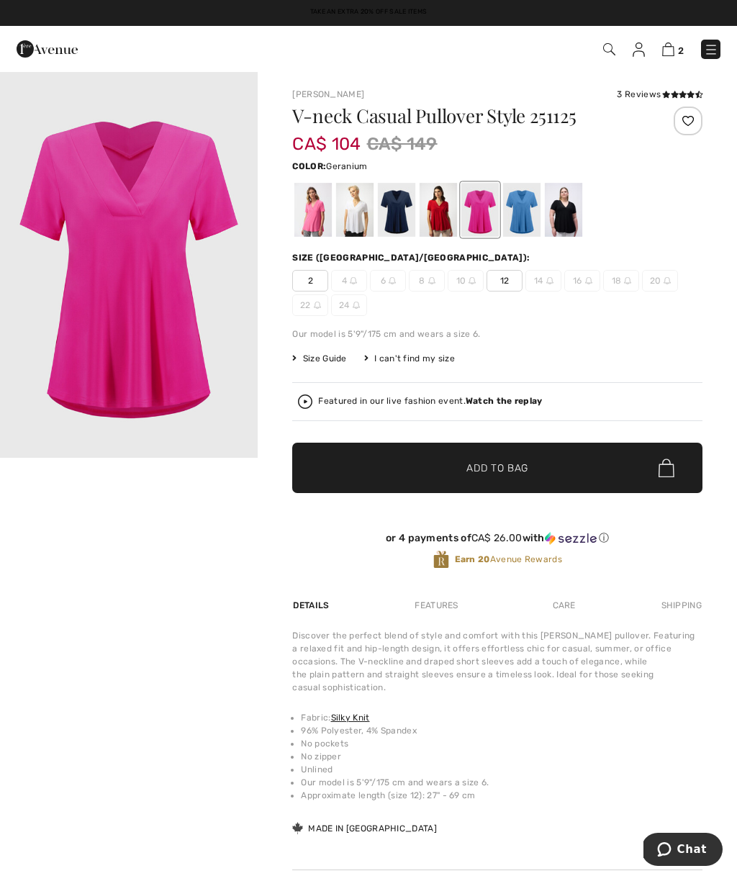
click at [402, 207] on div at bounding box center [396, 210] width 37 height 54
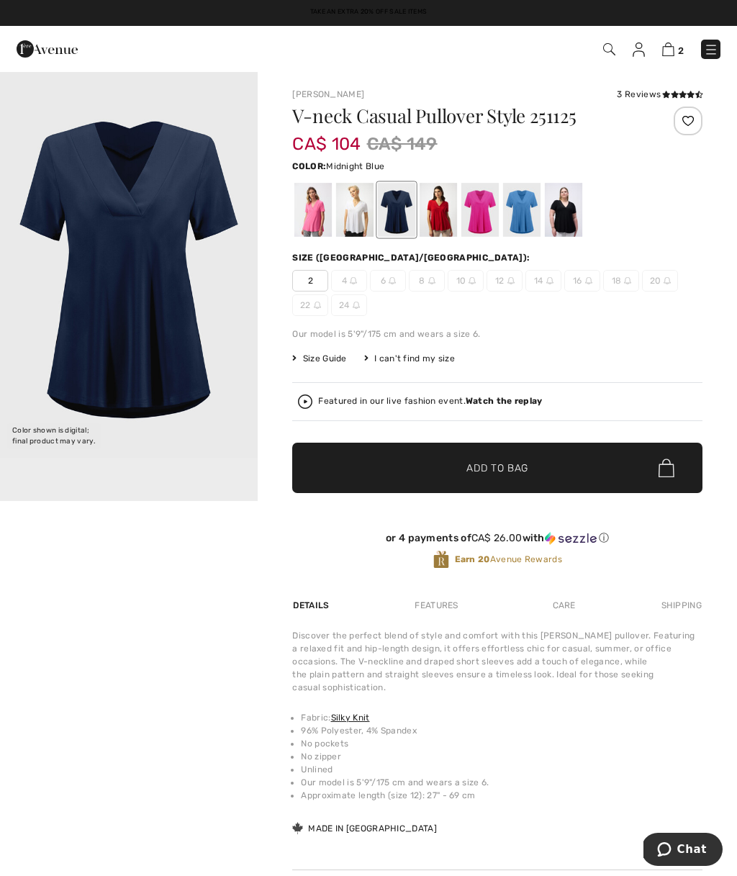
click at [521, 219] on div at bounding box center [521, 210] width 37 height 54
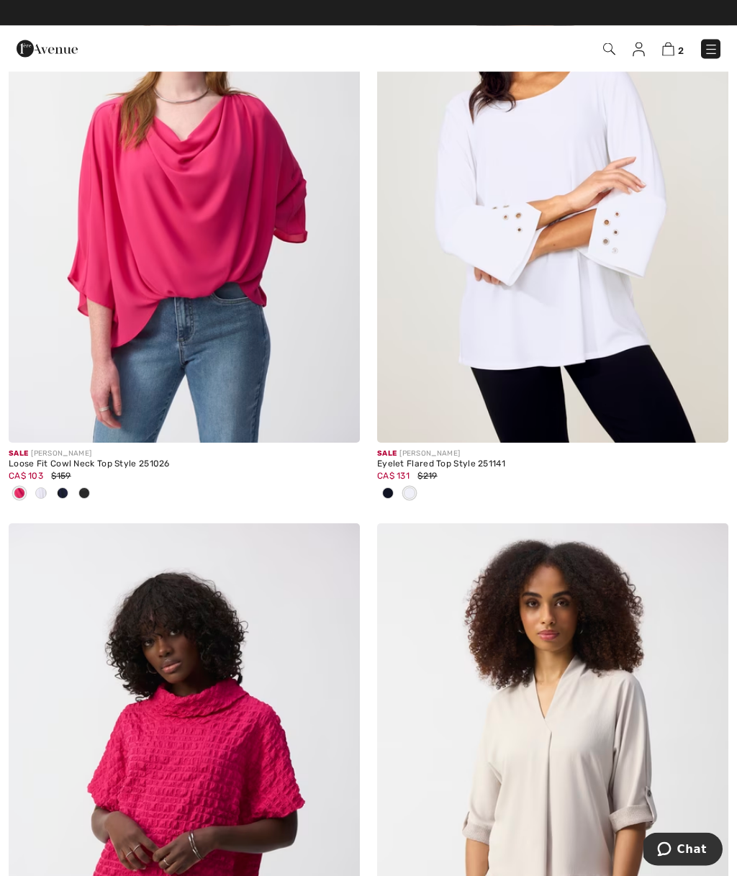
scroll to position [4719, 0]
click at [184, 215] on img at bounding box center [184, 179] width 351 height 527
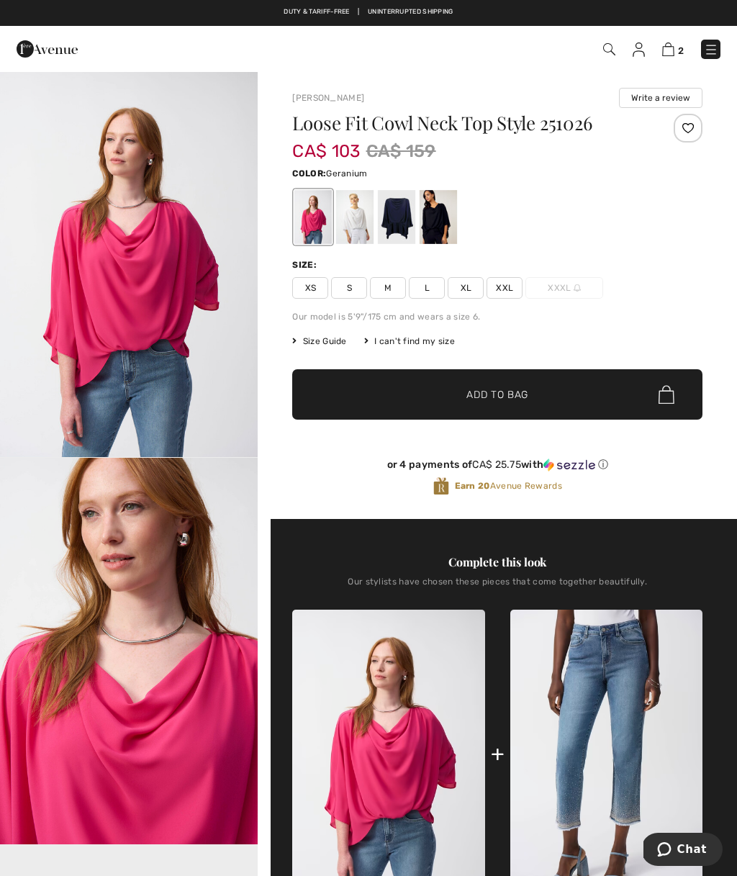
click at [139, 248] on img "1 / 5" at bounding box center [129, 264] width 258 height 387
click at [352, 233] on div at bounding box center [354, 217] width 37 height 54
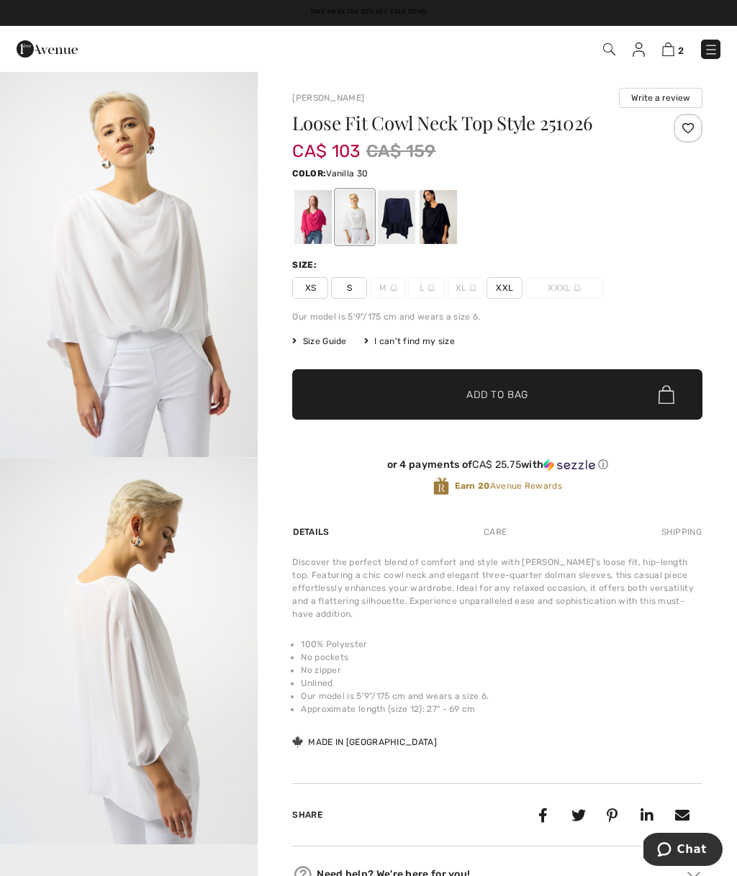
click at [391, 238] on div at bounding box center [396, 217] width 37 height 54
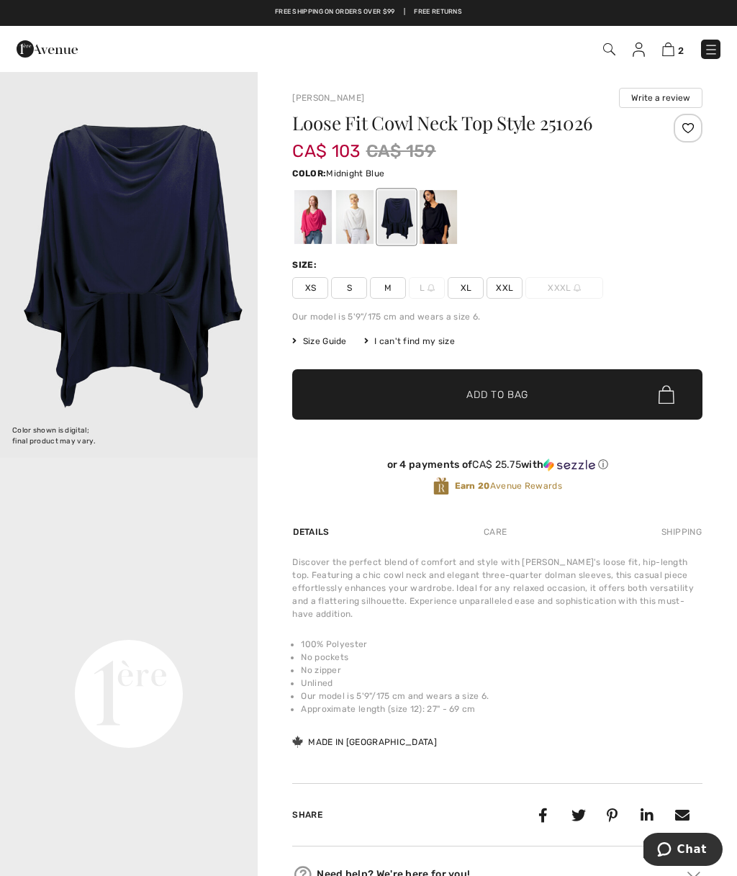
click at [441, 217] on div at bounding box center [438, 217] width 37 height 54
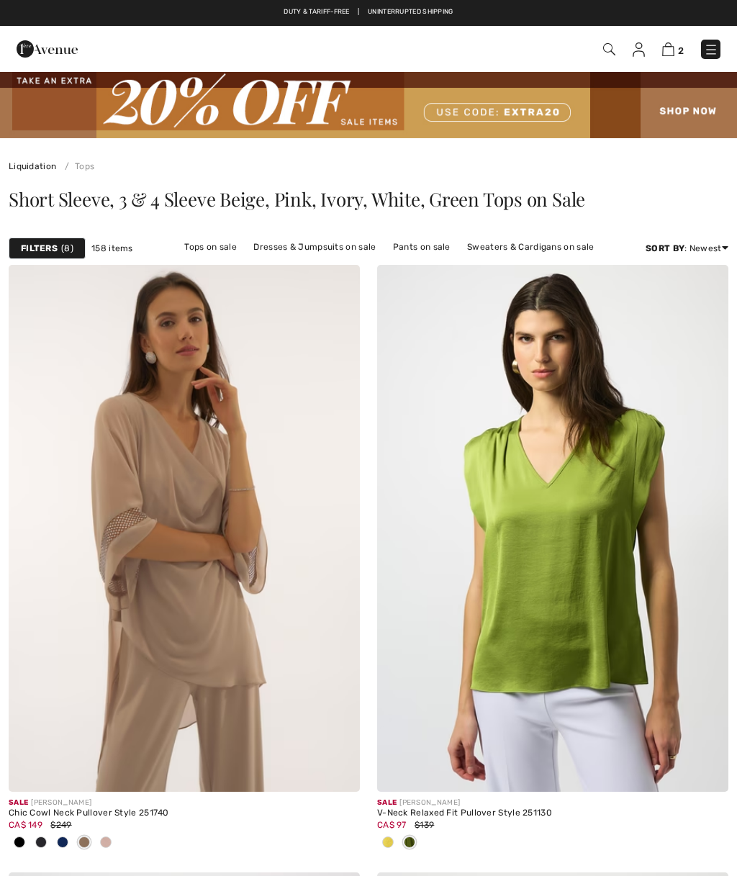
checkbox input "true"
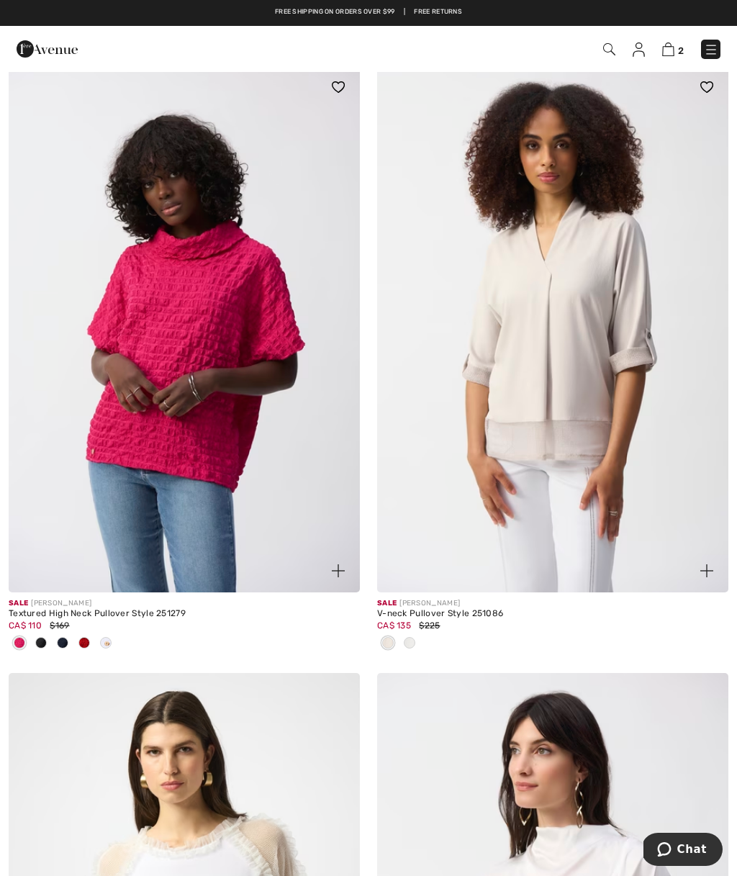
scroll to position [5176, 0]
click at [141, 359] on img at bounding box center [184, 329] width 351 height 527
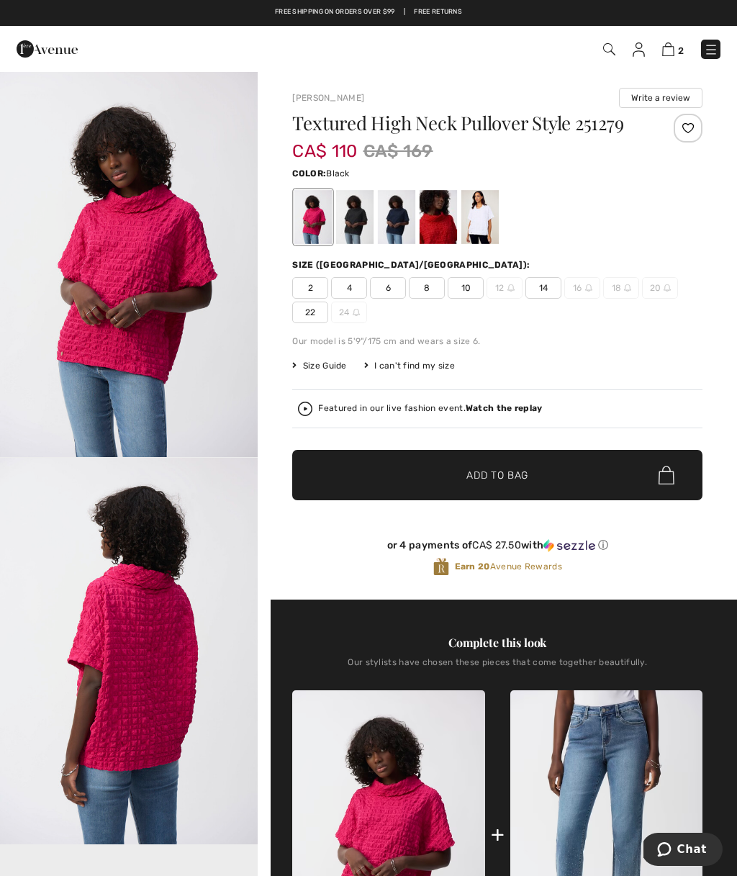
click at [351, 230] on div at bounding box center [354, 217] width 37 height 54
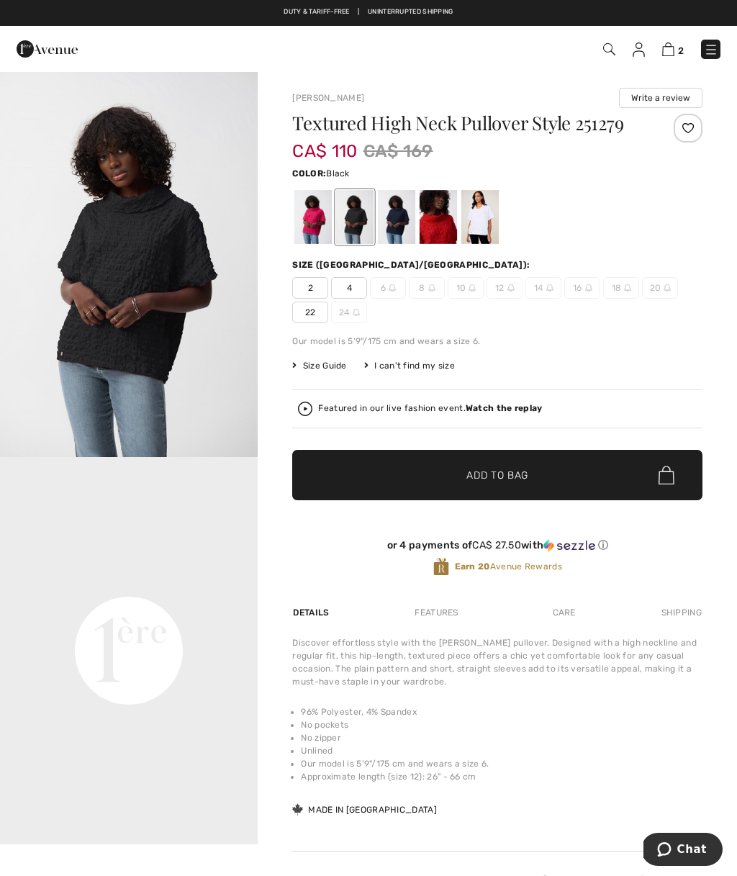
click at [392, 212] on div at bounding box center [396, 217] width 37 height 54
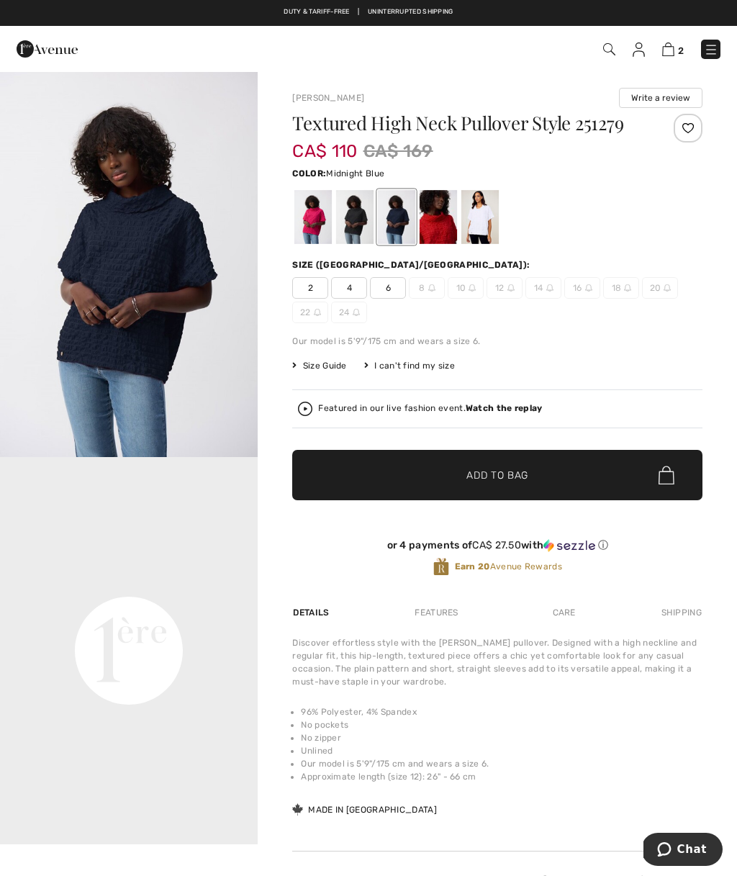
click at [431, 206] on div at bounding box center [438, 217] width 37 height 54
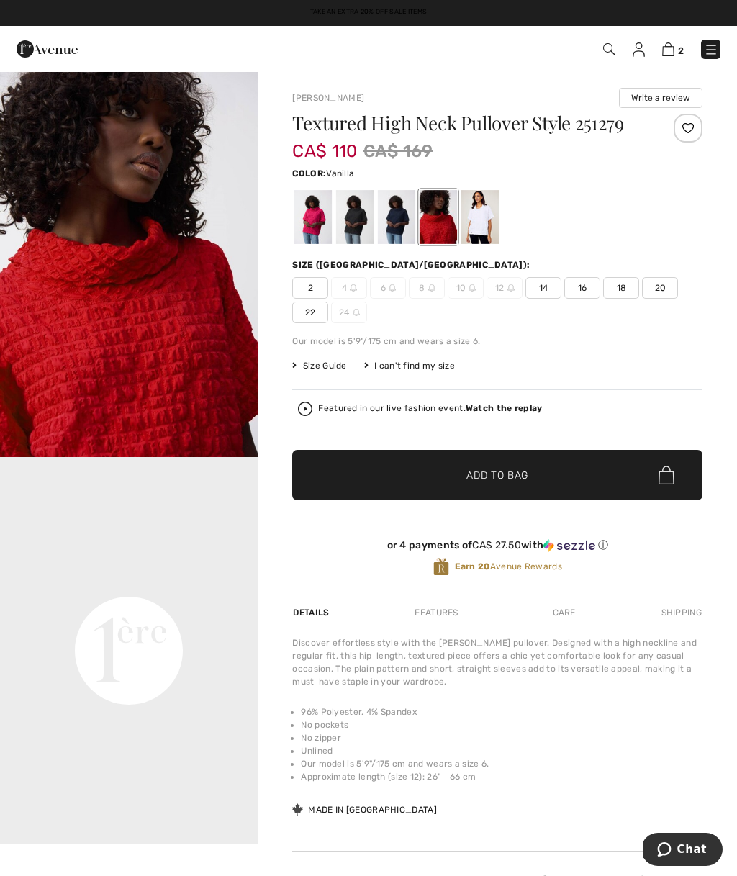
click at [487, 217] on div at bounding box center [479, 217] width 37 height 54
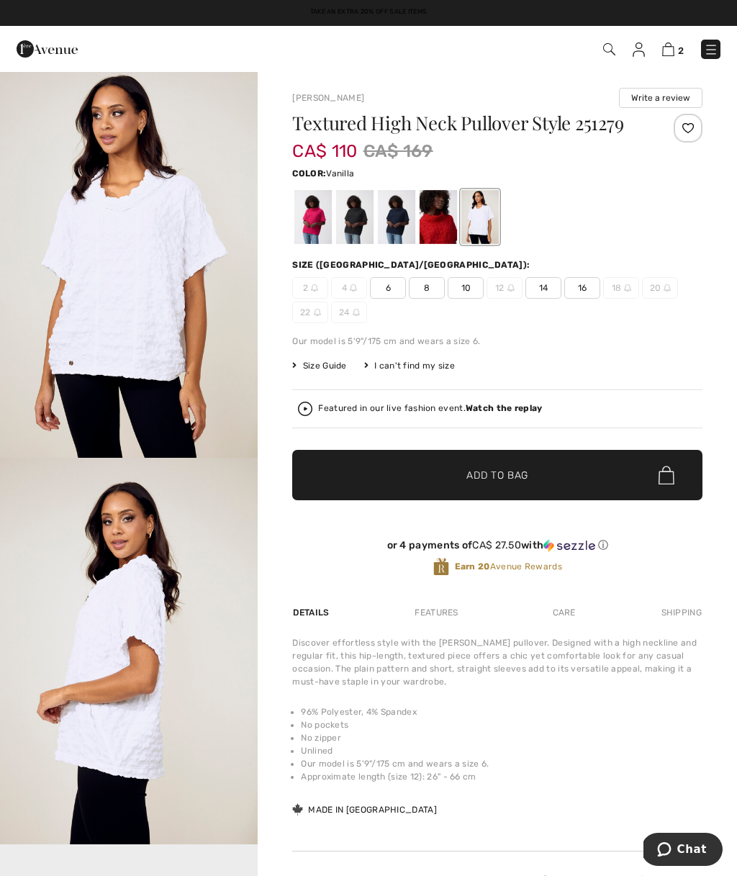
click at [353, 221] on div at bounding box center [354, 217] width 37 height 54
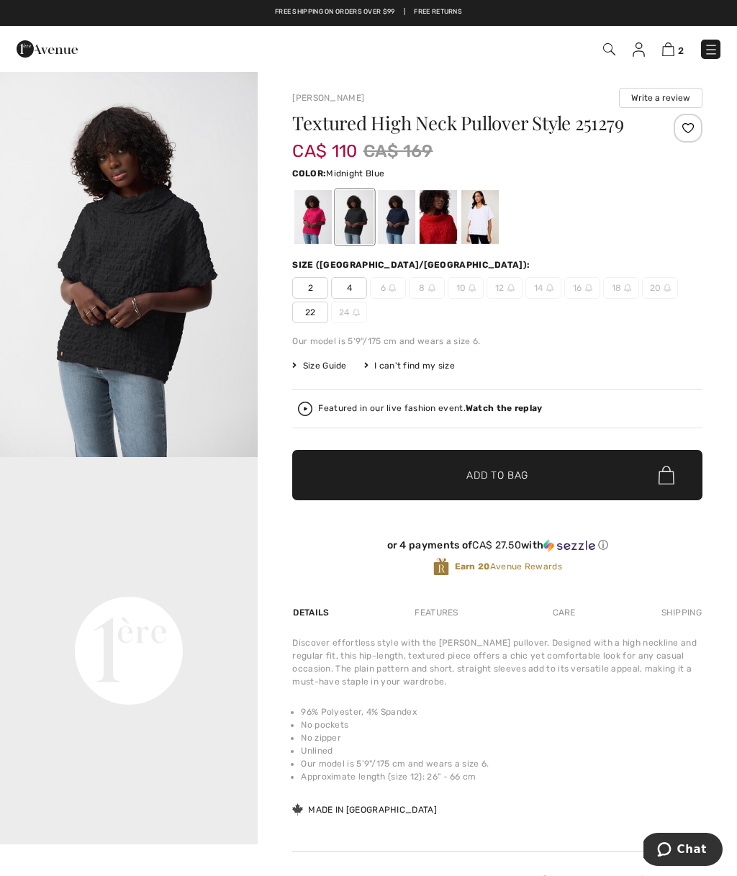
click at [394, 220] on div at bounding box center [396, 217] width 37 height 54
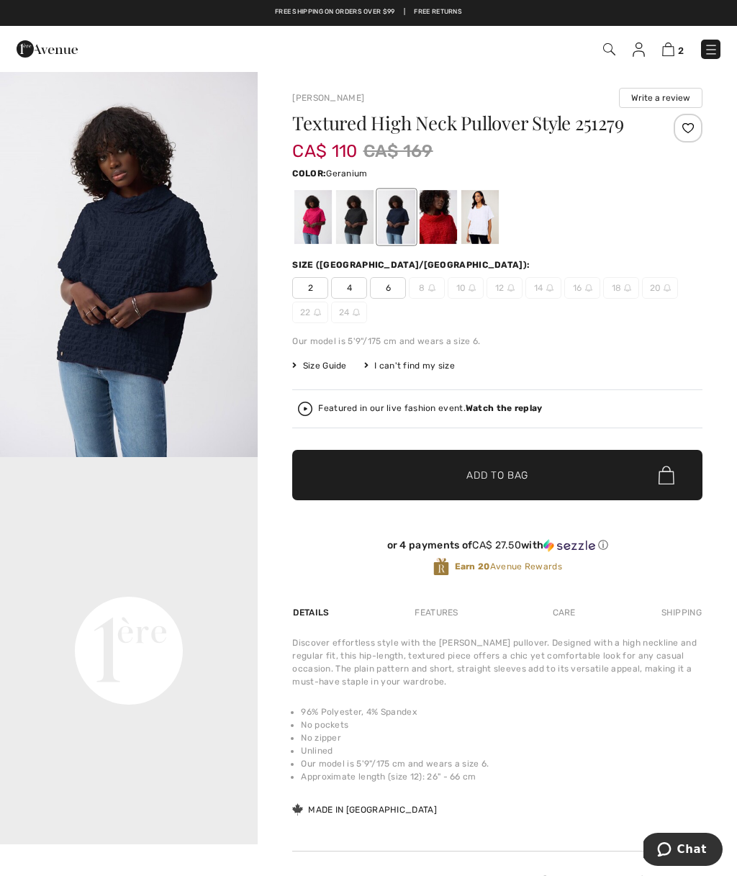
click at [299, 230] on div at bounding box center [312, 217] width 37 height 54
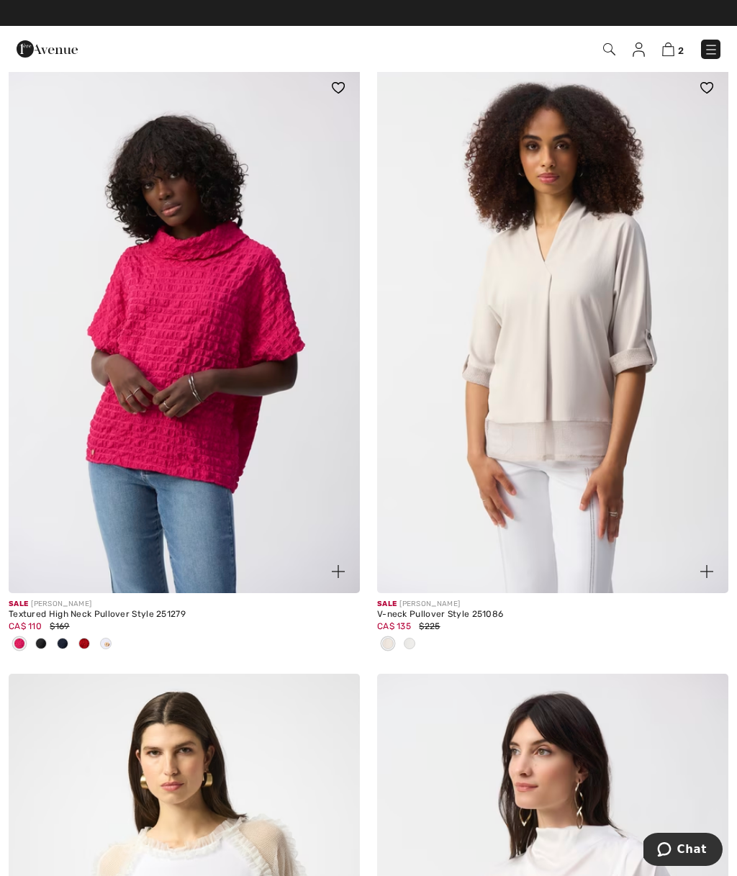
click at [531, 374] on img at bounding box center [552, 329] width 351 height 527
click at [546, 340] on img at bounding box center [552, 329] width 351 height 527
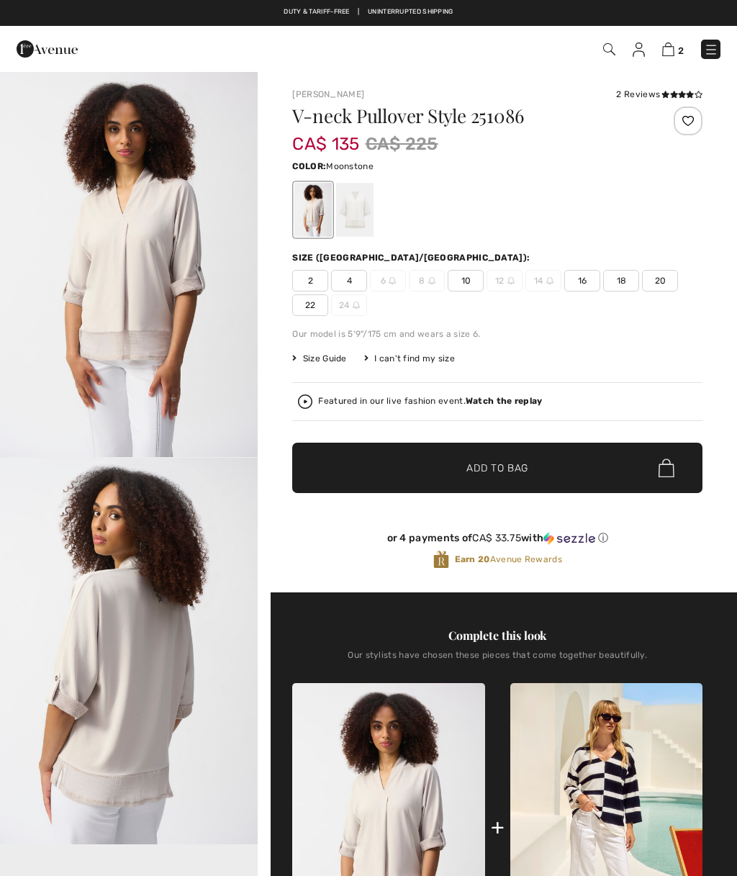
checkbox input "true"
click at [112, 202] on img "1 / 5" at bounding box center [129, 264] width 258 height 387
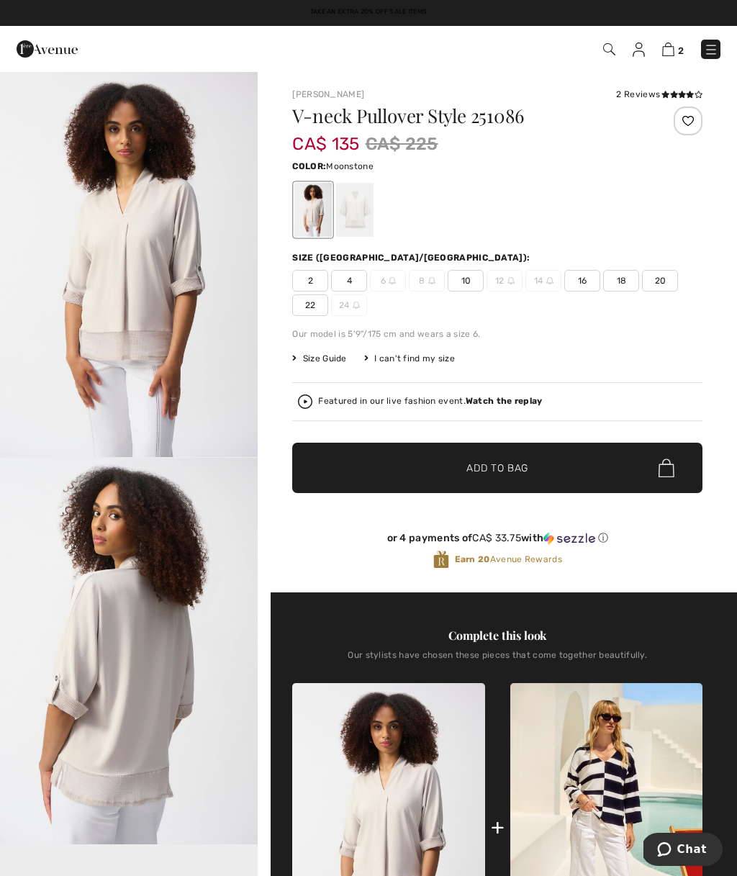
click at [349, 199] on div at bounding box center [354, 210] width 37 height 54
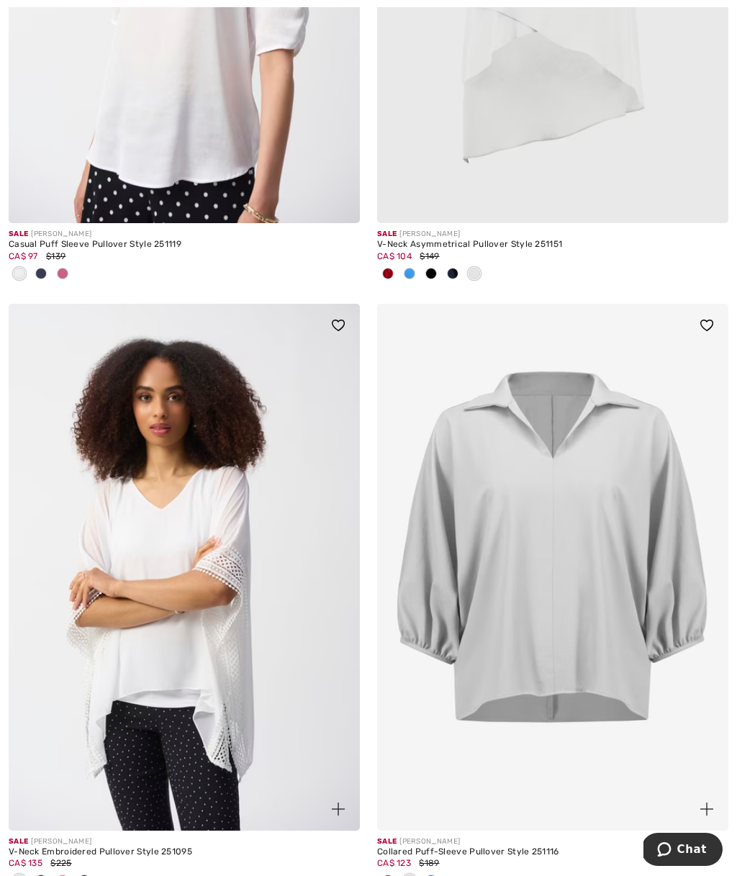
scroll to position [6808, 0]
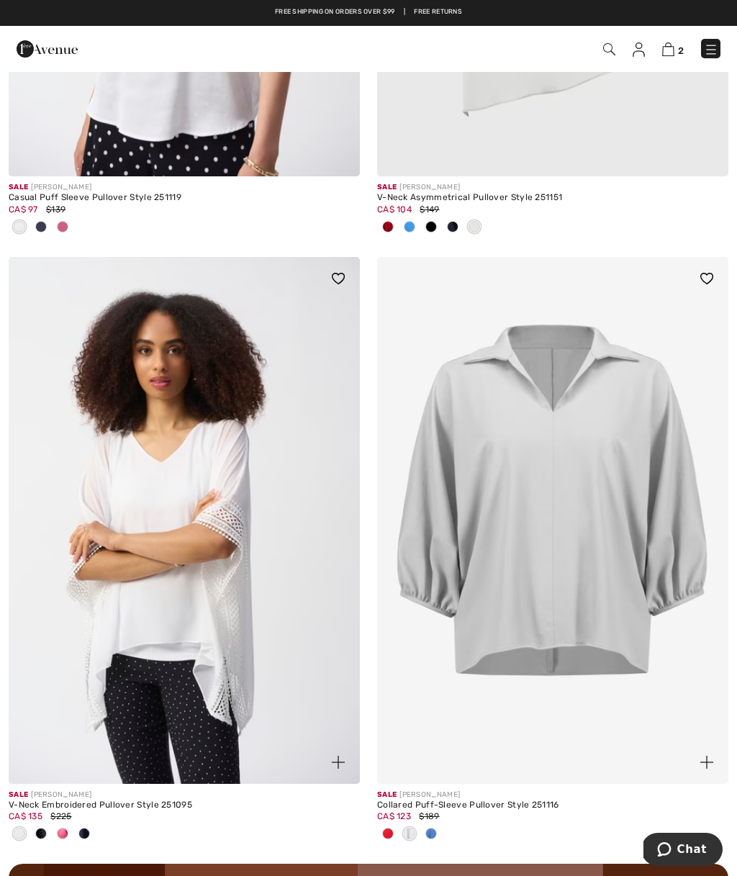
click at [587, 494] on img at bounding box center [552, 520] width 351 height 527
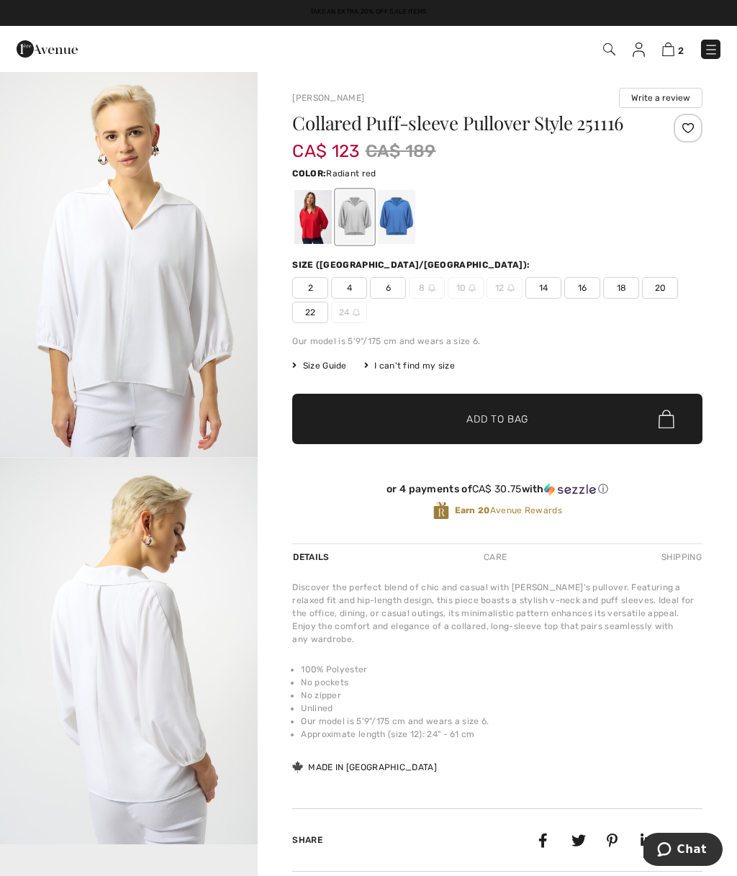
click at [297, 224] on div at bounding box center [312, 217] width 37 height 54
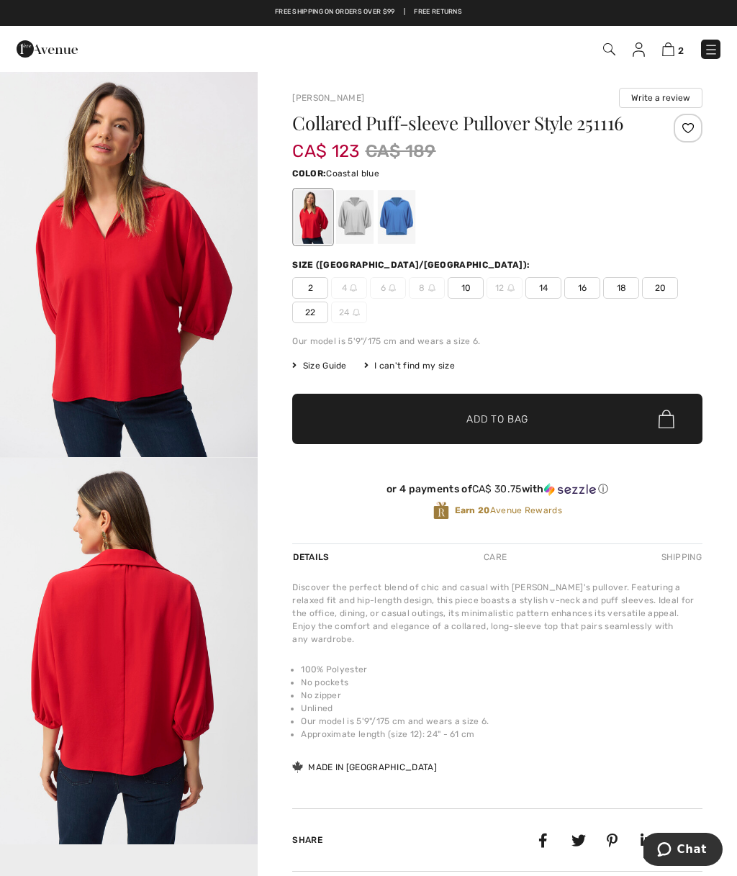
click at [402, 212] on div at bounding box center [396, 217] width 37 height 54
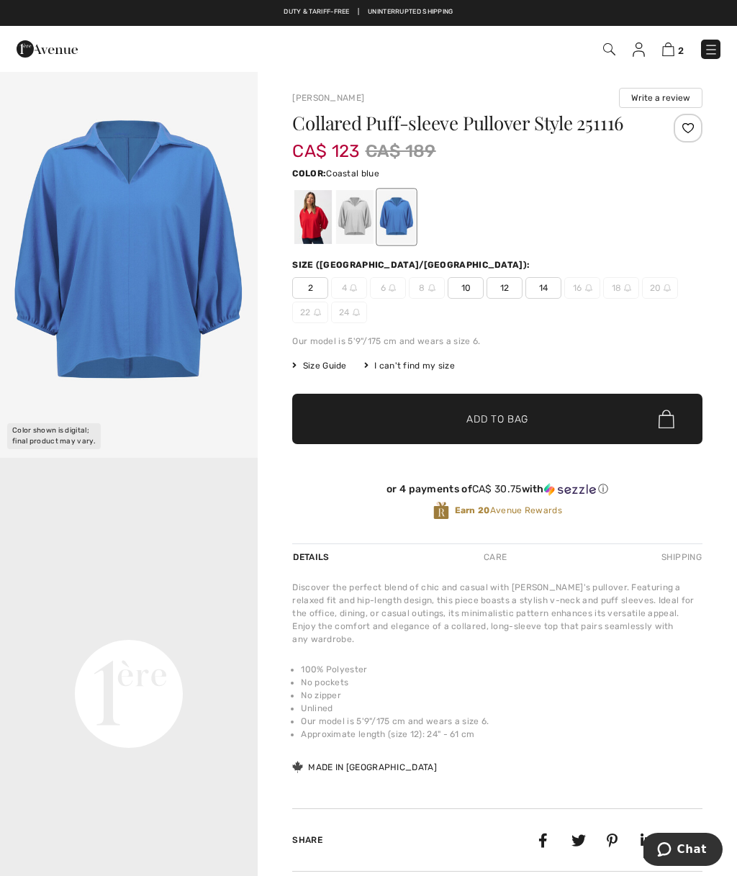
click at [346, 220] on div at bounding box center [354, 217] width 37 height 54
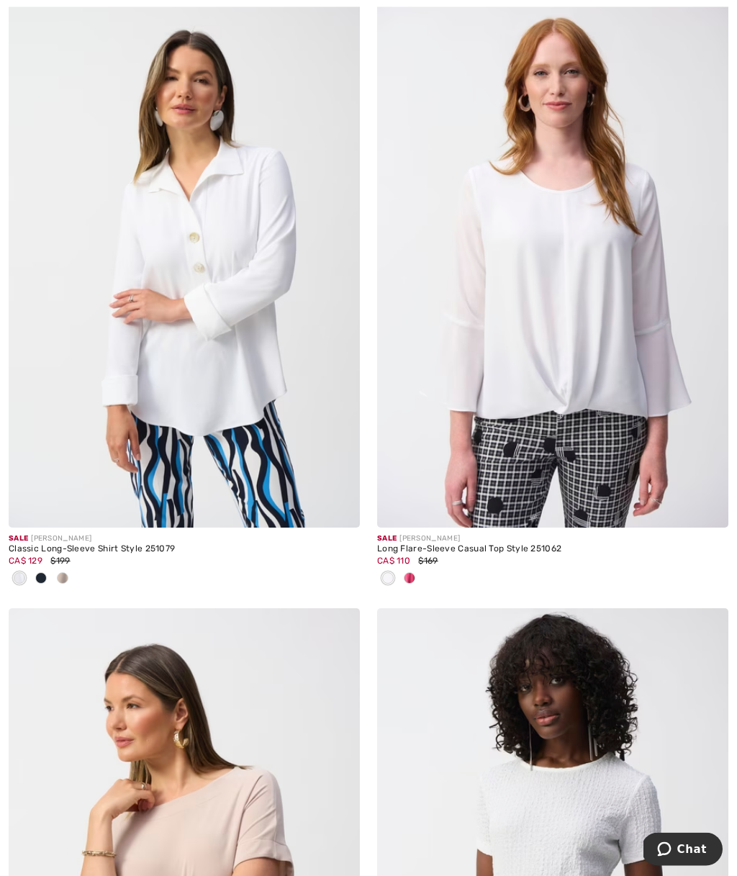
scroll to position [7811, 0]
